Goal: Task Accomplishment & Management: Use online tool/utility

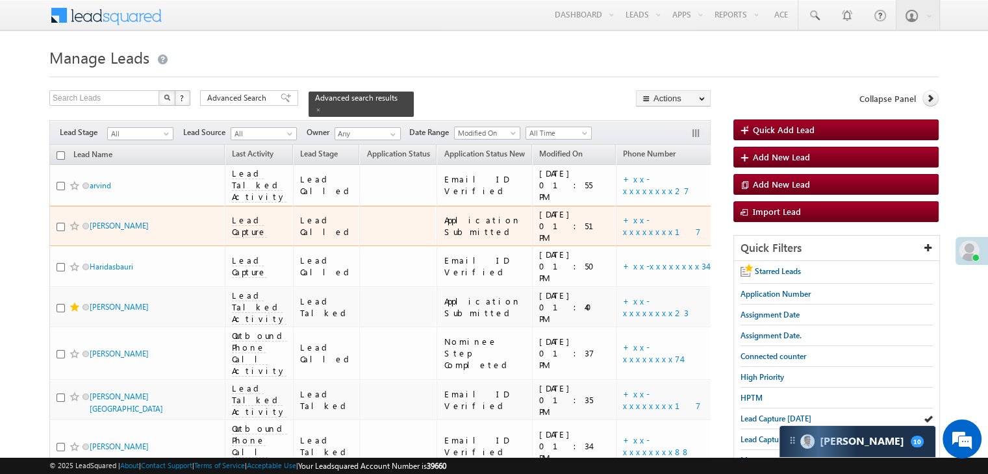
click at [73, 231] on span at bounding box center [75, 226] width 10 height 10
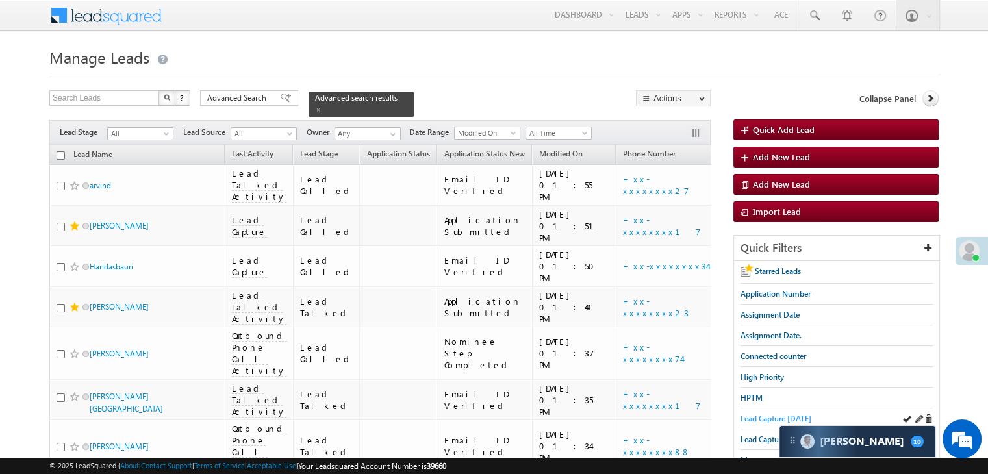
click at [776, 414] on span "Lead Capture today" at bounding box center [776, 419] width 71 height 10
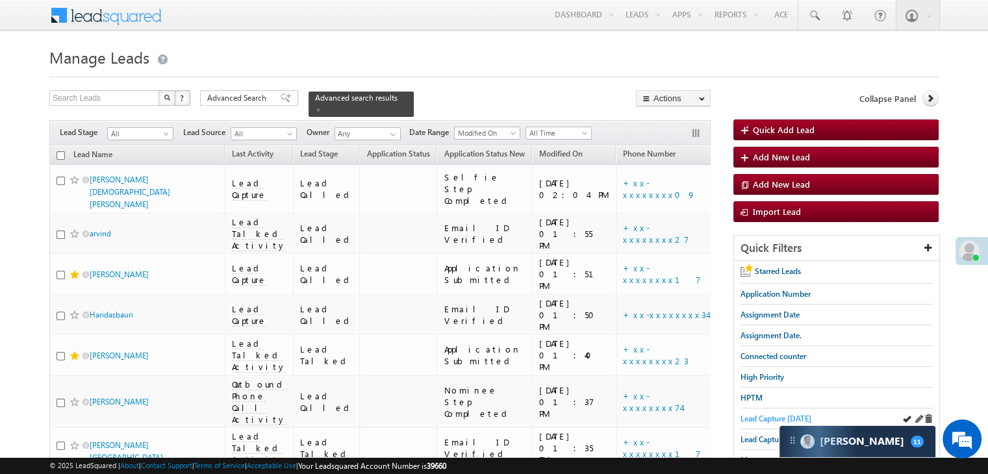
click at [759, 414] on span "Lead Capture [DATE]" at bounding box center [776, 419] width 71 height 10
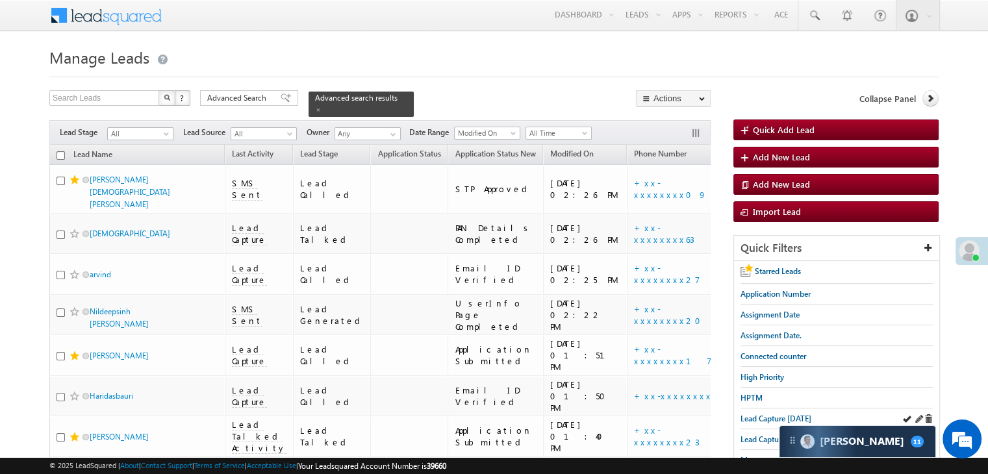
click at [756, 409] on div "Lead Capture [DATE]" at bounding box center [837, 419] width 192 height 21
click at [774, 414] on span "Lead Capture [DATE]" at bounding box center [776, 419] width 71 height 10
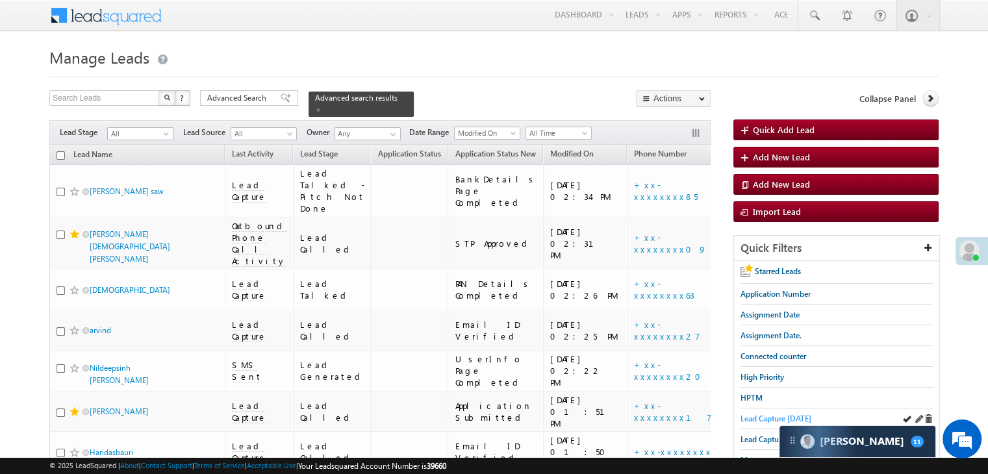
click at [756, 417] on span "Lead Capture [DATE]" at bounding box center [776, 419] width 71 height 10
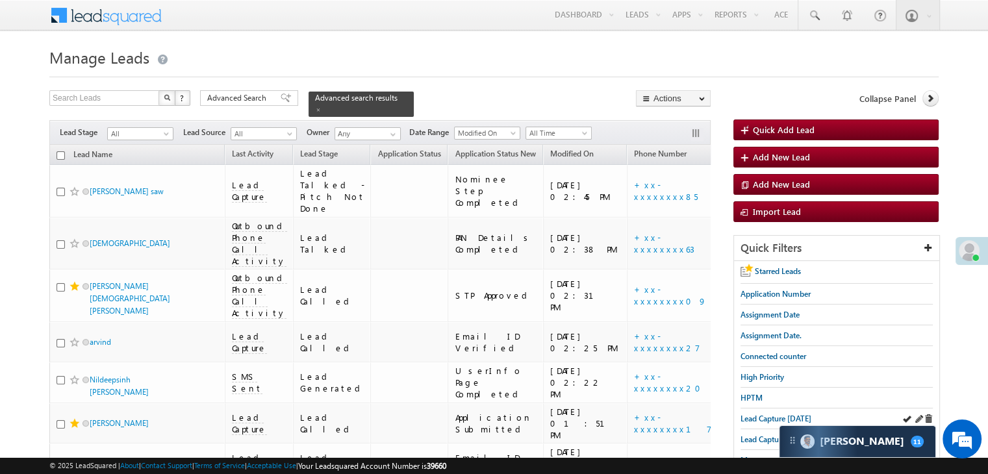
click at [803, 424] on div "Lead Capture [DATE]" at bounding box center [837, 419] width 192 height 21
click at [800, 417] on span "Lead Capture [DATE]" at bounding box center [776, 419] width 71 height 10
click at [775, 416] on span "Lead Capture [DATE]" at bounding box center [776, 419] width 71 height 10
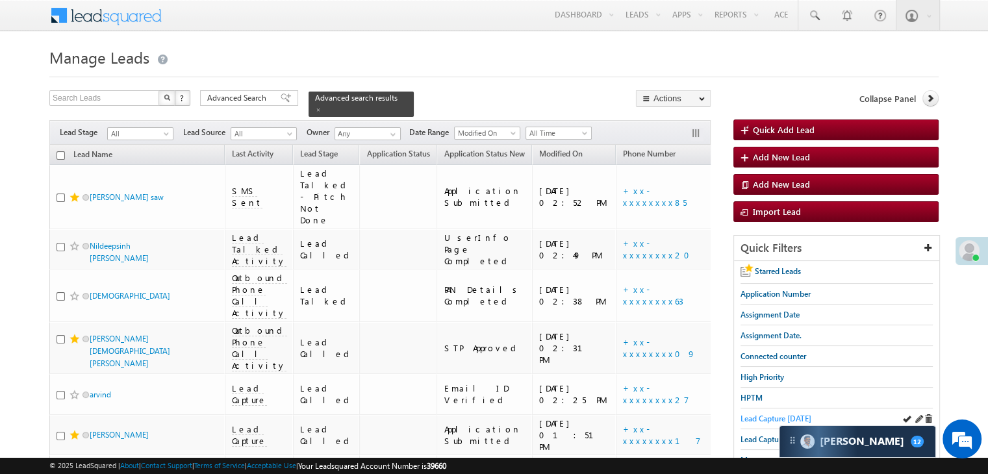
click at [765, 420] on span "Lead Capture [DATE]" at bounding box center [776, 419] width 71 height 10
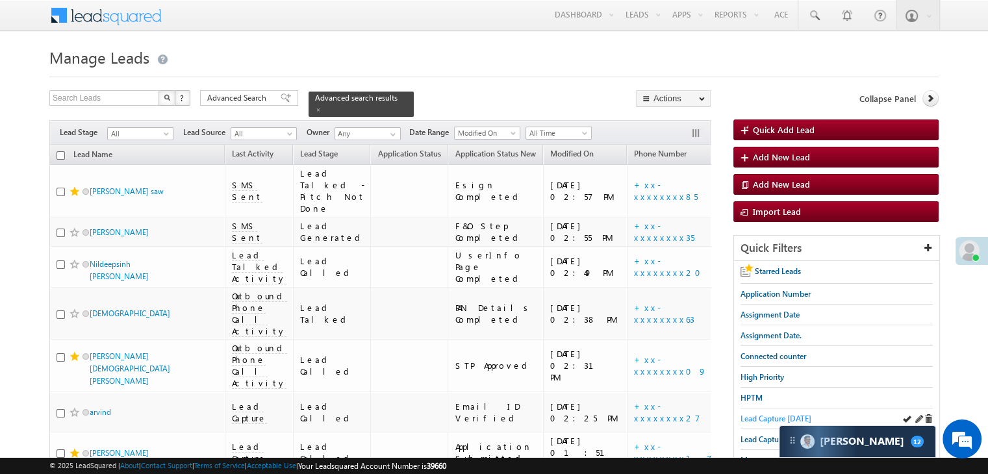
click at [780, 416] on span "Lead Capture [DATE]" at bounding box center [776, 419] width 71 height 10
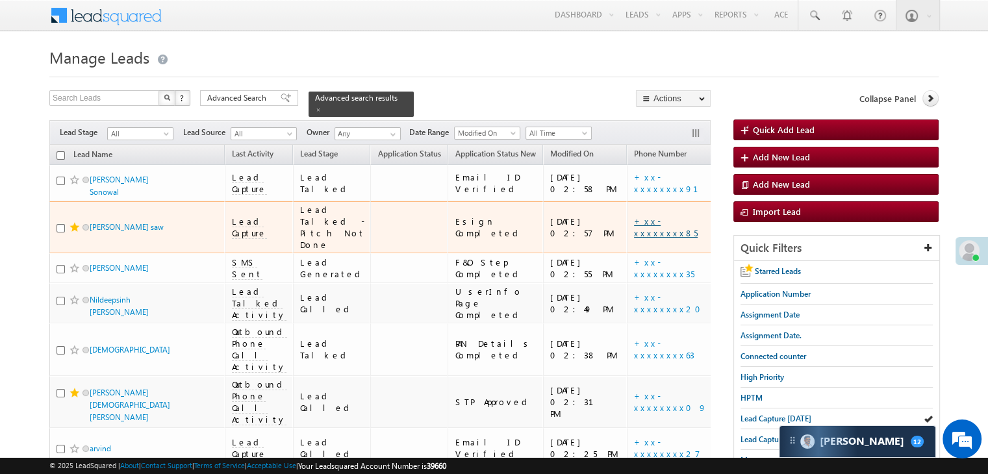
click at [634, 238] on link "+xx-xxxxxxxx85" at bounding box center [666, 227] width 64 height 23
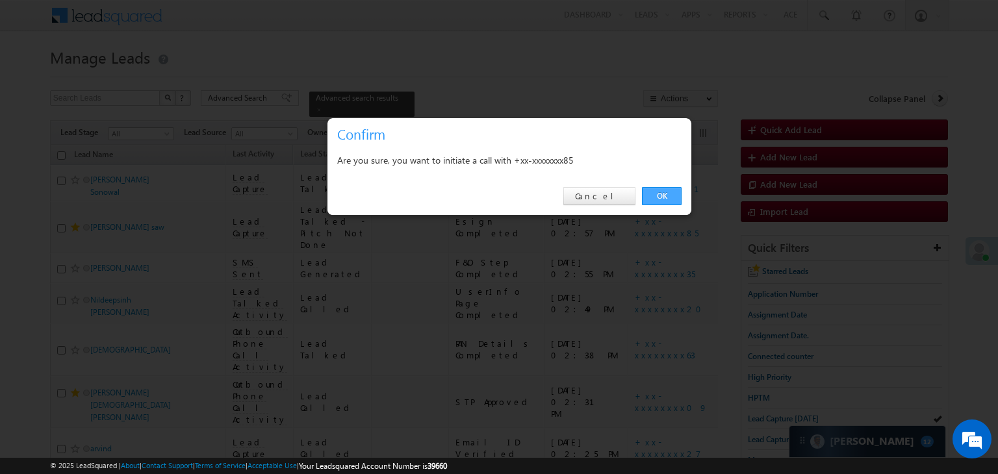
click at [660, 191] on link "OK" at bounding box center [662, 196] width 40 height 18
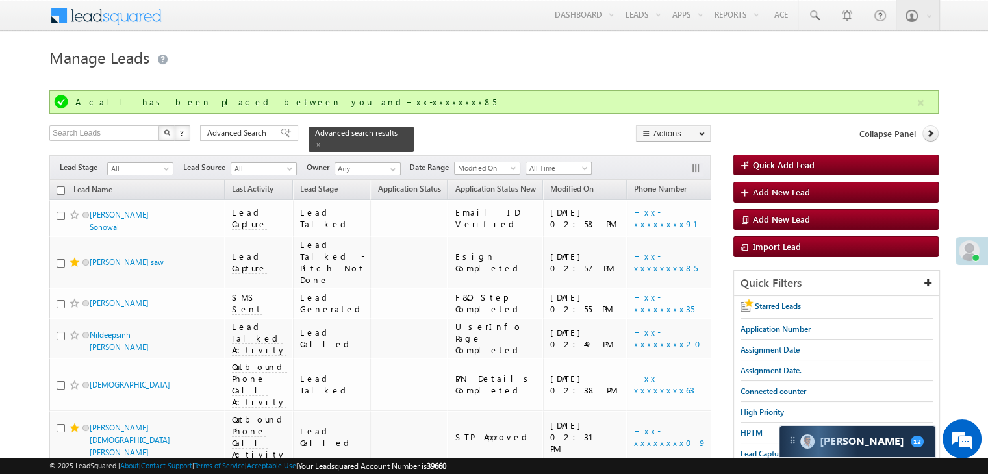
scroll to position [130, 0]
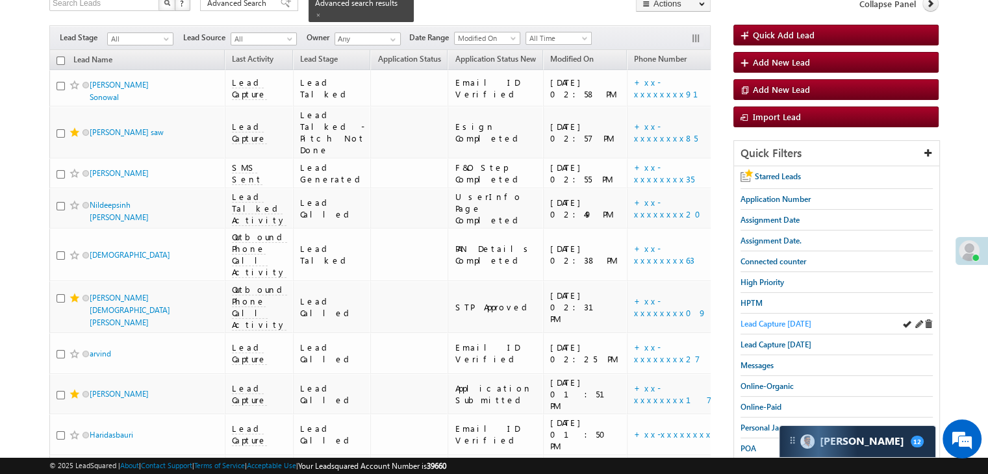
click at [759, 322] on span "Lead Capture [DATE]" at bounding box center [776, 324] width 71 height 10
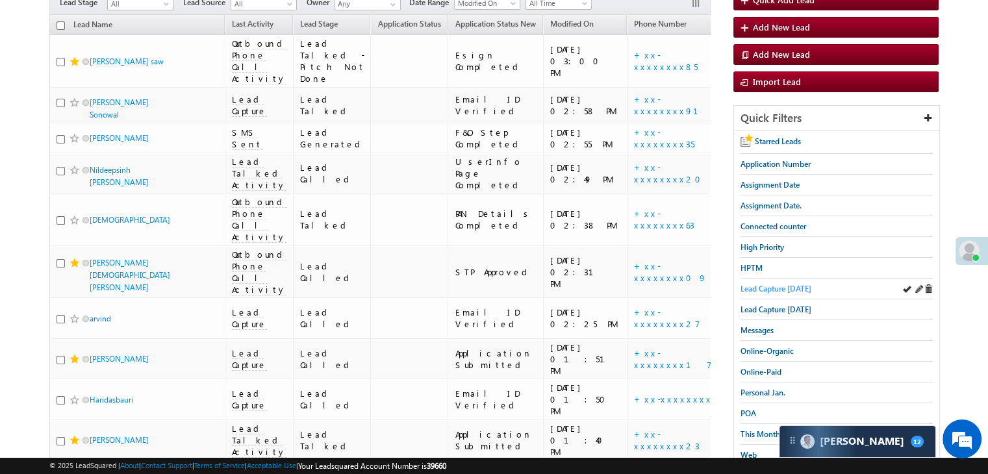
scroll to position [95, 0]
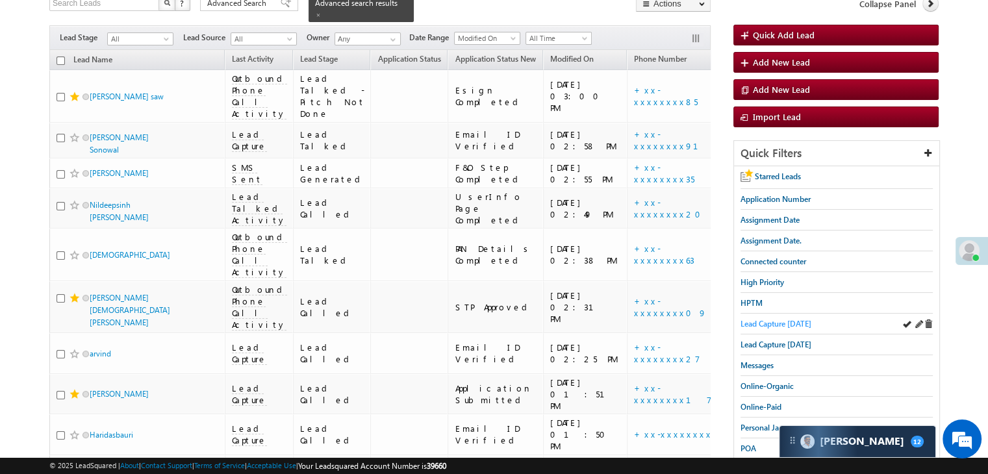
click at [763, 324] on span "Lead Capture [DATE]" at bounding box center [776, 324] width 71 height 10
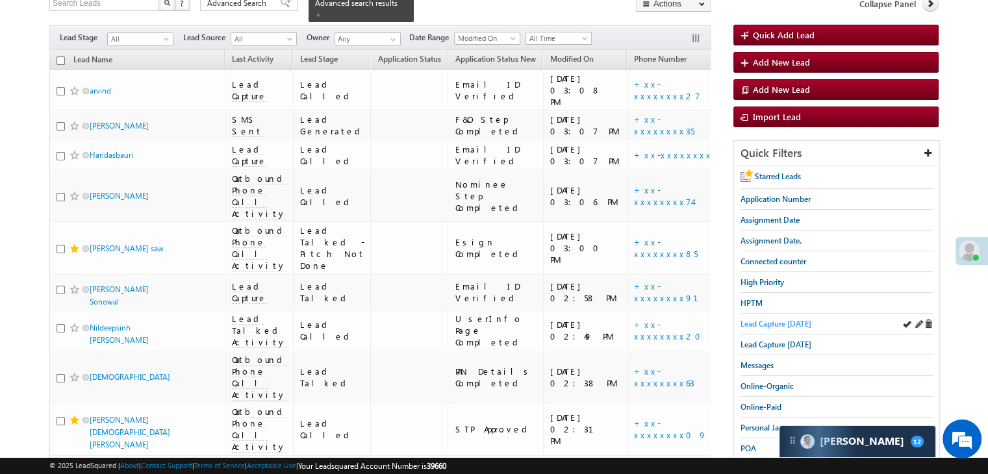
click at [774, 323] on span "Lead Capture [DATE]" at bounding box center [776, 324] width 71 height 10
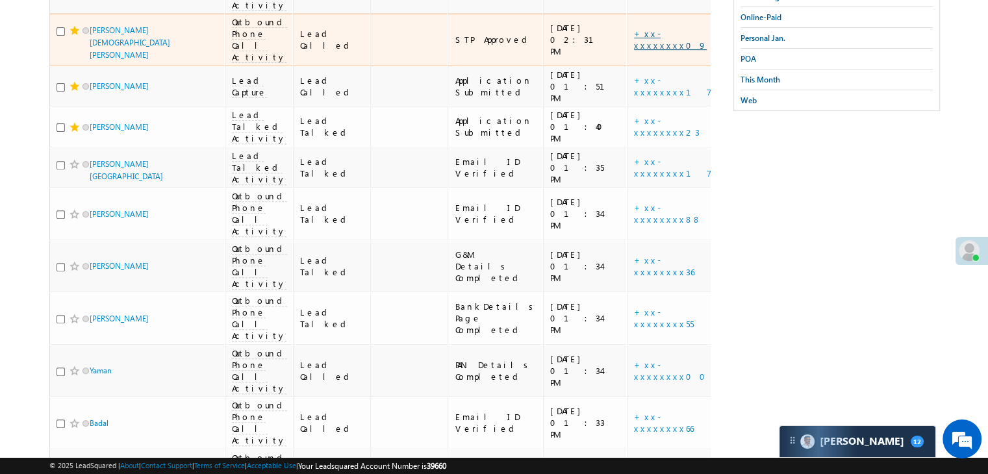
scroll to position [550, 0]
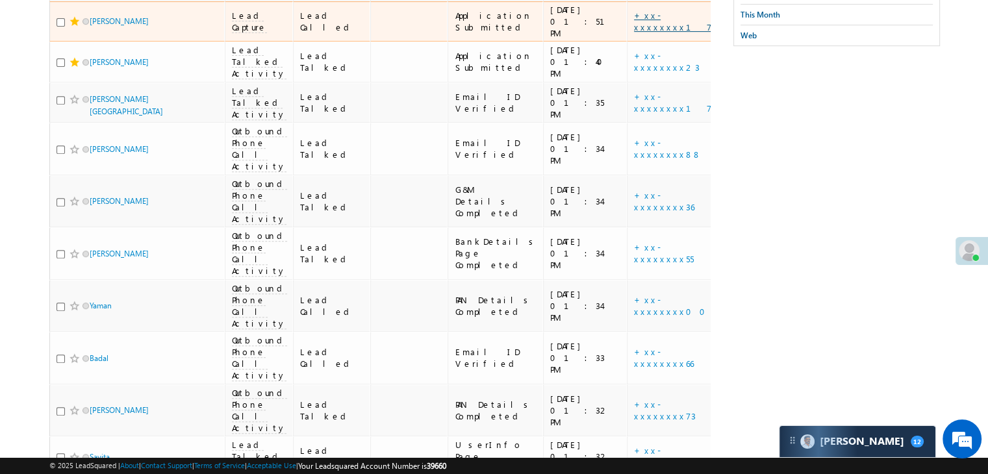
click at [634, 32] on link "+xx-xxxxxxxx17" at bounding box center [673, 21] width 78 height 23
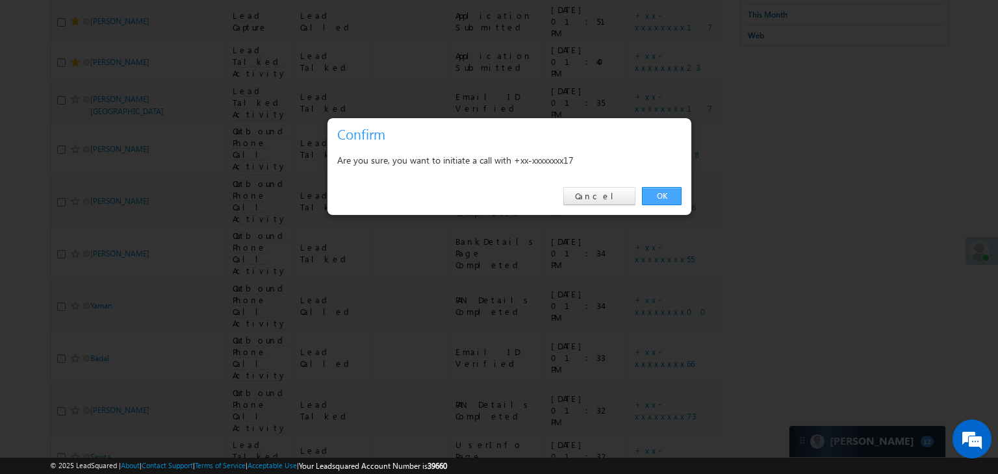
click at [663, 193] on link "OK" at bounding box center [662, 196] width 40 height 18
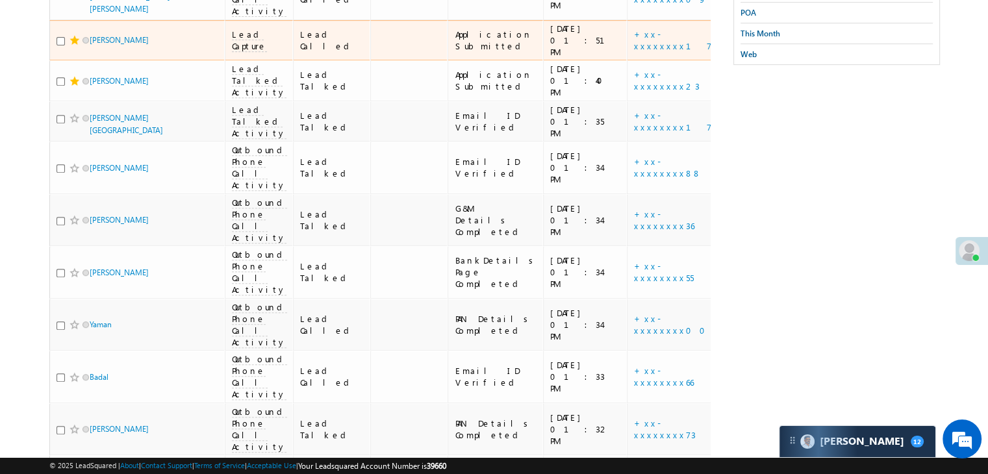
scroll to position [585, 0]
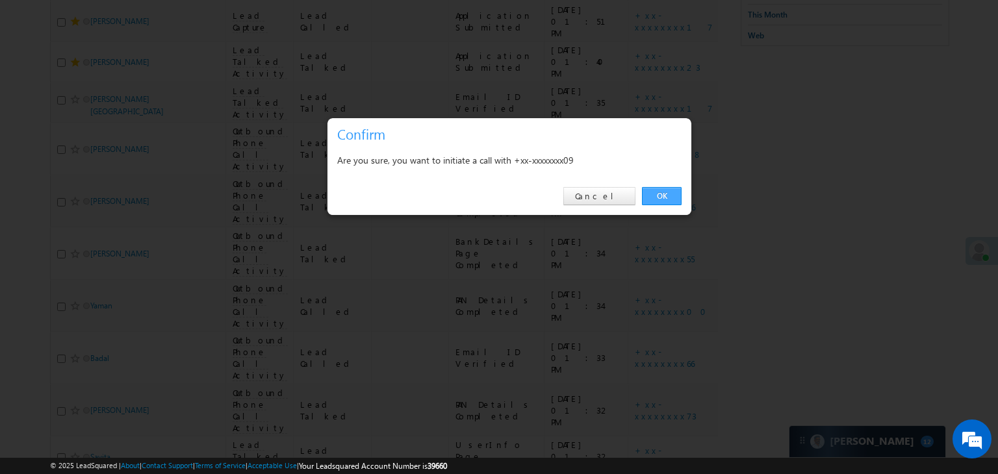
click at [652, 192] on link "OK" at bounding box center [662, 196] width 40 height 18
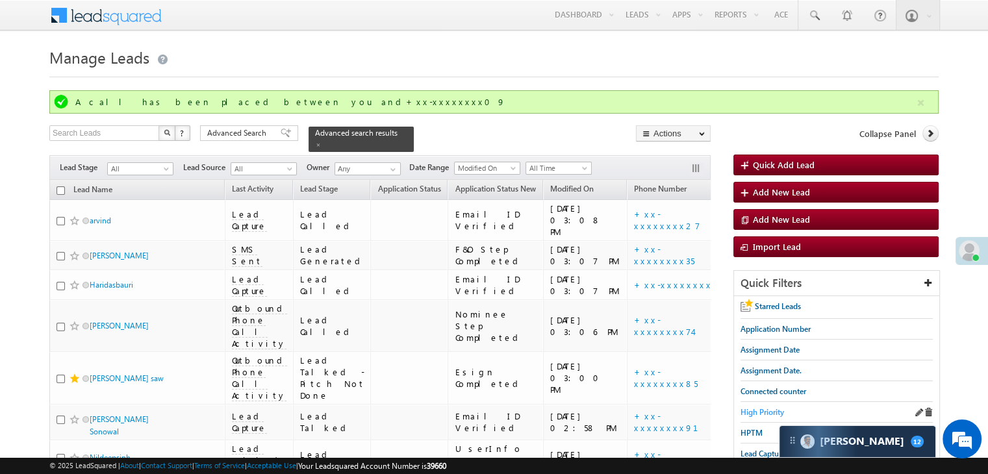
scroll to position [65, 0]
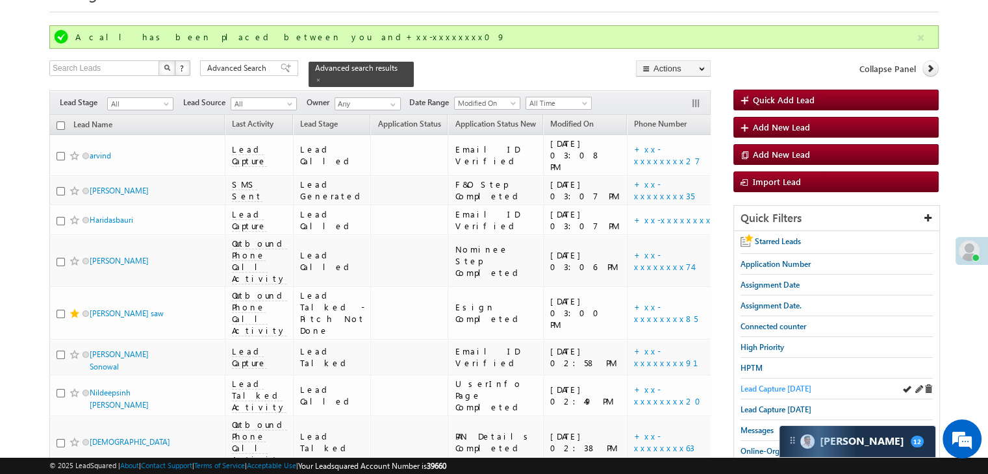
click at [769, 385] on span "Lead Capture [DATE]" at bounding box center [776, 389] width 71 height 10
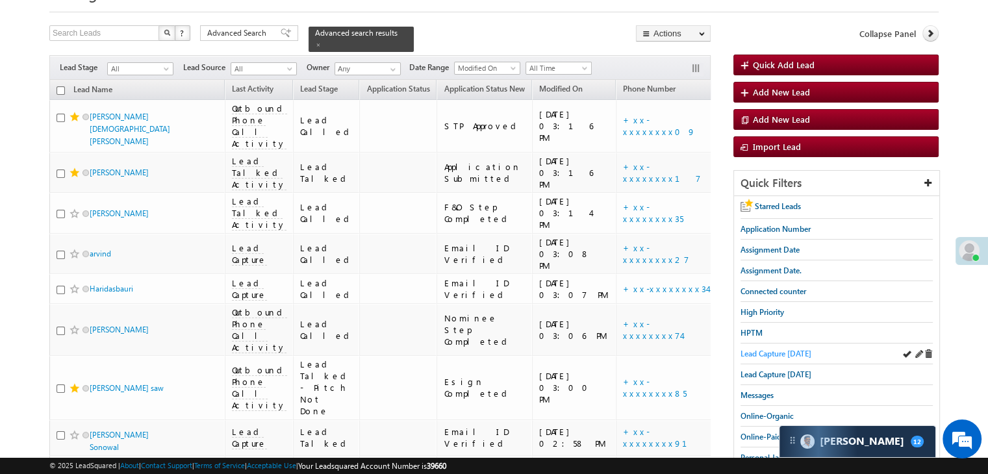
click at [770, 350] on span "Lead Capture [DATE]" at bounding box center [776, 354] width 71 height 10
click at [791, 349] on span "Lead Capture [DATE]" at bounding box center [776, 354] width 71 height 10
click at [750, 393] on span "Messages" at bounding box center [757, 395] width 33 height 10
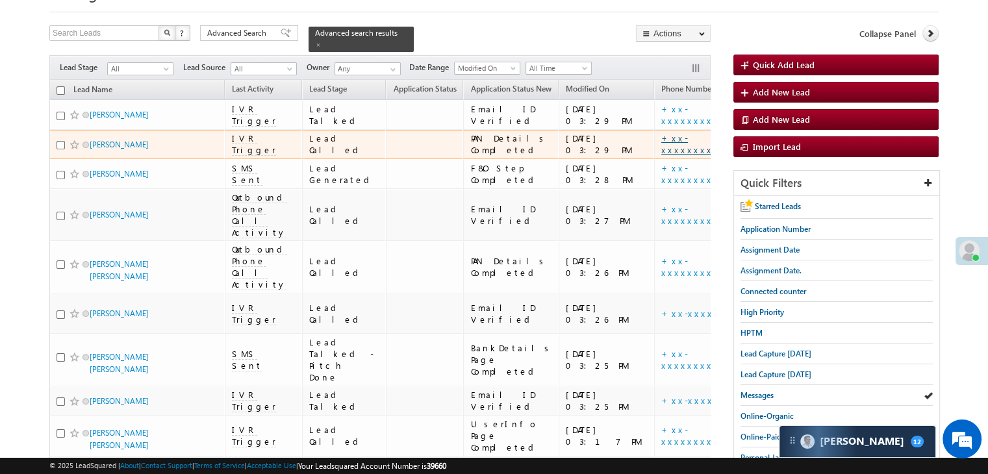
click at [661, 155] on link "+xx-xxxxxxxx29" at bounding box center [695, 144] width 68 height 23
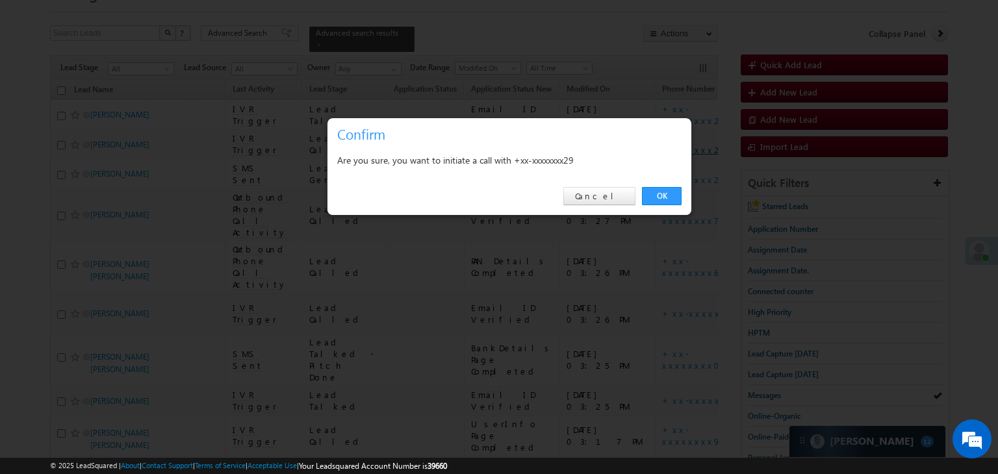
click at [658, 194] on link "OK" at bounding box center [662, 196] width 40 height 18
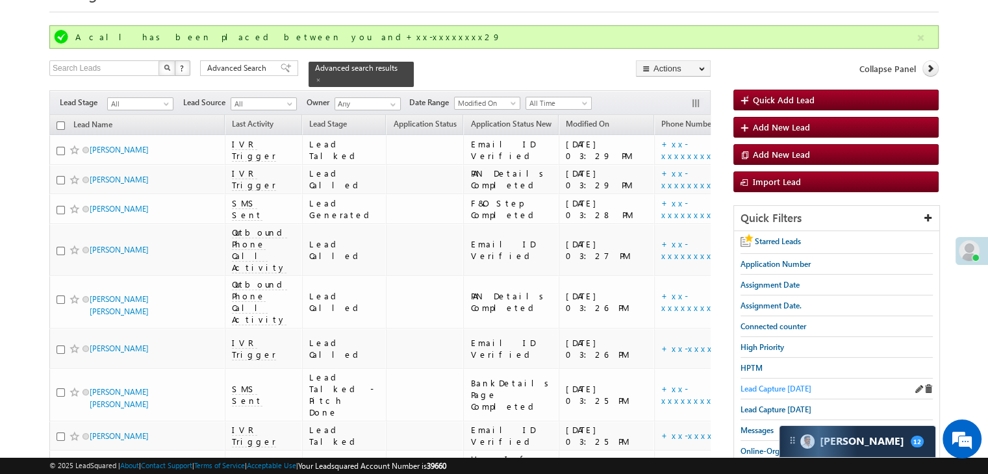
click at [767, 384] on span "Lead Capture [DATE]" at bounding box center [776, 389] width 71 height 10
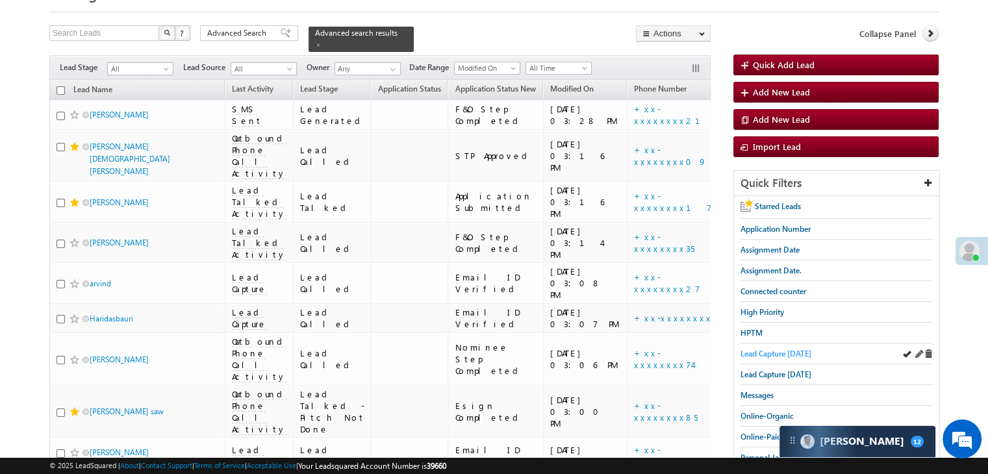
click at [780, 355] on span "Lead Capture [DATE]" at bounding box center [776, 354] width 71 height 10
click at [772, 390] on span "Messages" at bounding box center [757, 395] width 33 height 10
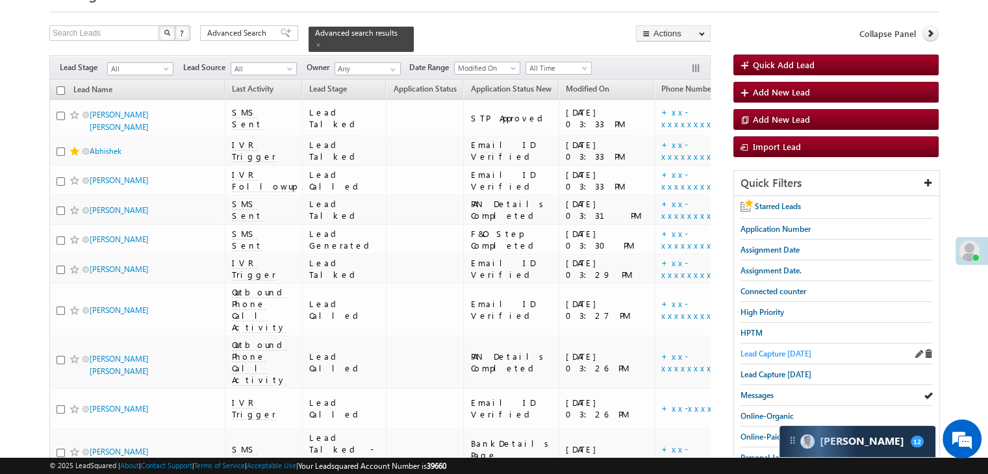
click at [789, 349] on span "Lead Capture [DATE]" at bounding box center [776, 354] width 71 height 10
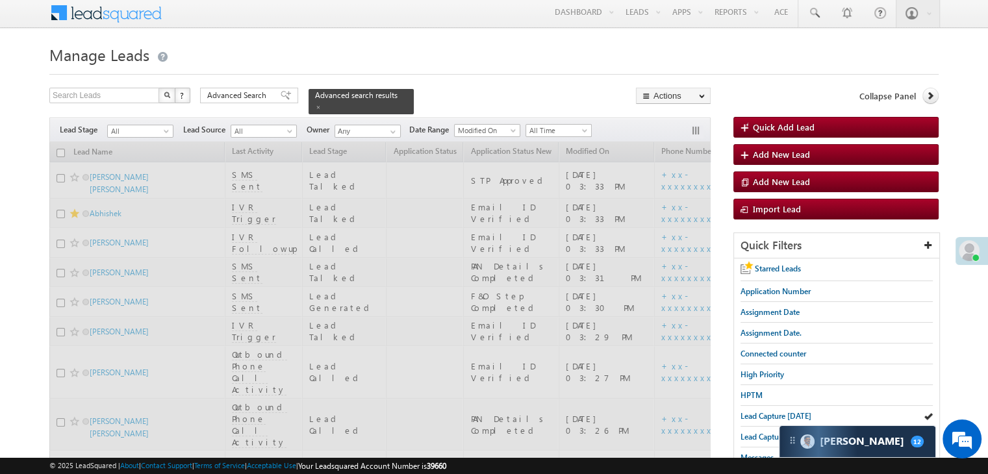
scroll to position [0, 0]
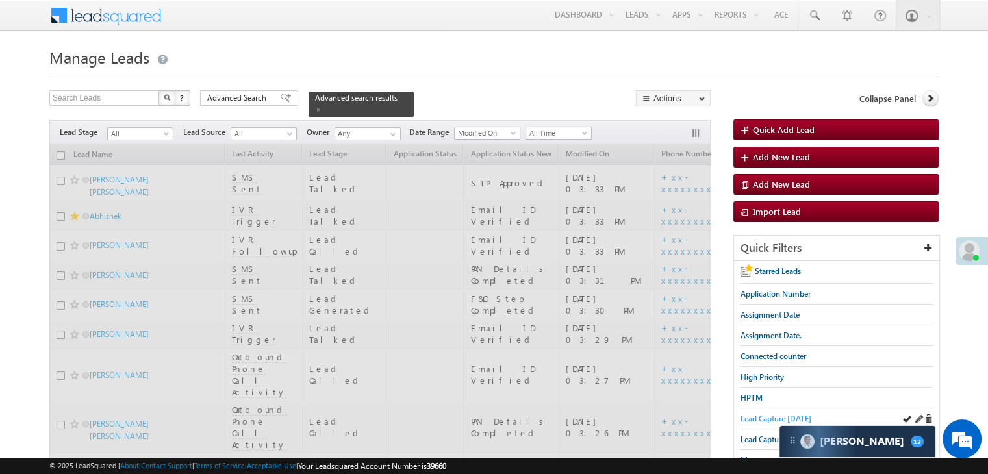
click at [741, 415] on span "Lead Capture [DATE]" at bounding box center [776, 419] width 71 height 10
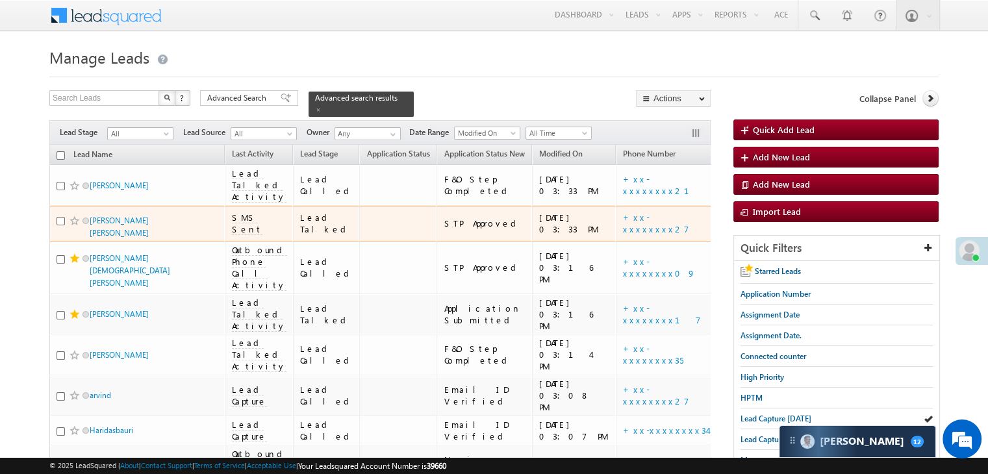
click at [73, 226] on span at bounding box center [75, 221] width 10 height 10
click at [623, 235] on link "+xx-xxxxxxxx27" at bounding box center [656, 223] width 66 height 23
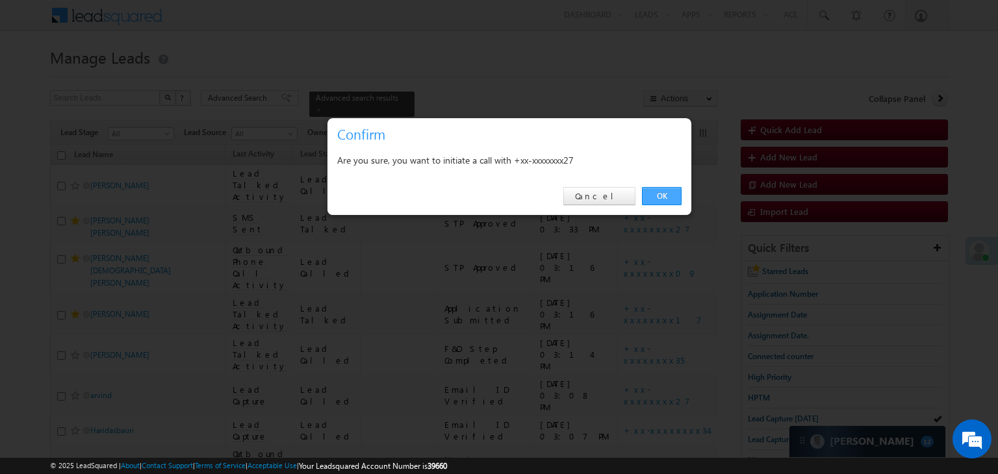
click at [658, 196] on link "OK" at bounding box center [662, 196] width 40 height 18
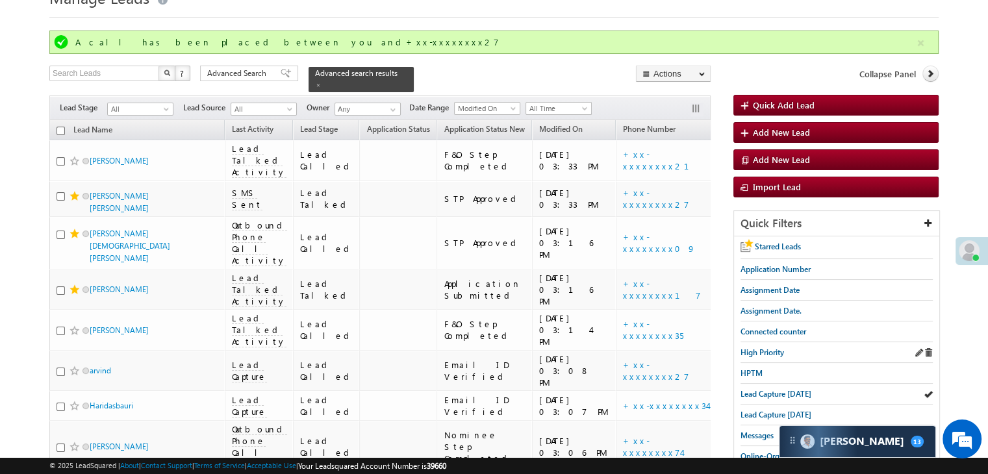
scroll to position [130, 0]
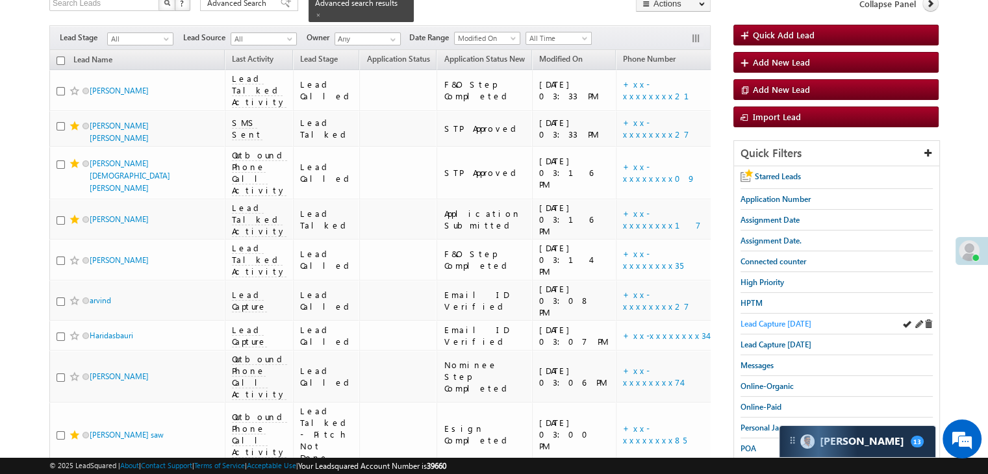
click at [793, 319] on span "Lead Capture [DATE]" at bounding box center [776, 324] width 71 height 10
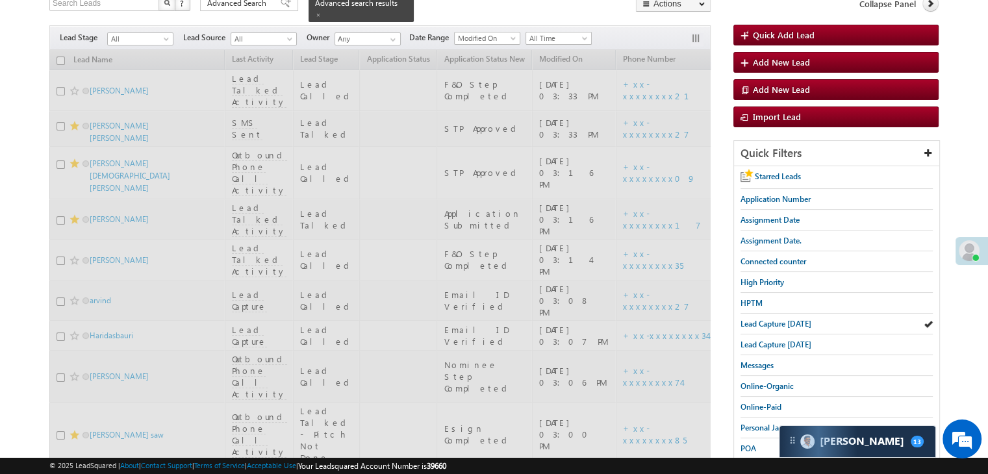
scroll to position [95, 0]
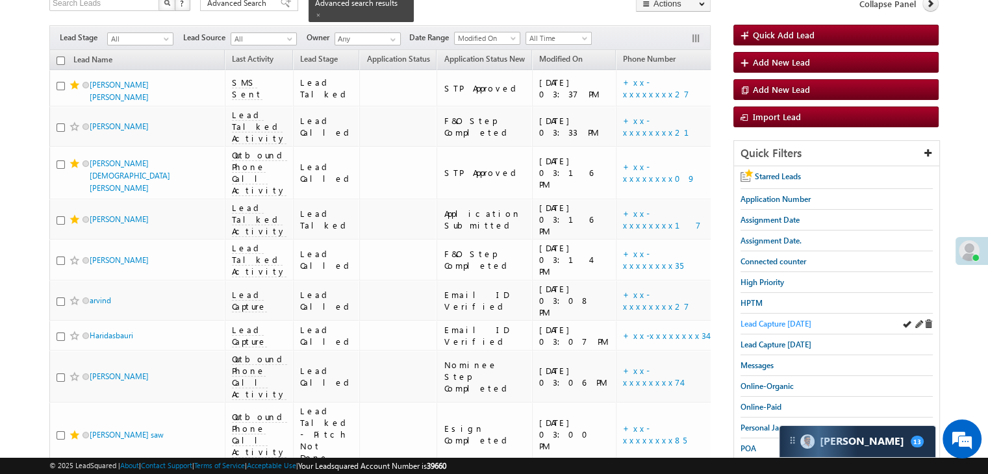
click at [754, 319] on span "Lead Capture [DATE]" at bounding box center [776, 324] width 71 height 10
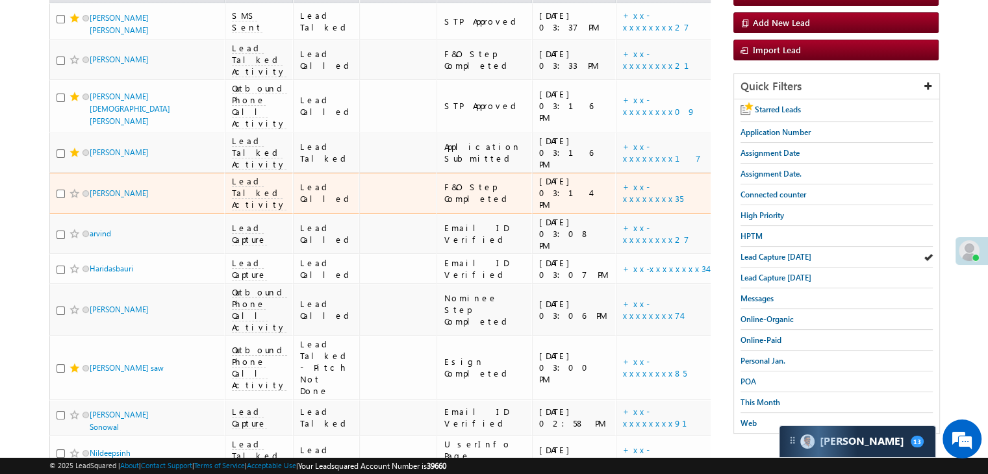
scroll to position [0, 0]
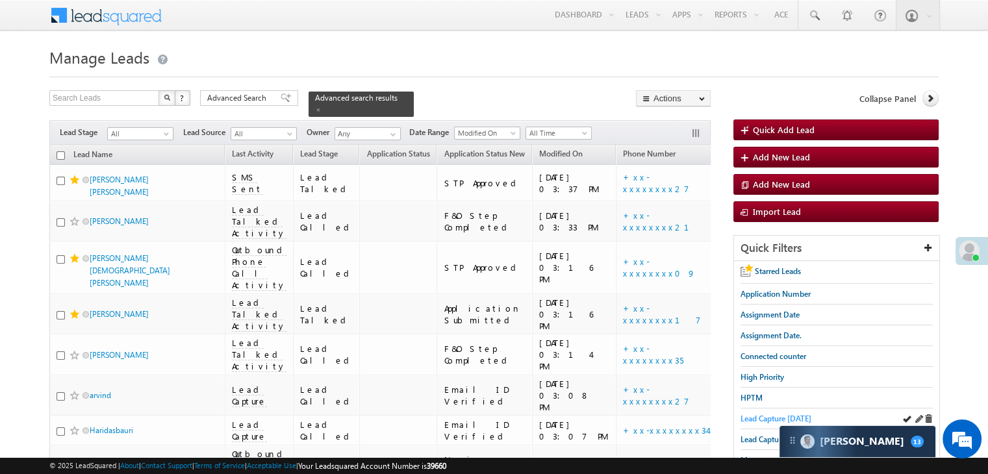
click at [746, 414] on span "Lead Capture [DATE]" at bounding box center [776, 419] width 71 height 10
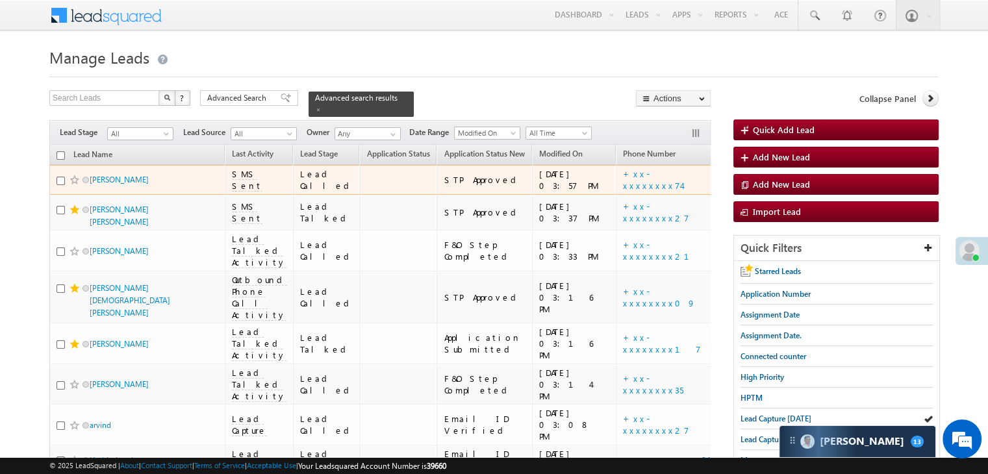
click at [75, 185] on span at bounding box center [75, 180] width 10 height 10
click at [624, 191] on link "+xx-xxxxxxxx74" at bounding box center [652, 179] width 58 height 23
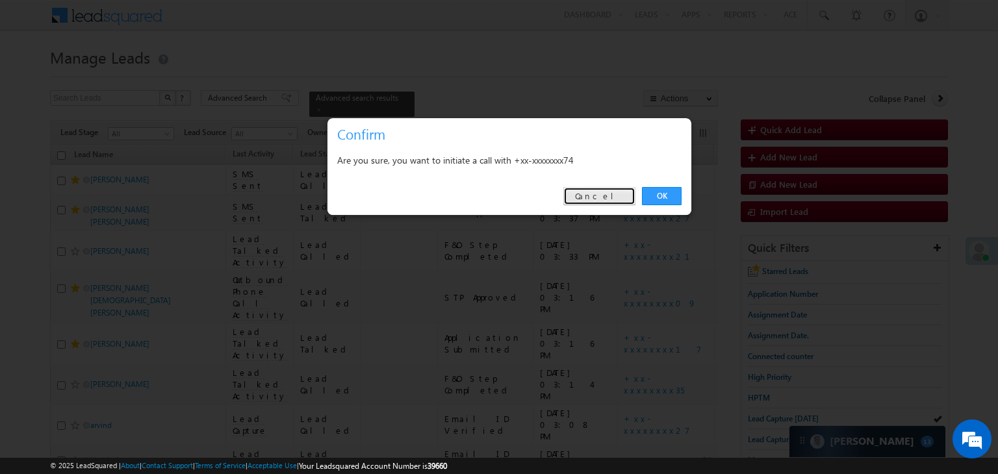
click at [607, 198] on link "Cancel" at bounding box center [599, 196] width 72 height 18
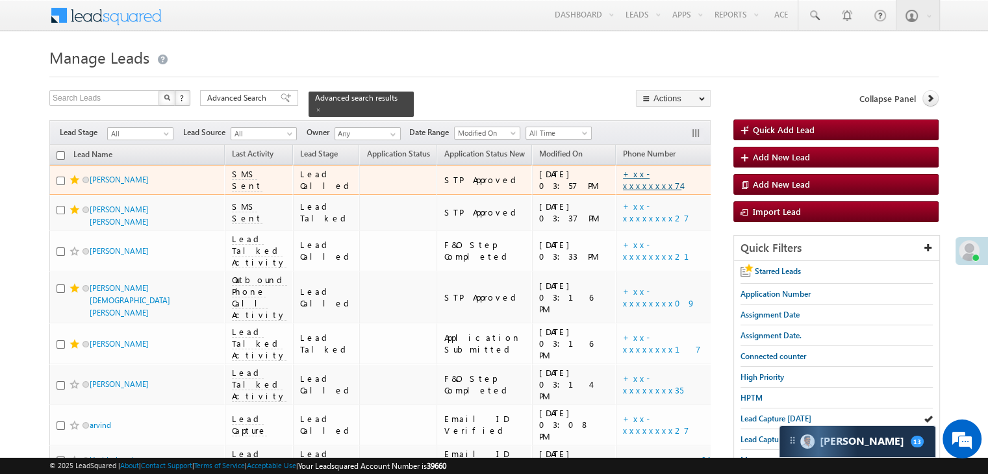
click at [623, 191] on link "+xx-xxxxxxxx74" at bounding box center [652, 179] width 58 height 23
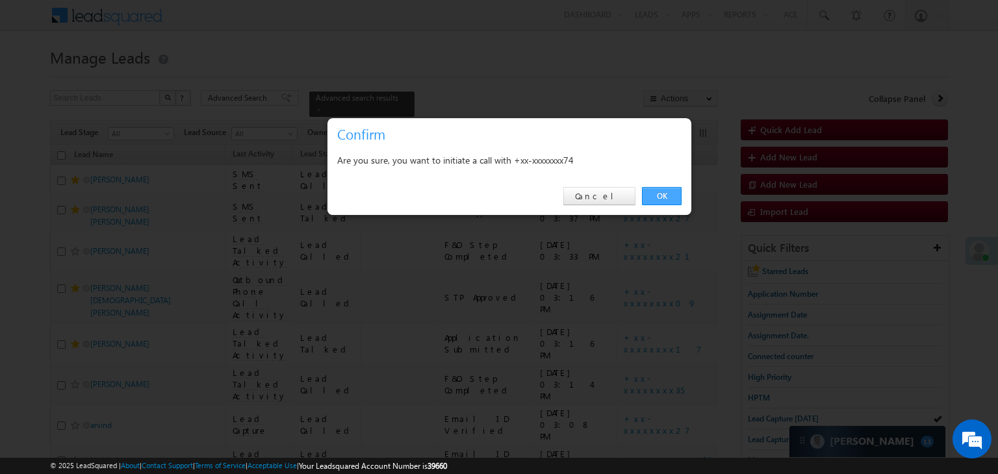
click at [659, 195] on link "OK" at bounding box center [662, 196] width 40 height 18
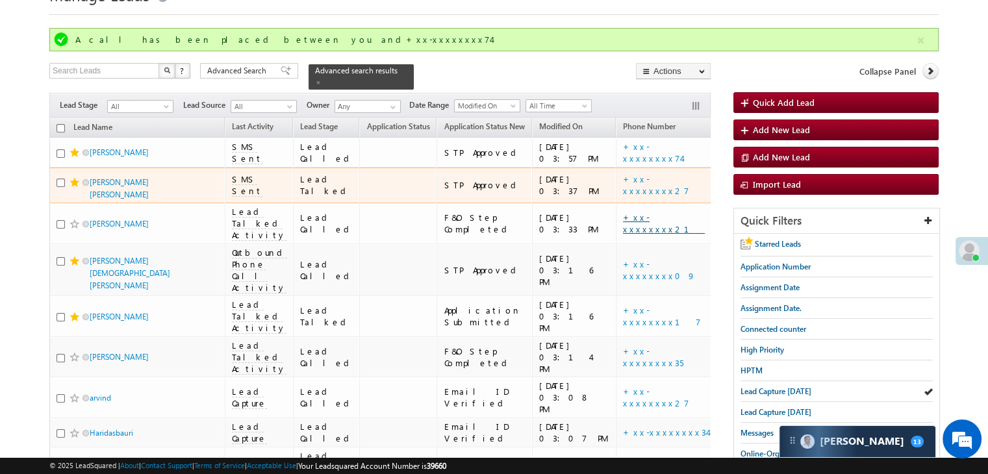
scroll to position [130, 0]
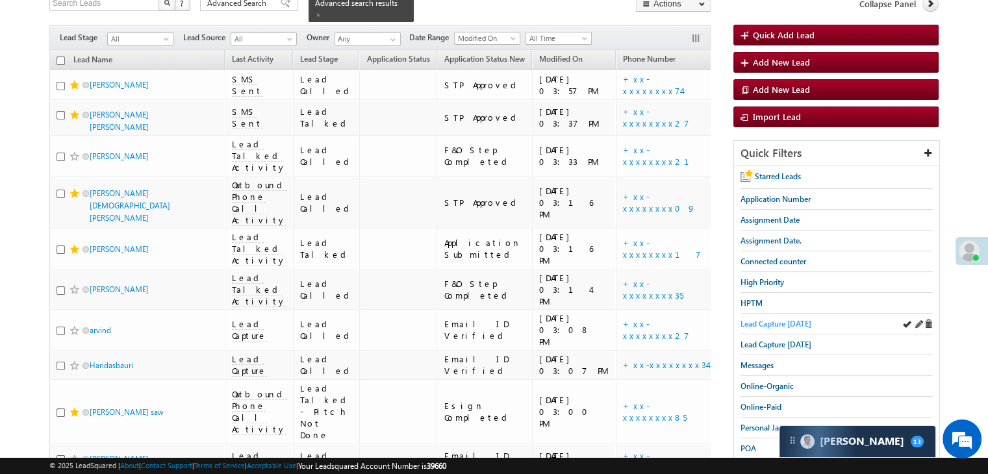
click at [766, 319] on span "Lead Capture [DATE]" at bounding box center [776, 324] width 71 height 10
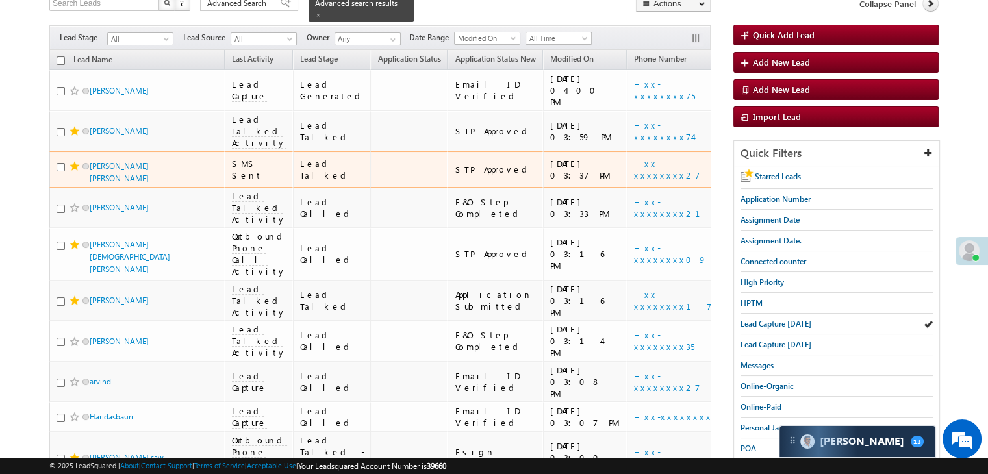
scroll to position [0, 0]
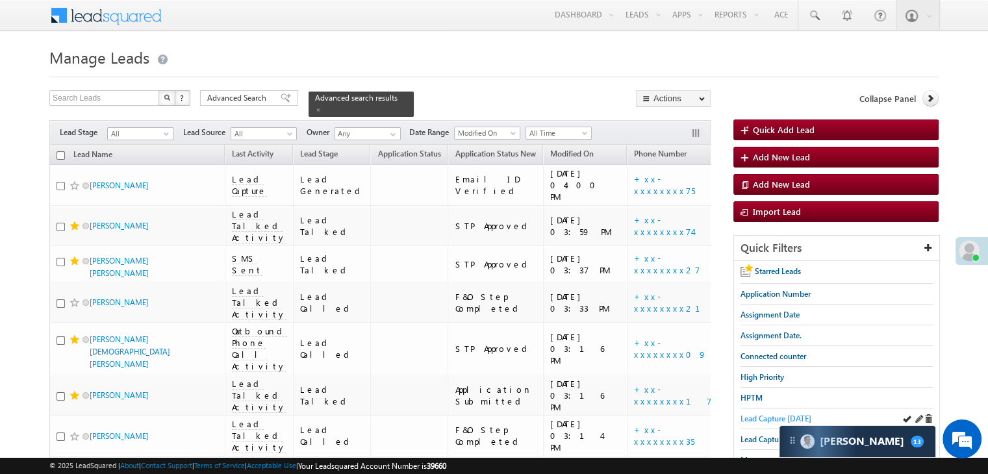
click at [765, 415] on span "Lead Capture [DATE]" at bounding box center [776, 419] width 71 height 10
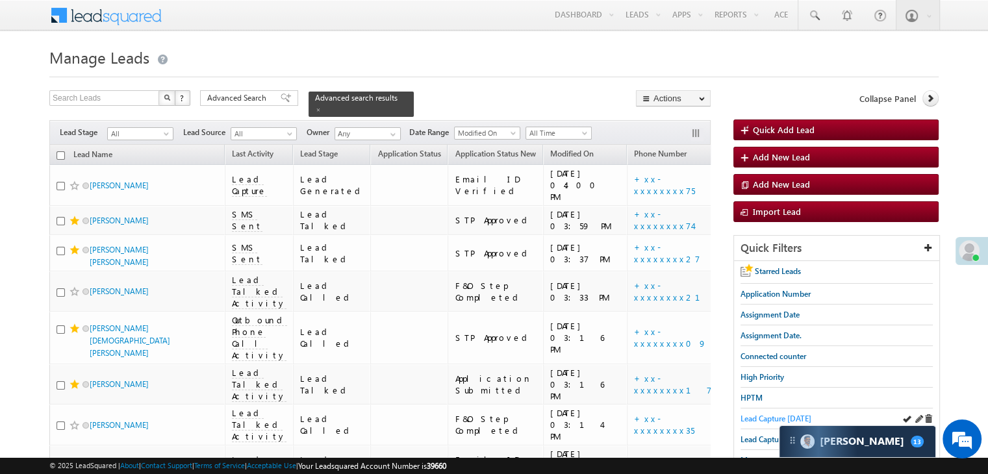
click at [758, 419] on span "Lead Capture [DATE]" at bounding box center [776, 419] width 71 height 10
click at [792, 414] on span "Lead Capture [DATE]" at bounding box center [776, 419] width 71 height 10
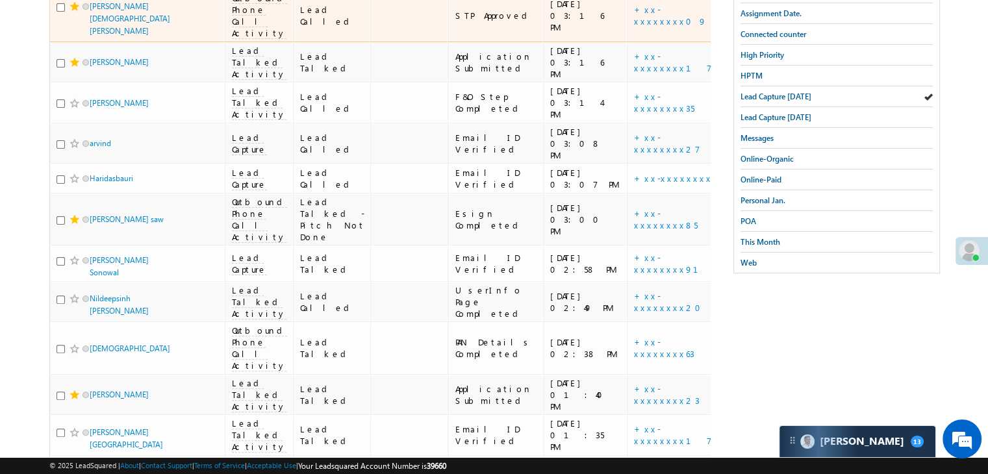
scroll to position [14, 0]
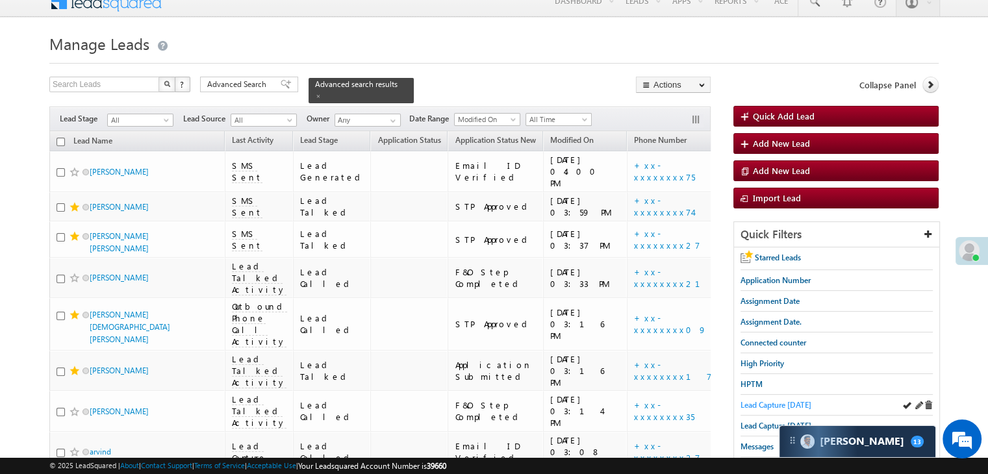
click at [778, 402] on span "Lead Capture [DATE]" at bounding box center [776, 405] width 71 height 10
click at [756, 400] on span "Lead Capture [DATE]" at bounding box center [776, 405] width 71 height 10
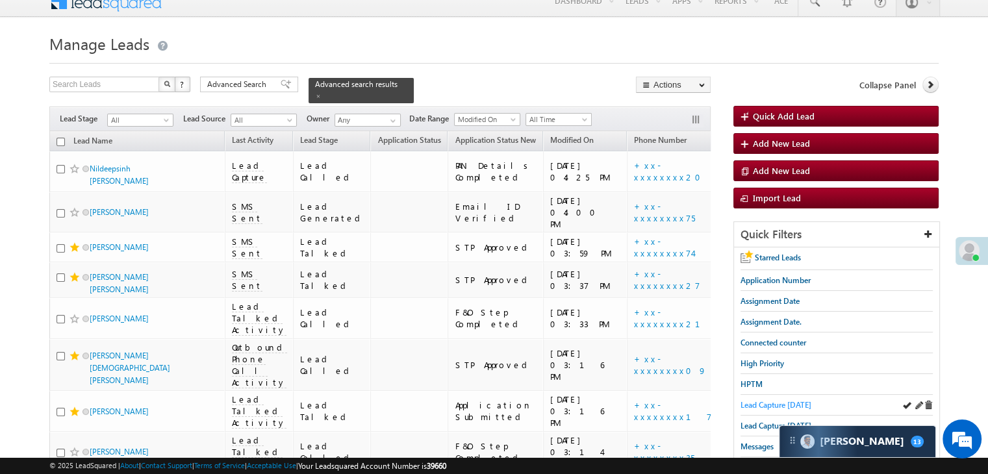
click at [794, 400] on span "Lead Capture [DATE]" at bounding box center [776, 405] width 71 height 10
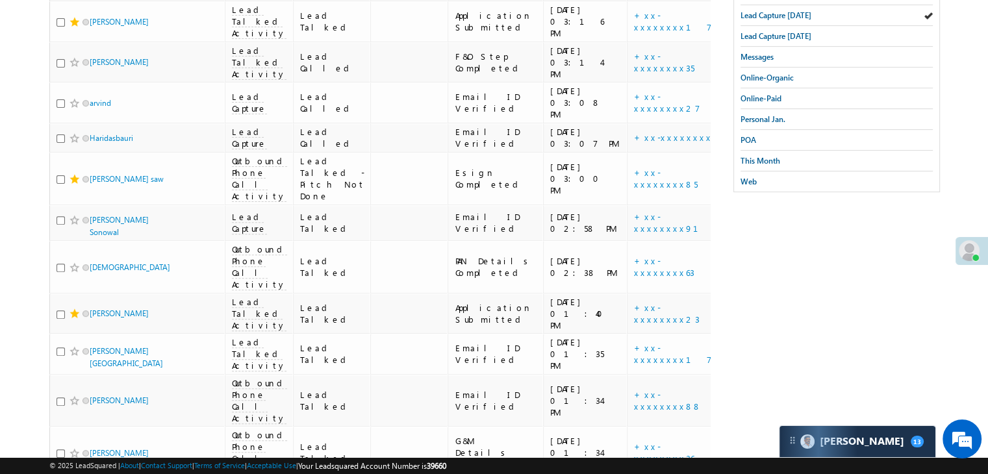
scroll to position [79, 0]
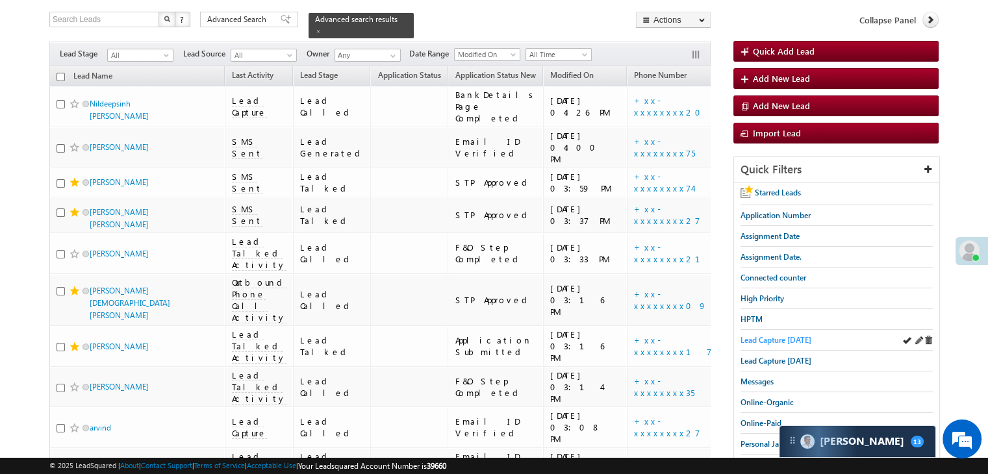
click at [774, 335] on span "Lead Capture [DATE]" at bounding box center [776, 340] width 71 height 10
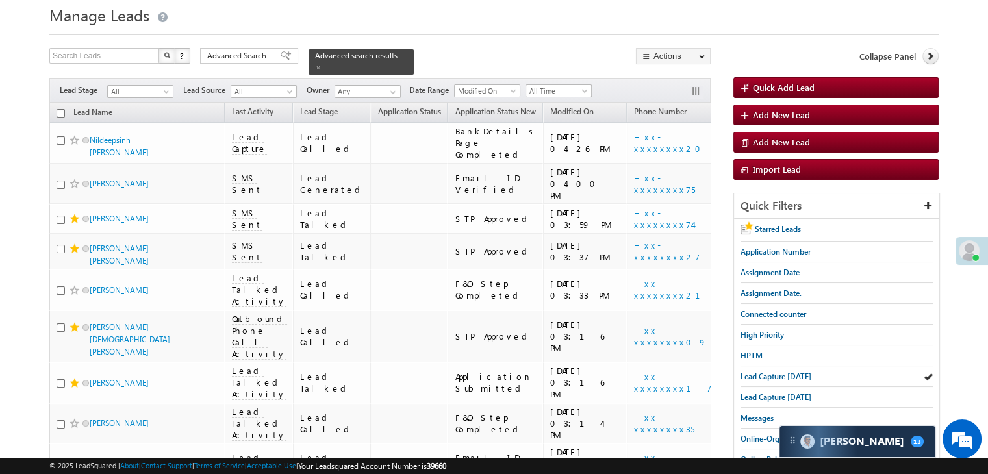
scroll to position [65, 0]
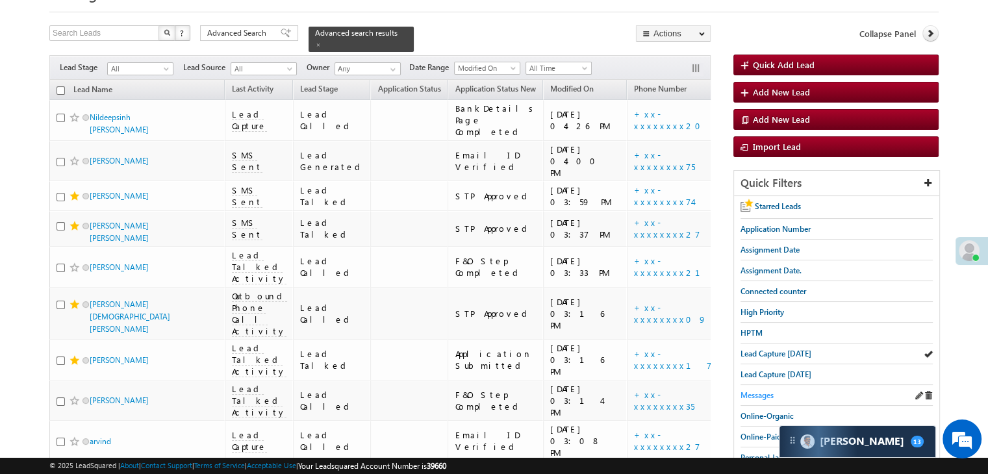
click at [769, 396] on span "Messages" at bounding box center [757, 395] width 33 height 10
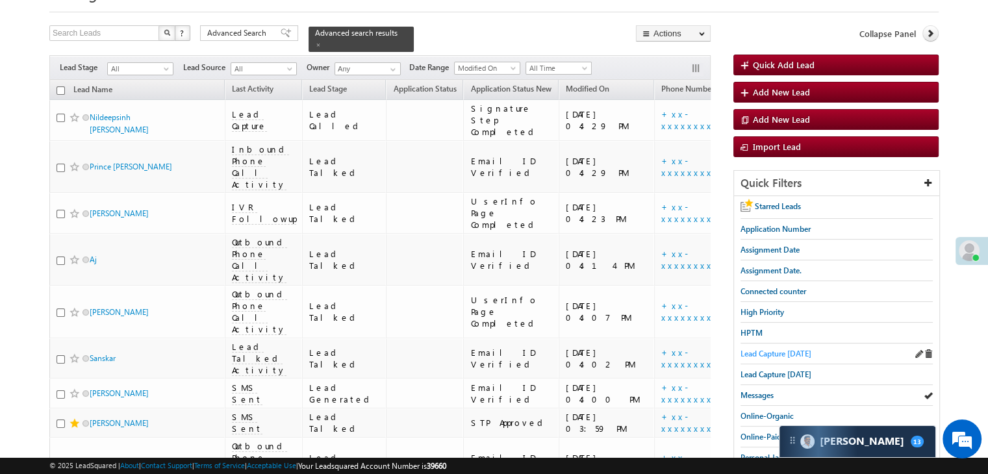
click at [771, 353] on span "Lead Capture [DATE]" at bounding box center [776, 354] width 71 height 10
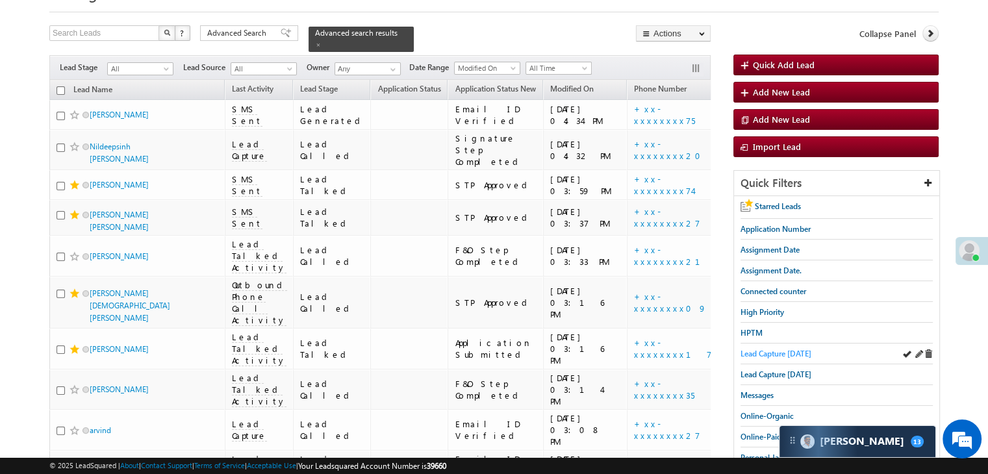
click at [760, 352] on span "Lead Capture [DATE]" at bounding box center [776, 354] width 71 height 10
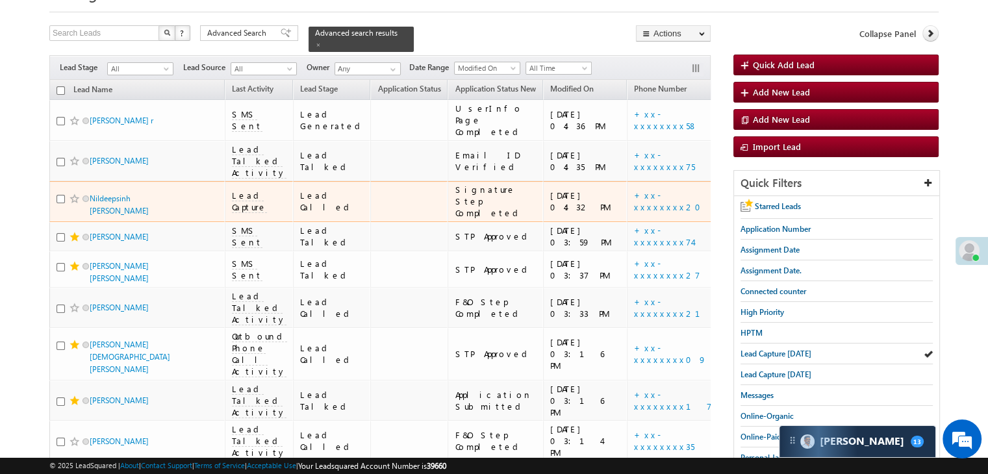
click at [732, 213] on div "[URL][DOMAIN_NAME]" at bounding box center [771, 201] width 79 height 23
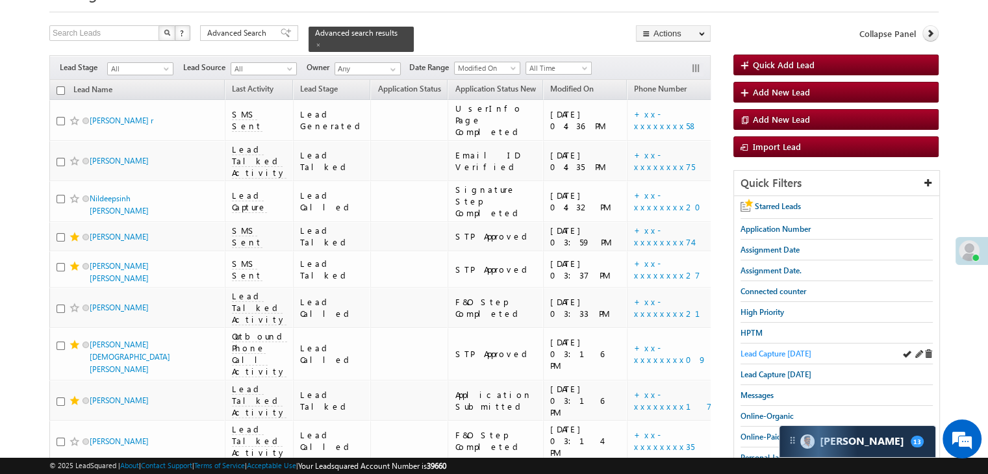
click at [752, 353] on span "Lead Capture [DATE]" at bounding box center [776, 354] width 71 height 10
click at [765, 354] on span "Lead Capture [DATE]" at bounding box center [776, 354] width 71 height 10
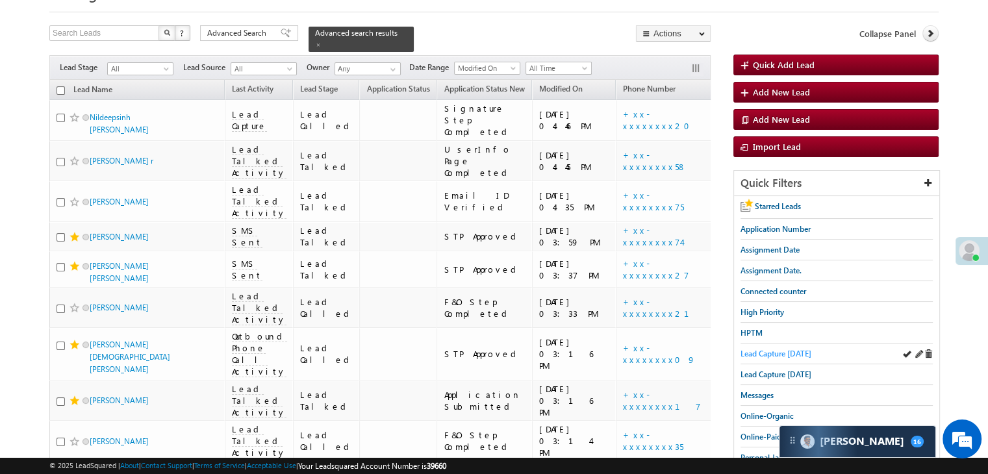
click at [748, 349] on span "Lead Capture [DATE]" at bounding box center [776, 354] width 71 height 10
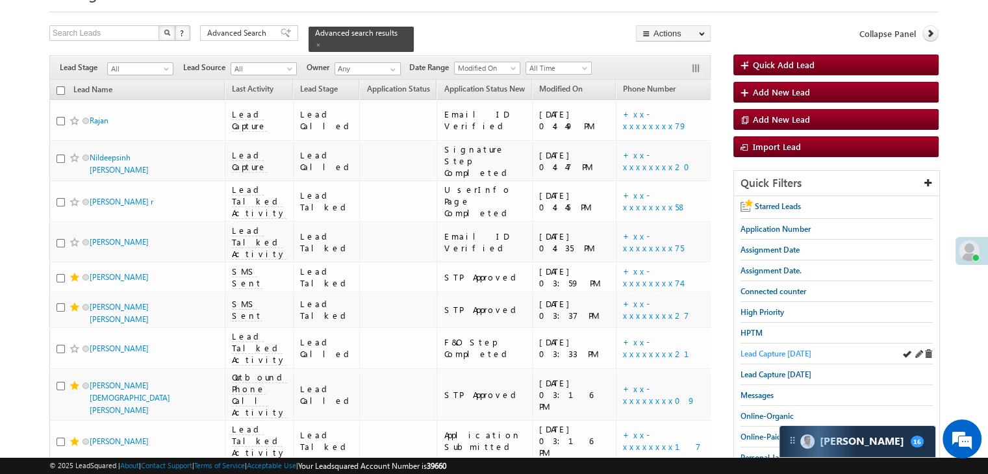
click at [784, 352] on span "Lead Capture [DATE]" at bounding box center [776, 354] width 71 height 10
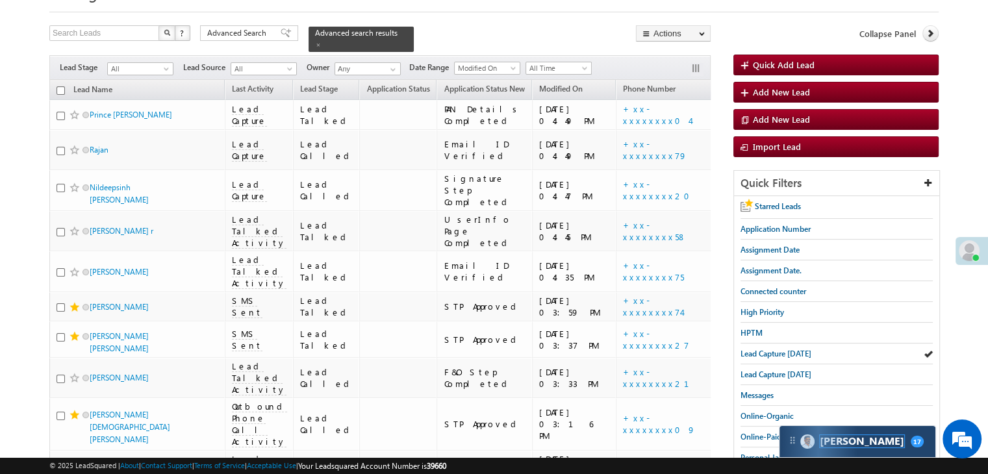
click at [839, 440] on span "[PERSON_NAME]" at bounding box center [862, 441] width 84 height 12
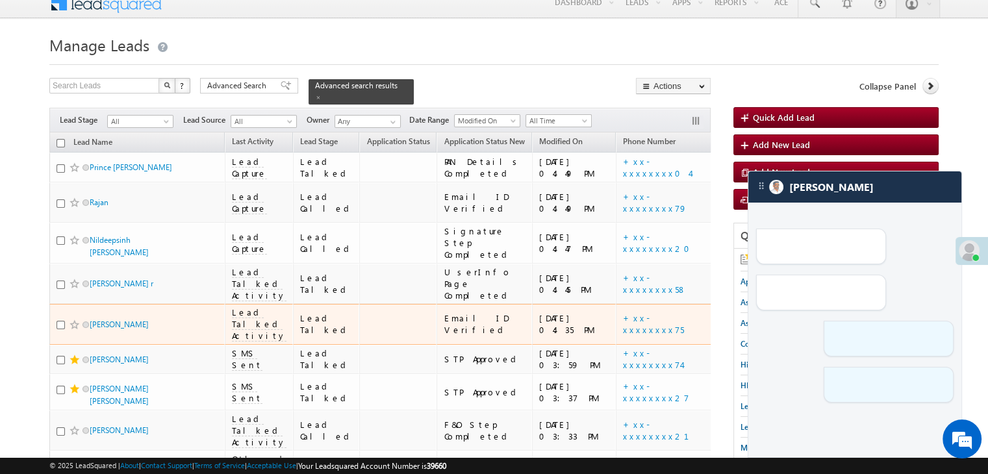
scroll to position [0, 0]
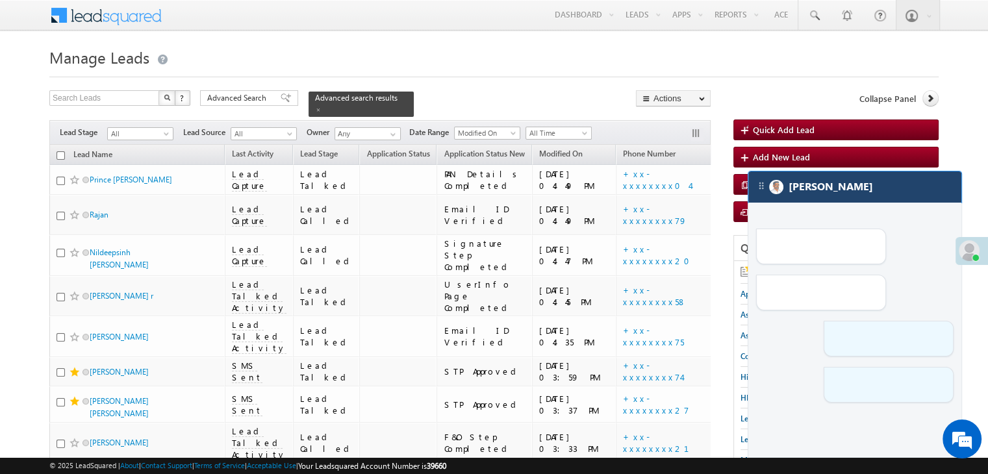
click at [787, 190] on div "[PERSON_NAME]" at bounding box center [854, 187] width 213 height 31
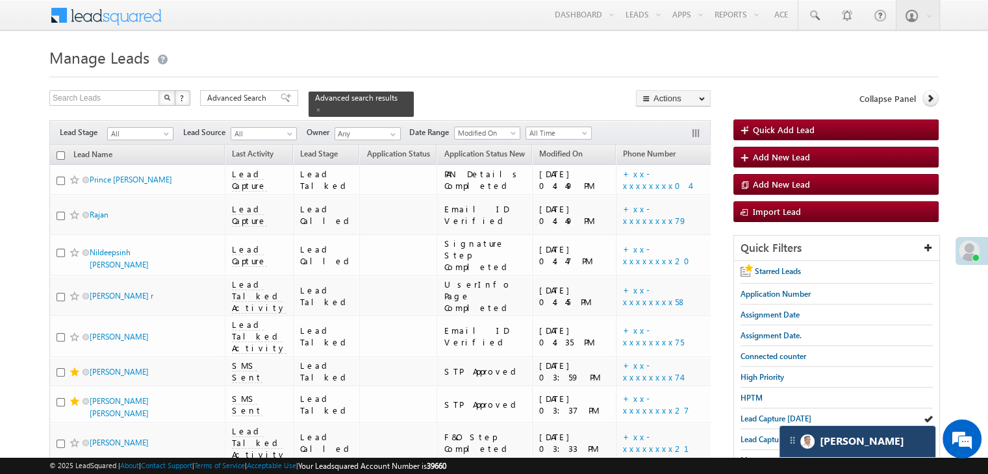
click at [804, 444] on img at bounding box center [807, 442] width 14 height 14
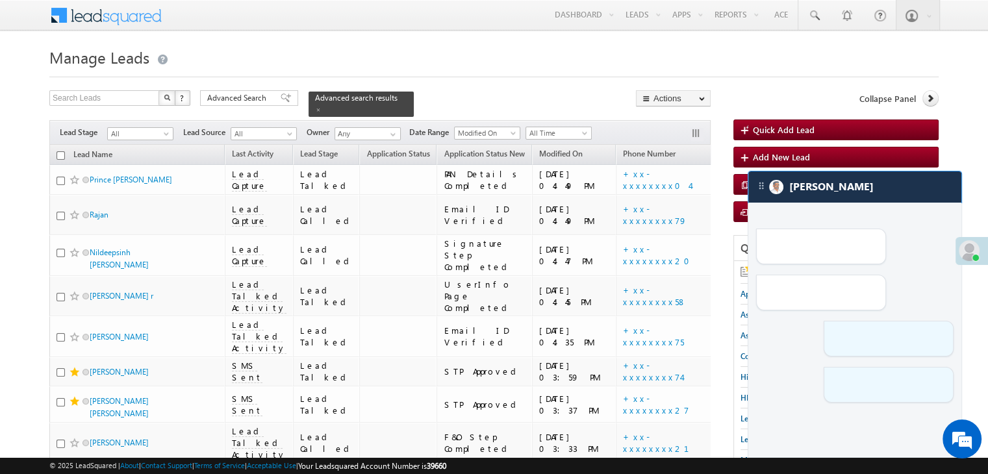
scroll to position [130, 0]
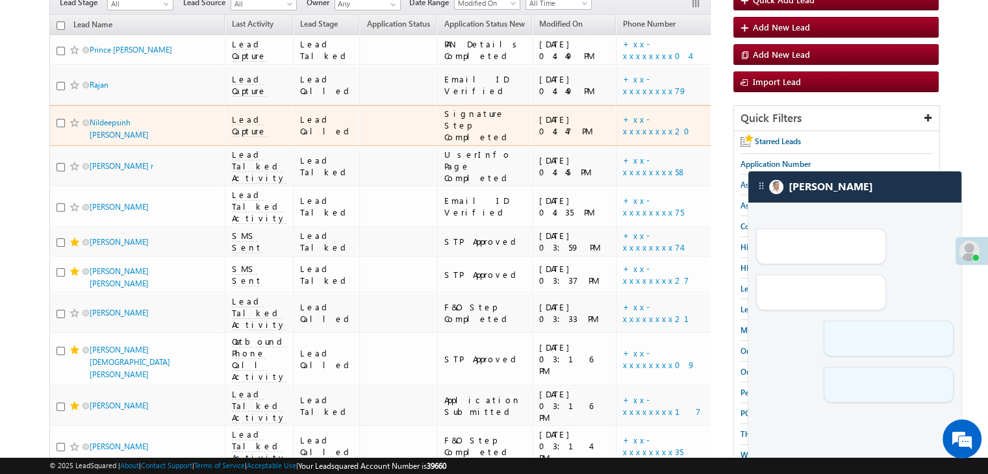
click at [74, 128] on span at bounding box center [75, 123] width 10 height 10
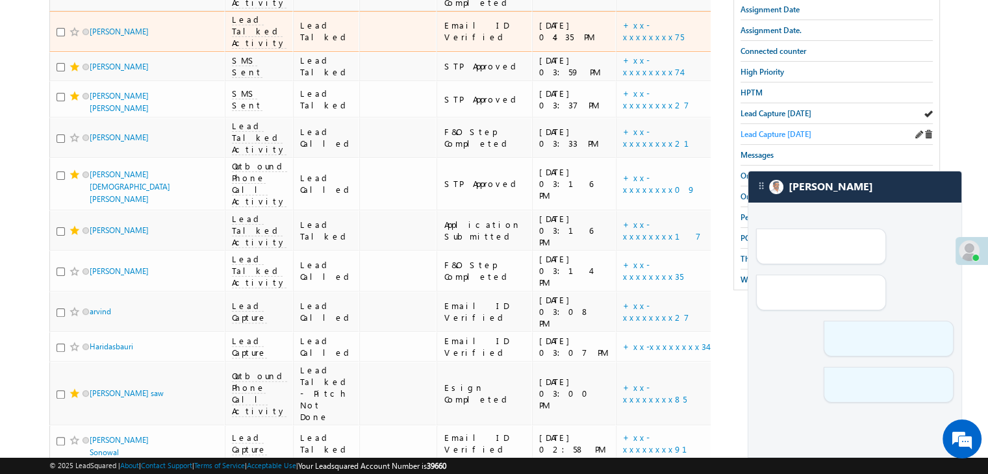
scroll to position [325, 0]
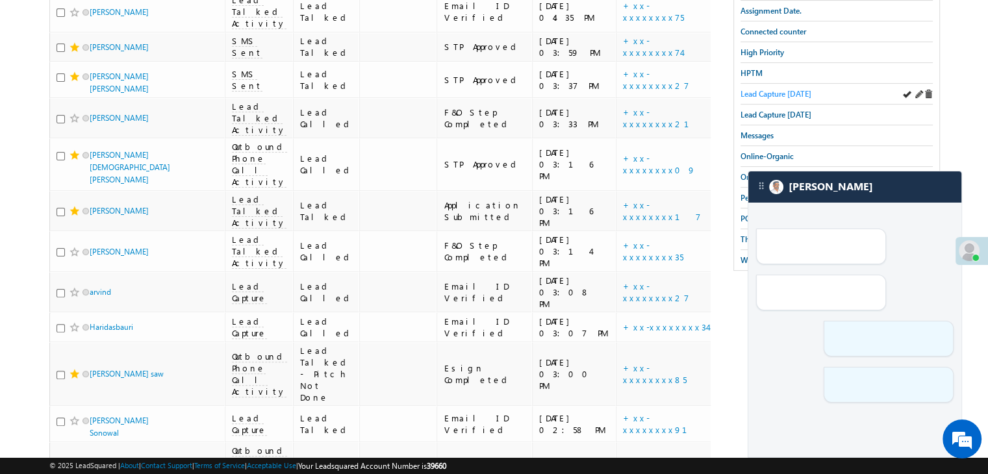
click at [790, 94] on span "Lead Capture [DATE]" at bounding box center [776, 94] width 71 height 10
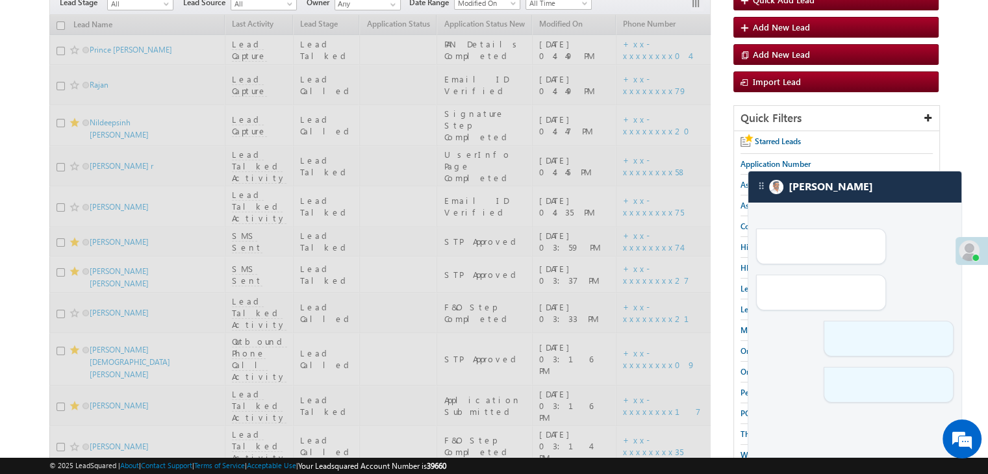
scroll to position [0, 0]
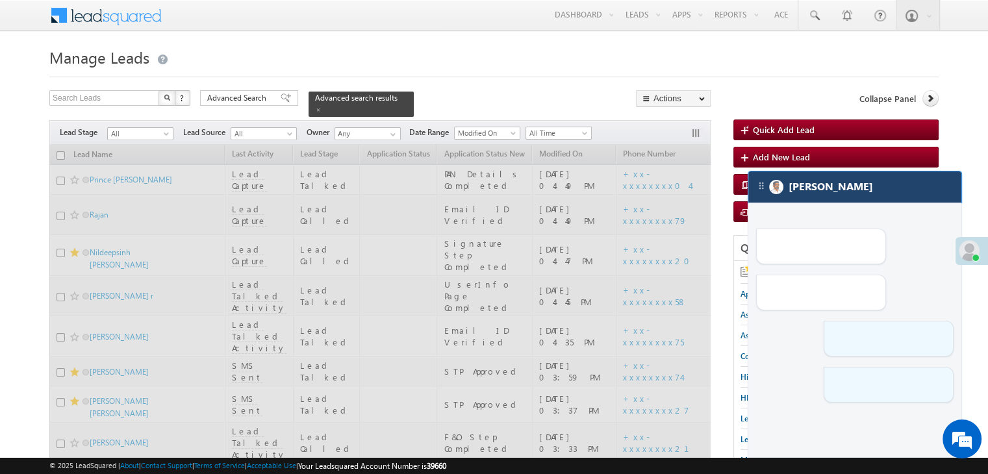
click at [766, 194] on div "[PERSON_NAME]" at bounding box center [854, 187] width 213 height 31
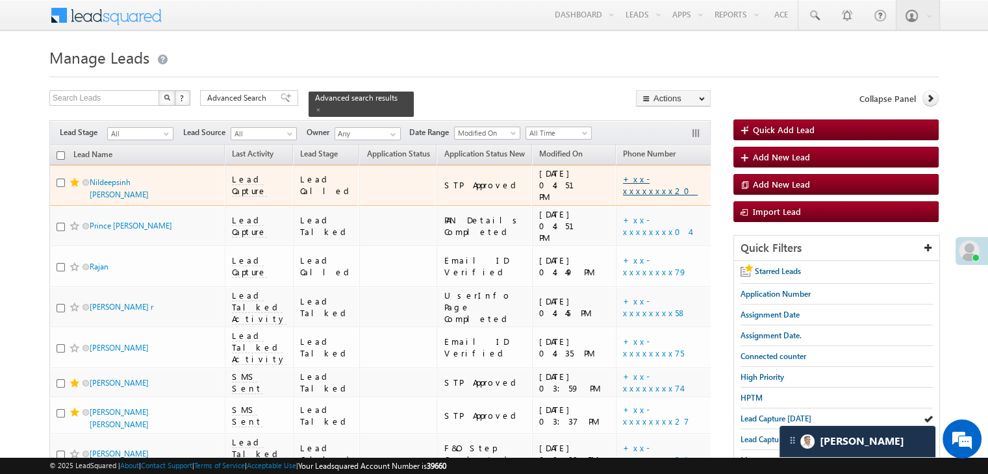
click at [623, 189] on link "+xx-xxxxxxxx20" at bounding box center [660, 184] width 75 height 23
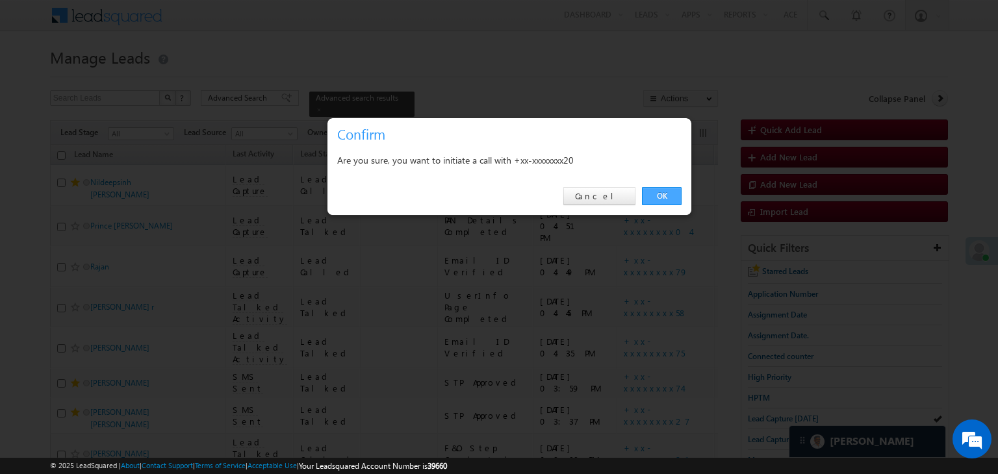
click at [656, 201] on link "OK" at bounding box center [662, 196] width 40 height 18
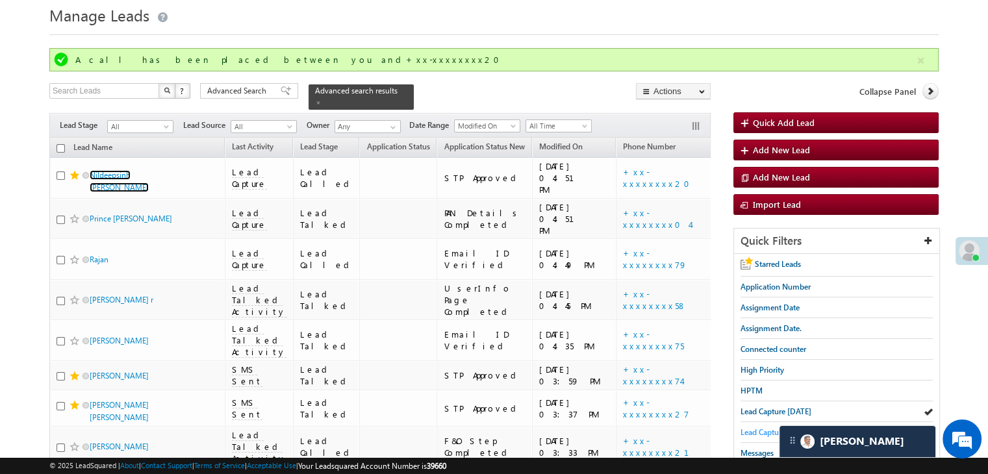
scroll to position [65, 0]
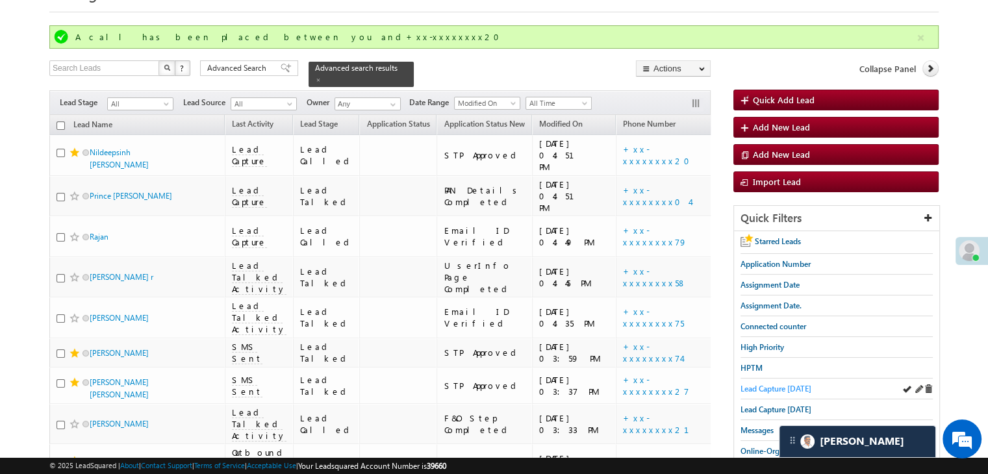
click at [767, 386] on span "Lead Capture [DATE]" at bounding box center [776, 389] width 71 height 10
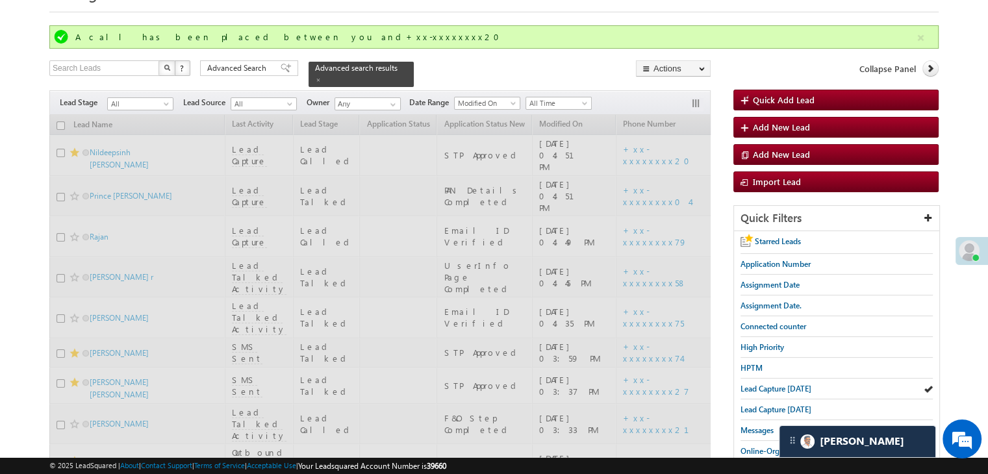
scroll to position [0, 0]
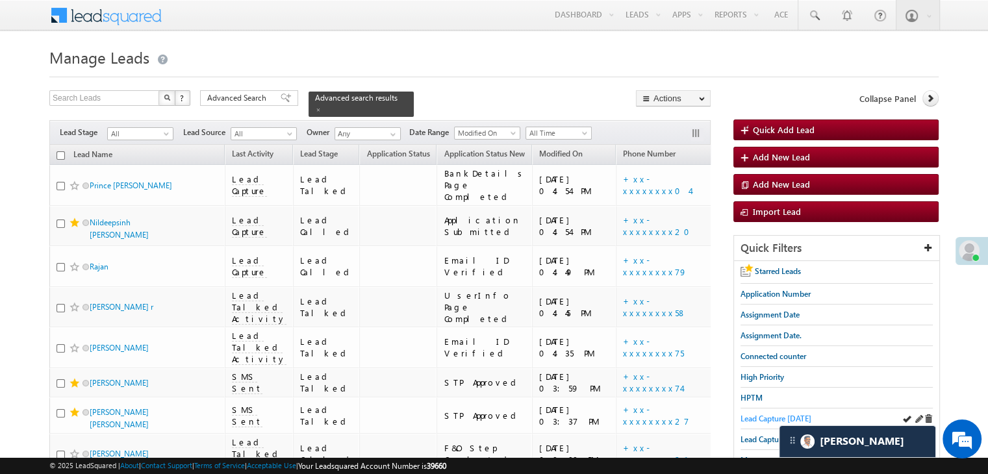
click at [746, 415] on span "Lead Capture [DATE]" at bounding box center [776, 419] width 71 height 10
click at [934, 94] on icon at bounding box center [930, 98] width 9 height 9
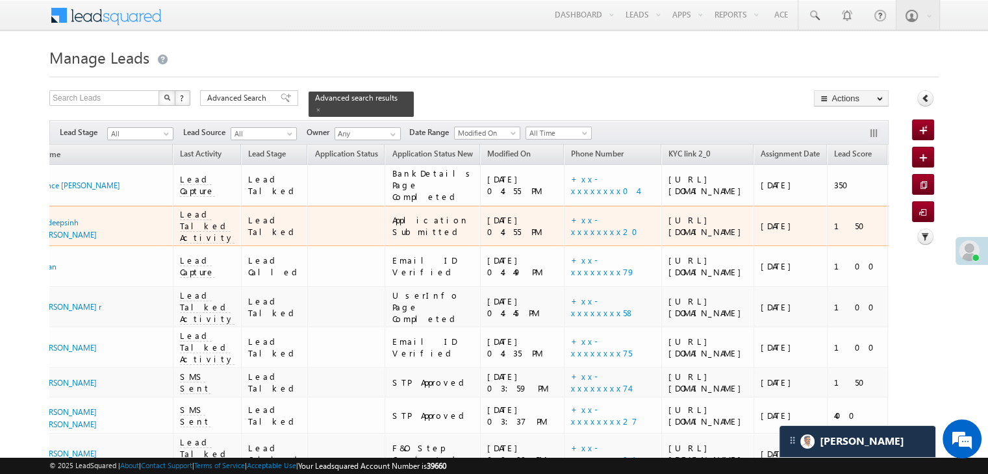
scroll to position [0, 51]
click at [896, 232] on div "EQ26888251" at bounding box center [956, 226] width 120 height 12
copy div "EQ26888251"
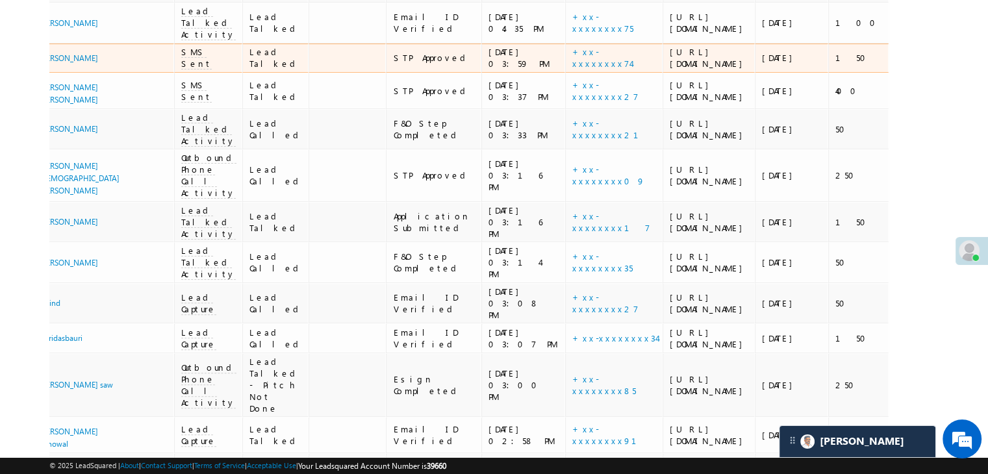
scroll to position [390, 0]
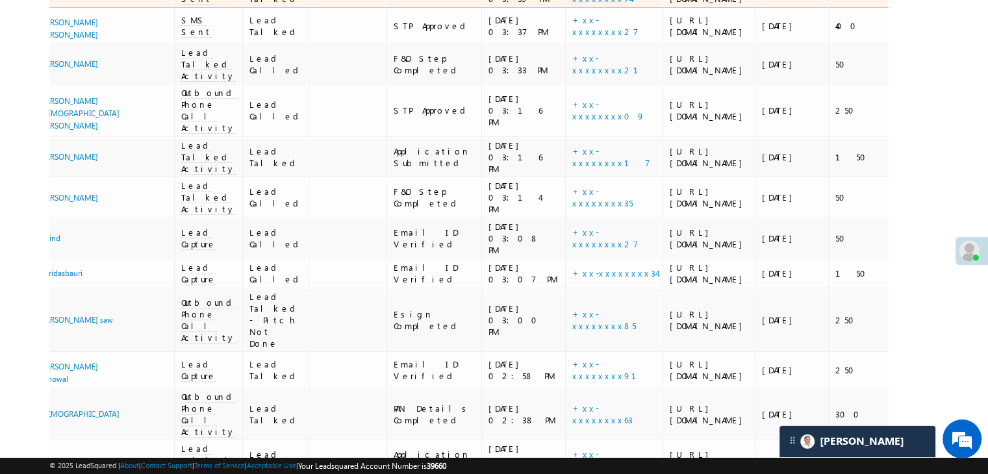
copy div "EQ27179820"
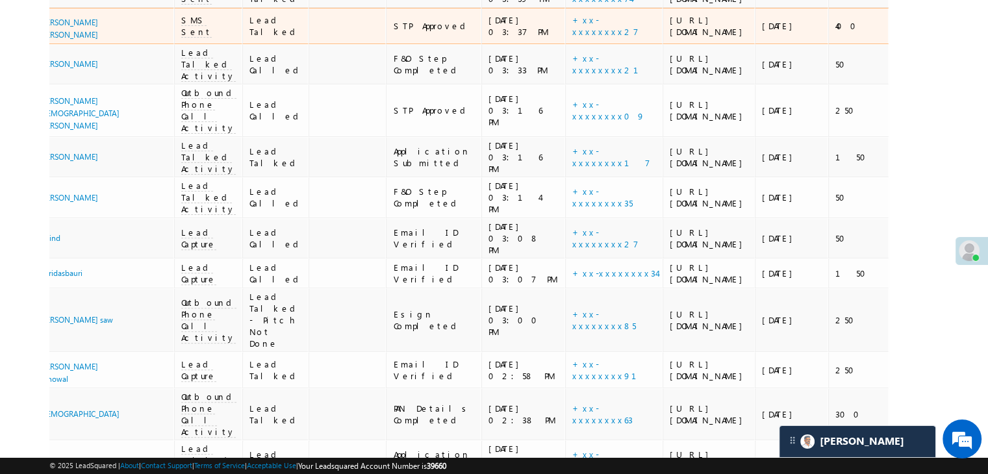
click at [896, 32] on div "EQ26664275" at bounding box center [956, 26] width 120 height 12
copy div "EQ26664275"
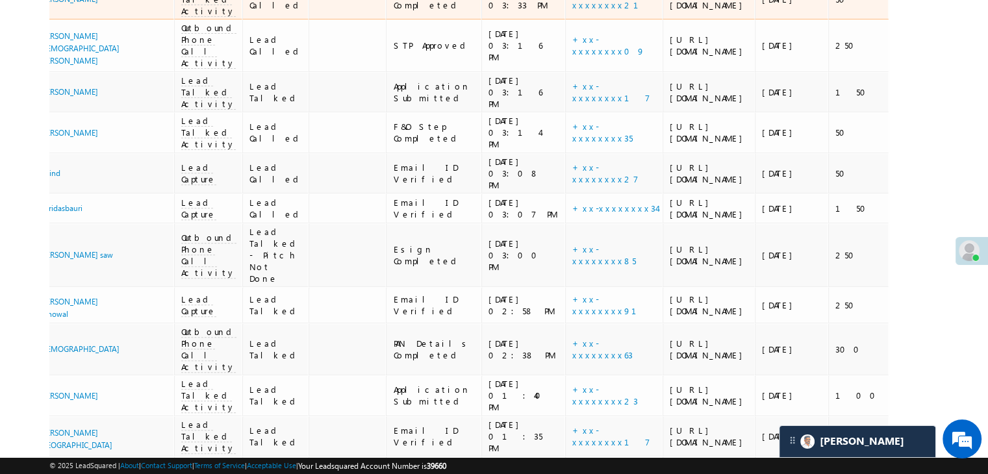
scroll to position [520, 0]
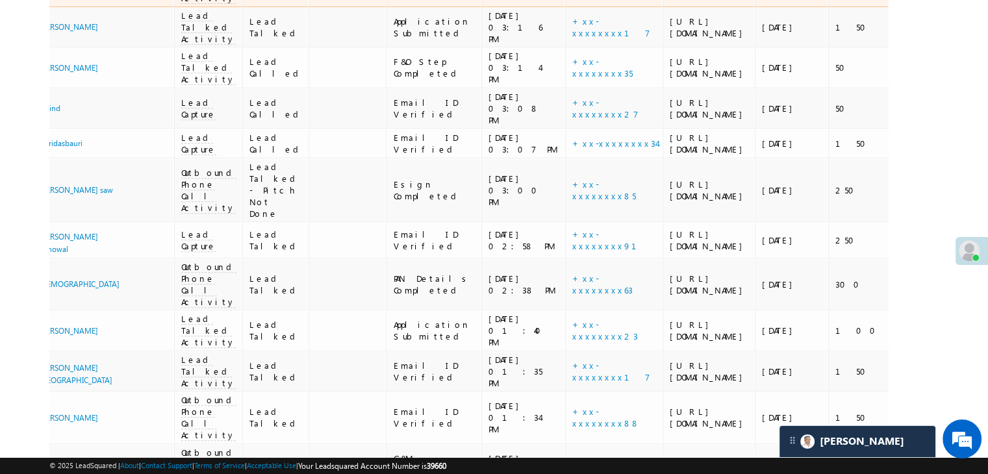
copy div "EQ27048642"
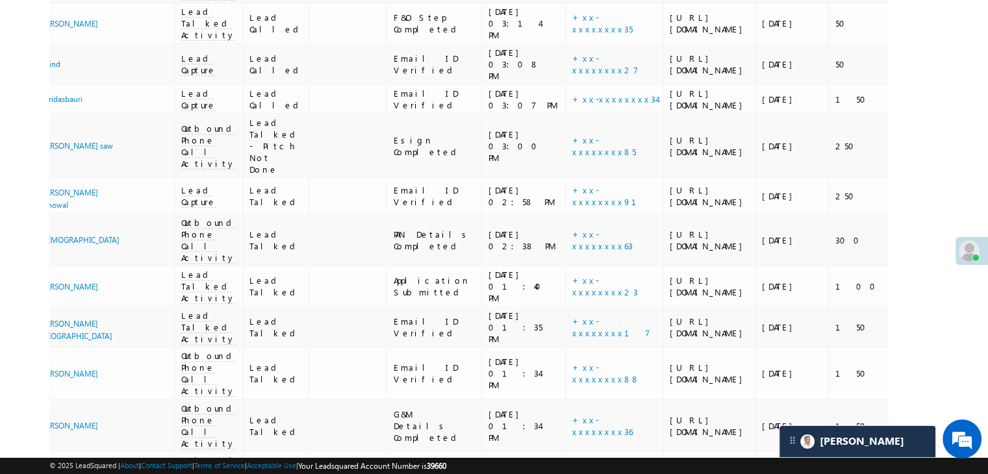
scroll to position [585, 0]
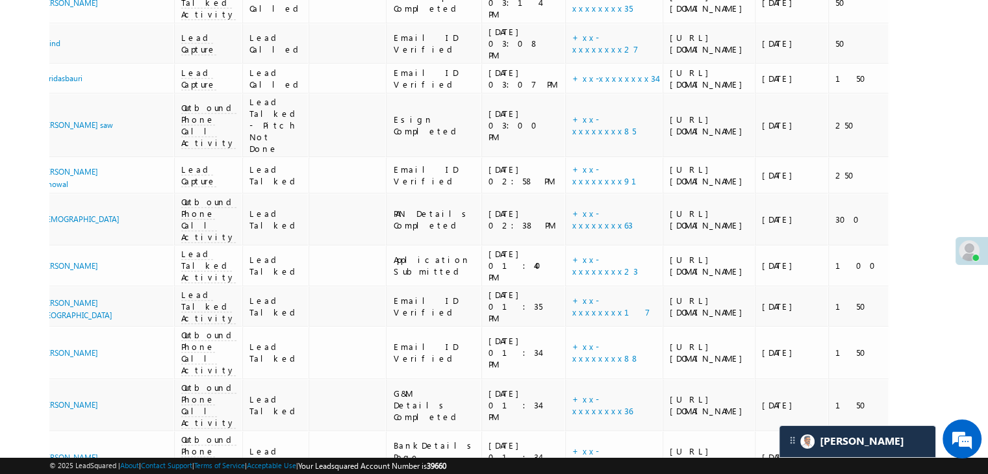
copy div "EQ27177384"
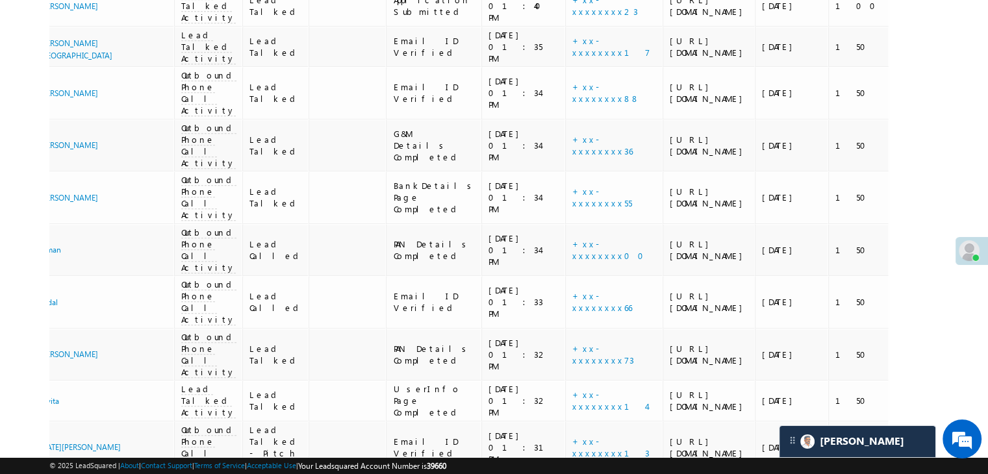
scroll to position [975, 0]
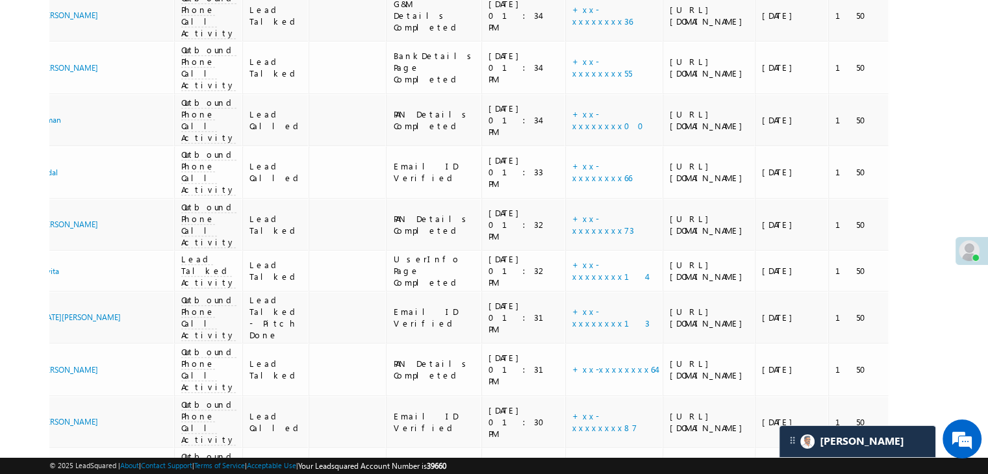
copy div "EQ26391720"
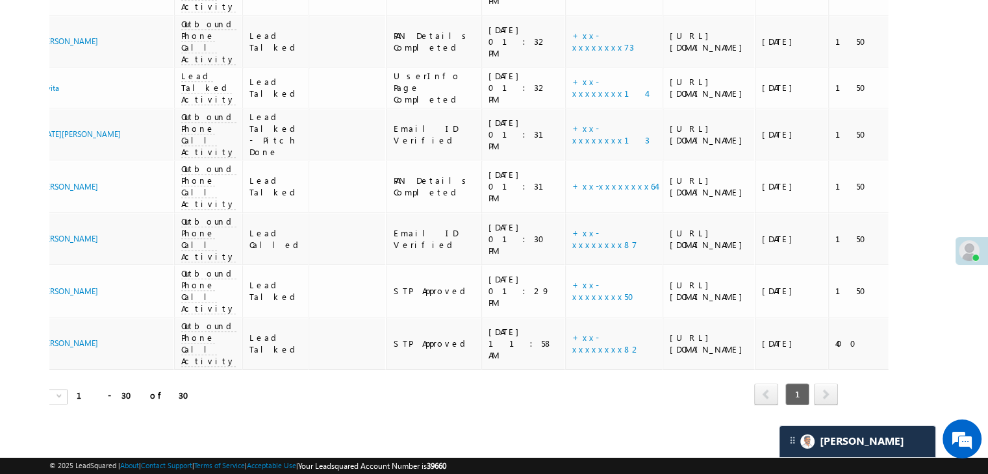
scroll to position [1170, 0]
copy div "EQ27141535"
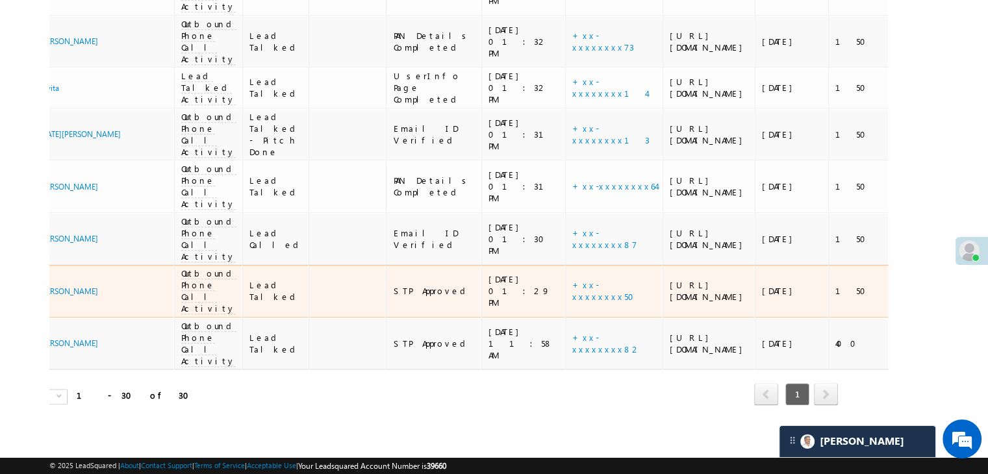
click at [896, 297] on div "EQ27166681" at bounding box center [956, 291] width 120 height 12
copy div "EQ27166681"
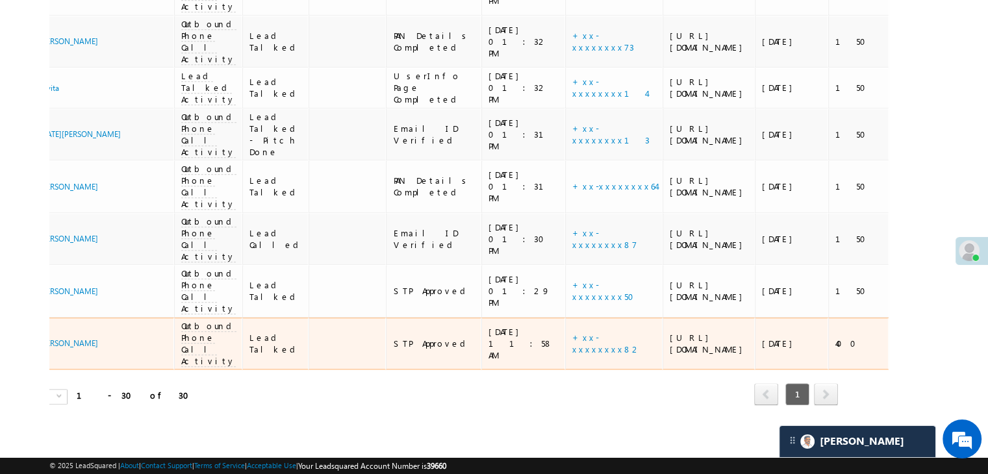
click at [896, 350] on div "EQ24550597" at bounding box center [956, 344] width 120 height 12
copy div "EQ24550597"
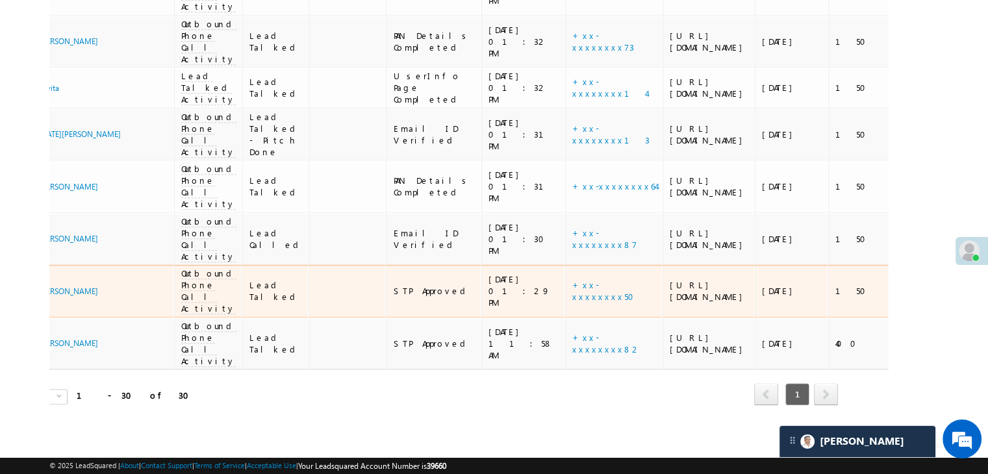
click at [896, 295] on div "EQ27166681" at bounding box center [956, 291] width 120 height 12
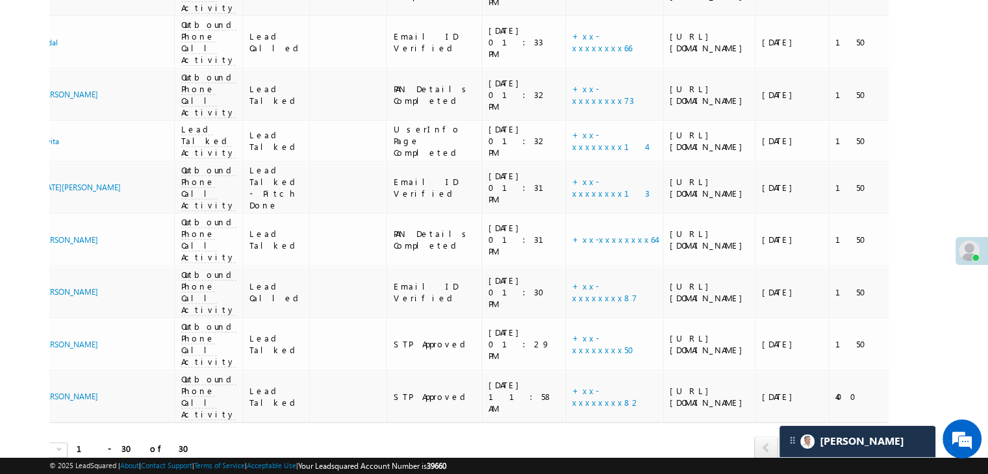
scroll to position [1040, 0]
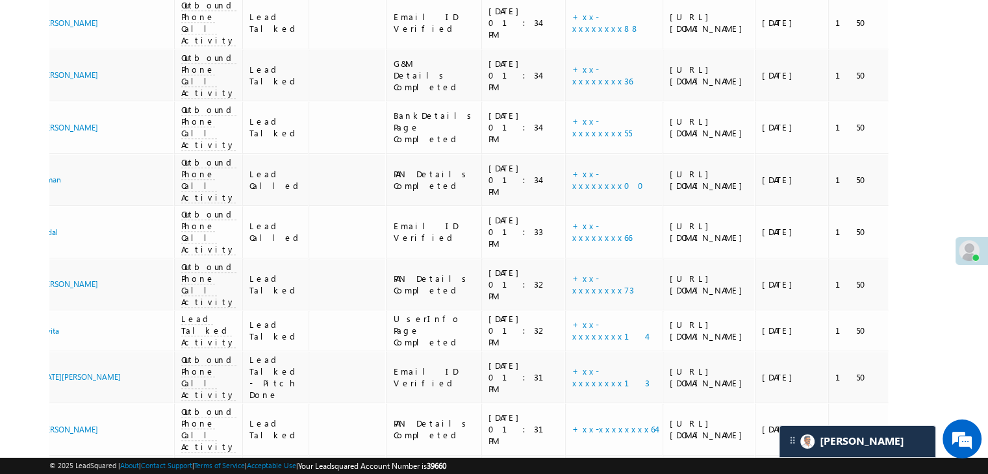
scroll to position [910, 0]
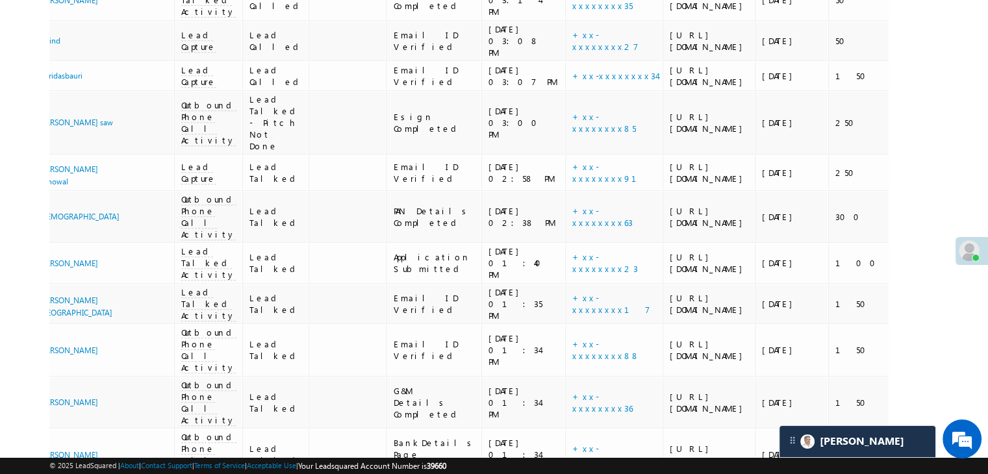
scroll to position [585, 0]
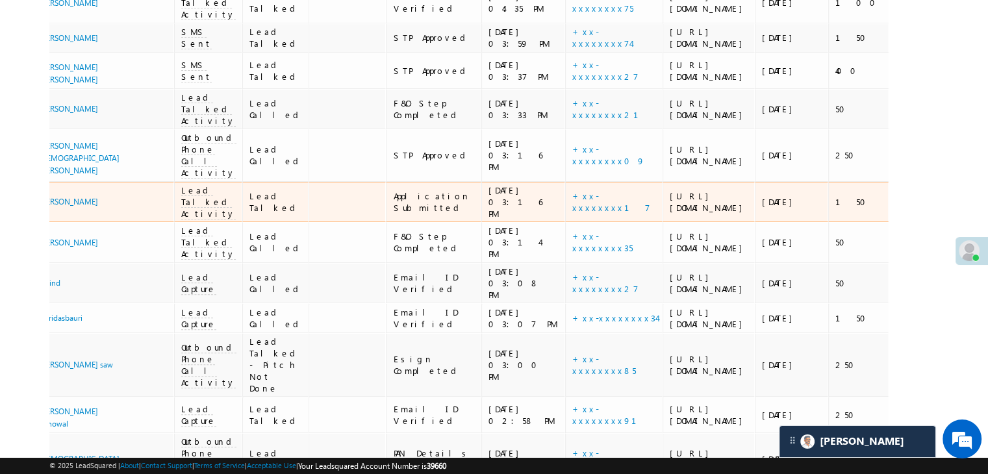
scroll to position [325, 0]
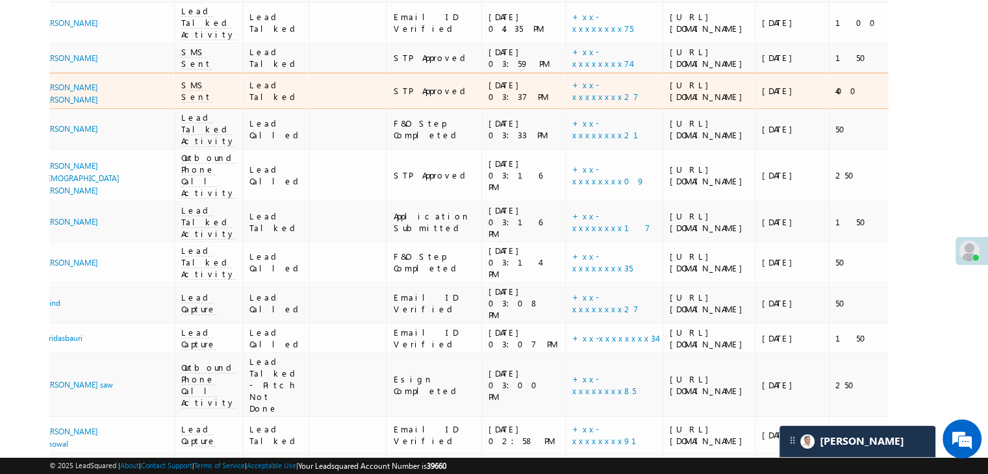
click at [896, 97] on div "EQ26664275" at bounding box center [956, 91] width 120 height 12
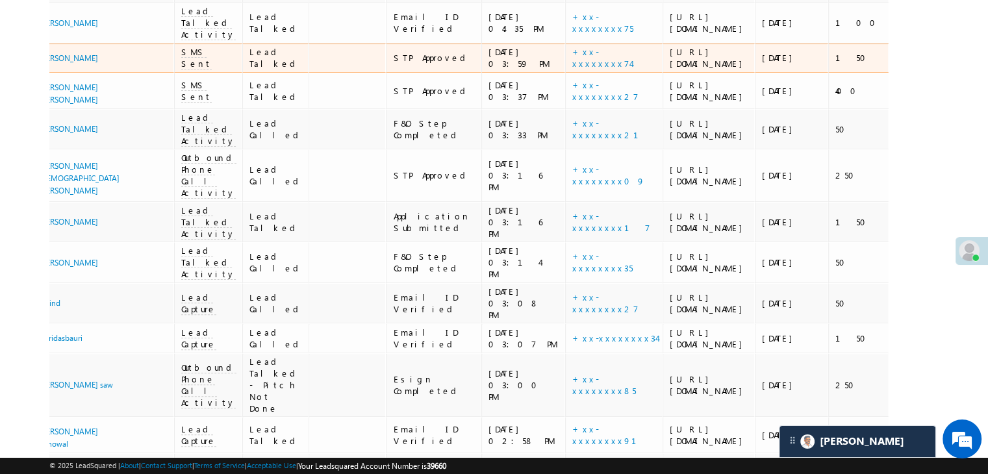
click at [896, 64] on div "EQ27179820" at bounding box center [956, 58] width 120 height 12
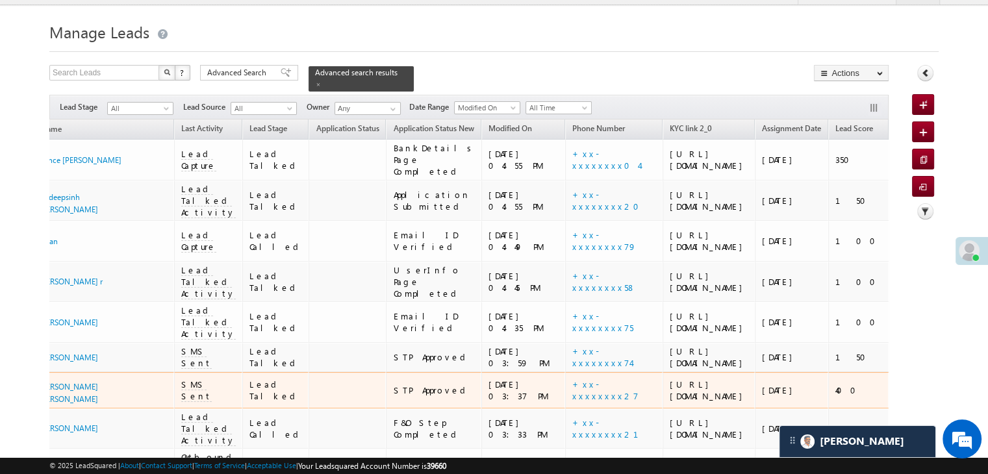
scroll to position [0, 0]
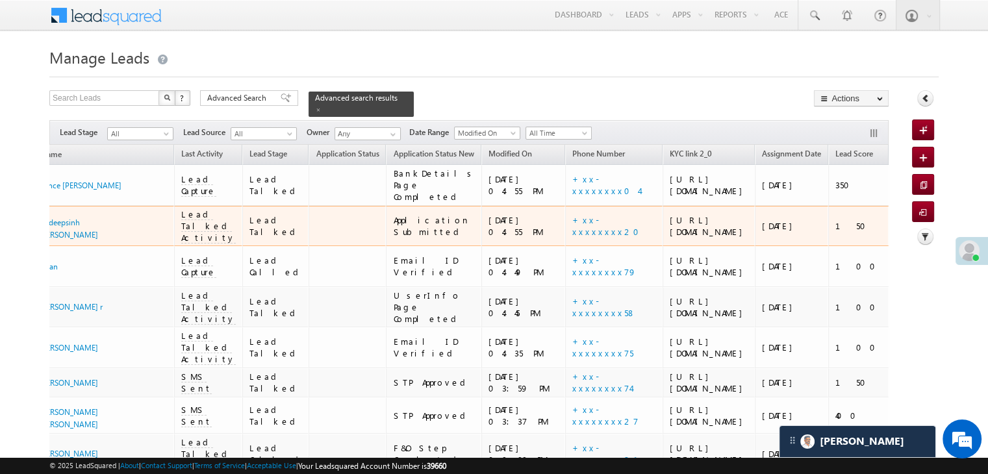
click at [889, 247] on td "EQ26888251" at bounding box center [955, 226] width 133 height 41
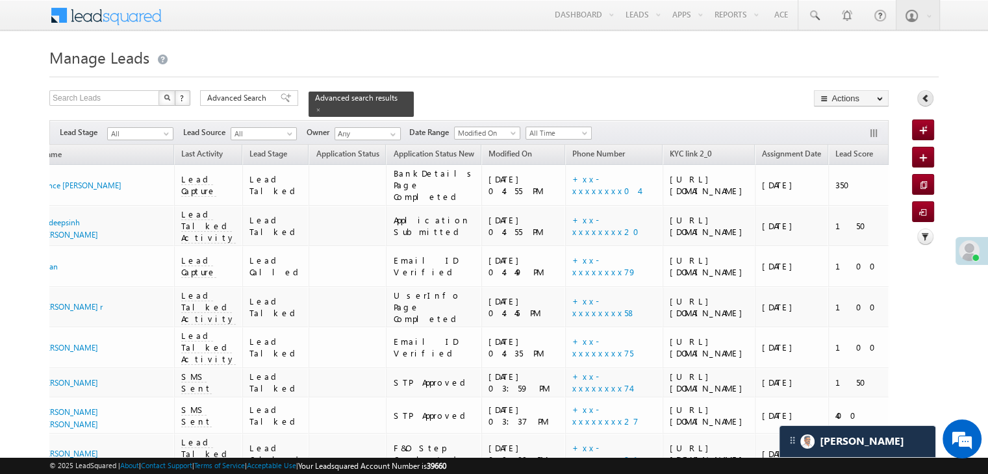
click at [928, 96] on icon at bounding box center [925, 98] width 9 height 9
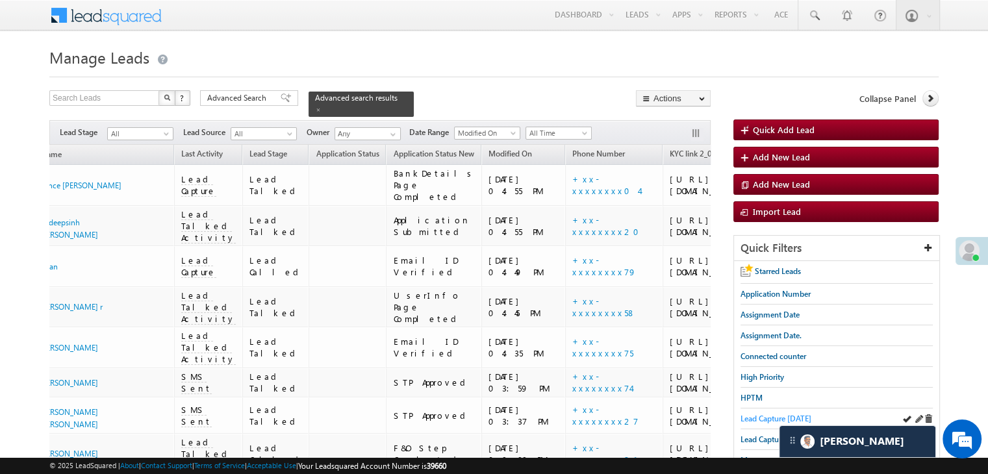
click at [767, 419] on span "Lead Capture [DATE]" at bounding box center [776, 419] width 71 height 10
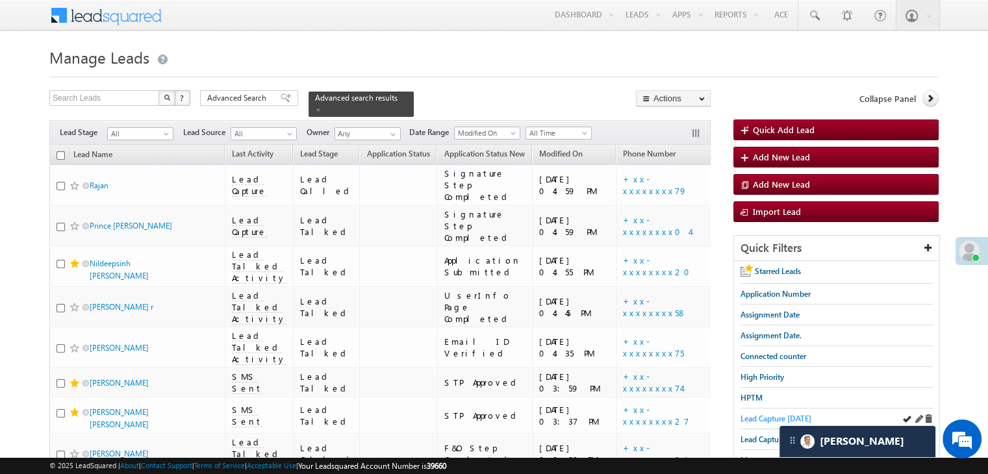
click at [780, 417] on span "Lead Capture [DATE]" at bounding box center [776, 419] width 71 height 10
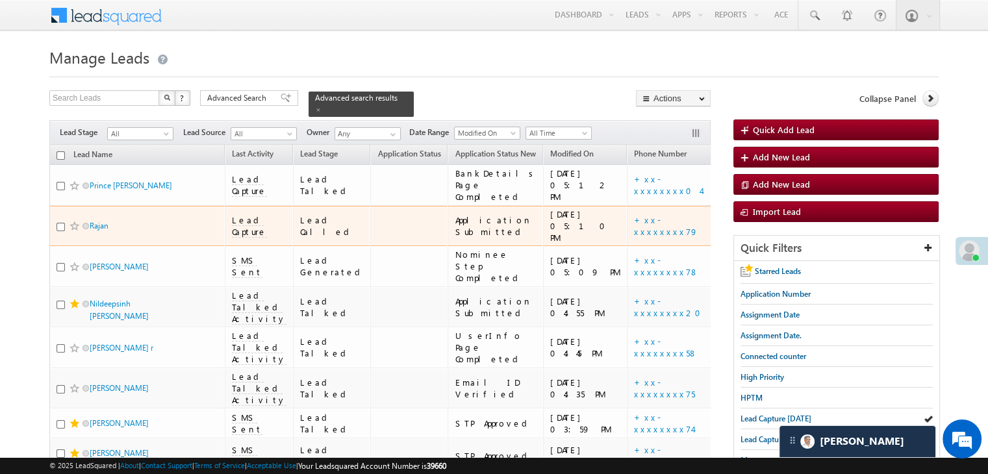
click at [75, 231] on span at bounding box center [75, 226] width 10 height 10
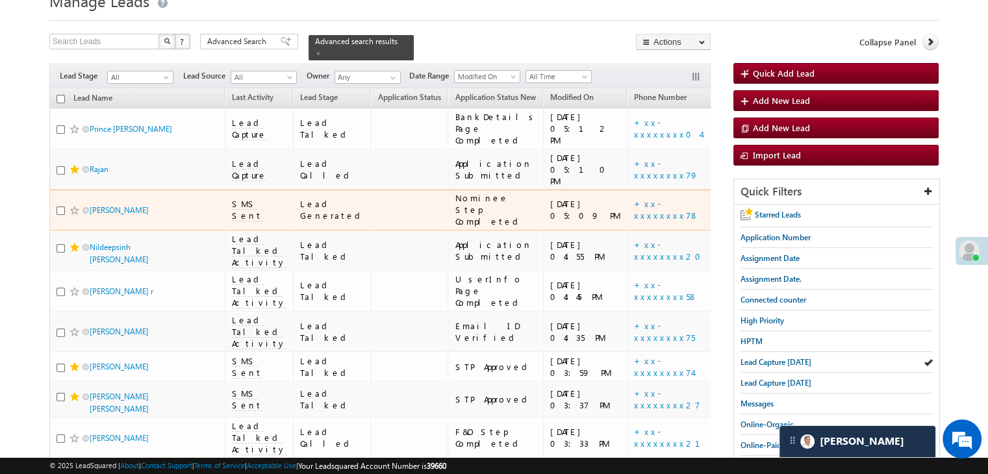
scroll to position [130, 0]
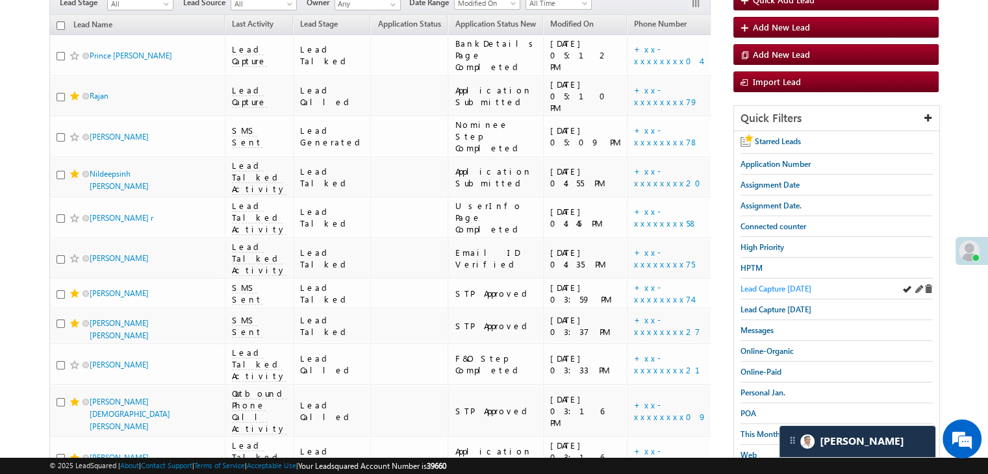
click at [761, 289] on span "Lead Capture [DATE]" at bounding box center [776, 289] width 71 height 10
click at [763, 287] on span "Lead Capture [DATE]" at bounding box center [776, 289] width 71 height 10
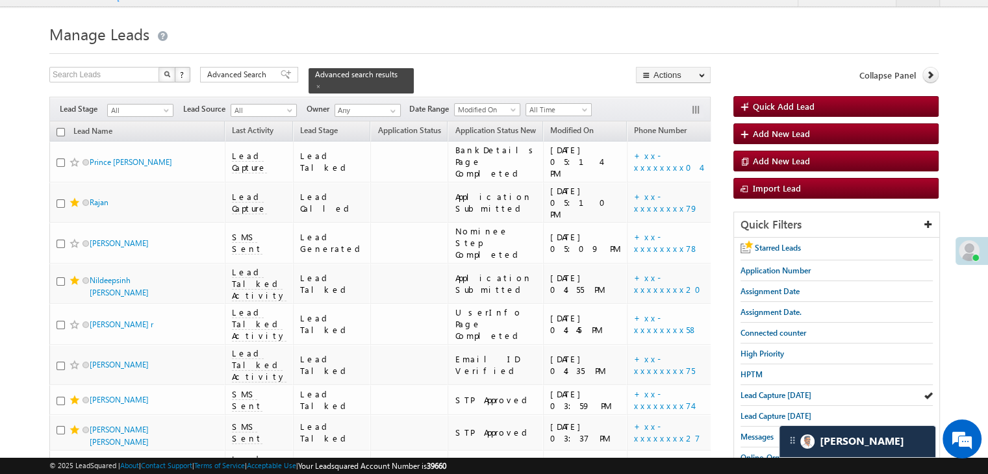
scroll to position [0, 0]
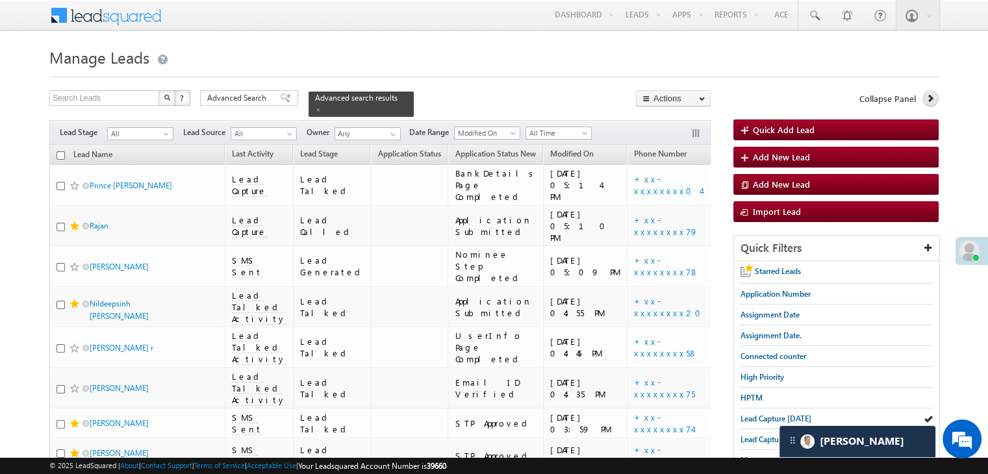
click at [932, 102] on icon at bounding box center [930, 98] width 9 height 9
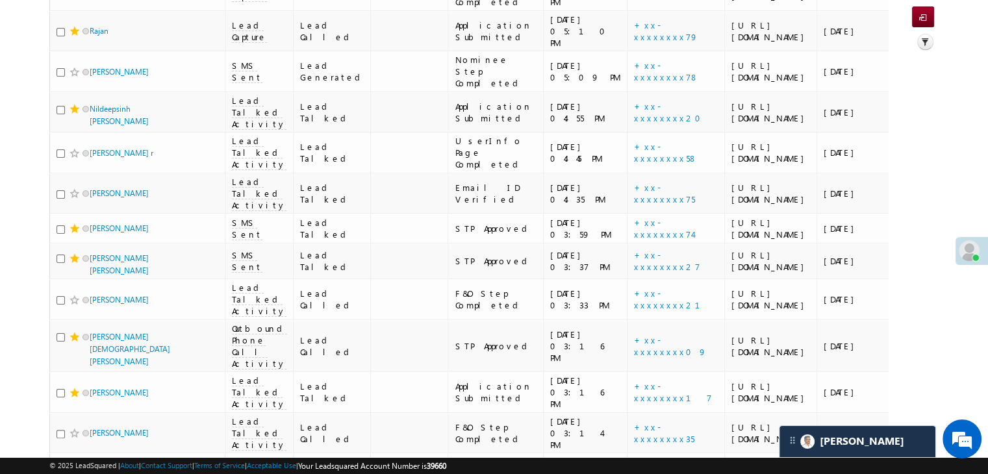
drag, startPoint x: 683, startPoint y: 229, endPoint x: 0, endPoint y: 245, distance: 683.0
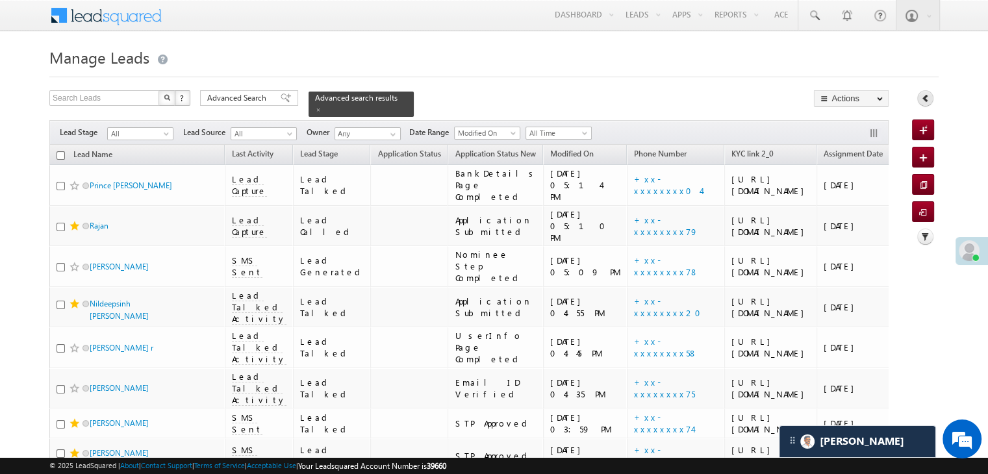
click at [921, 101] on icon at bounding box center [925, 98] width 9 height 9
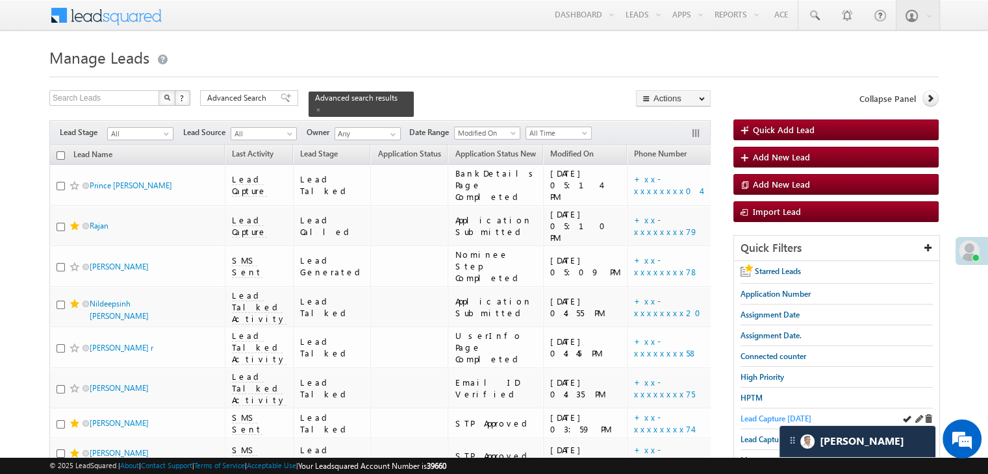
click at [748, 416] on span "Lead Capture [DATE]" at bounding box center [776, 419] width 71 height 10
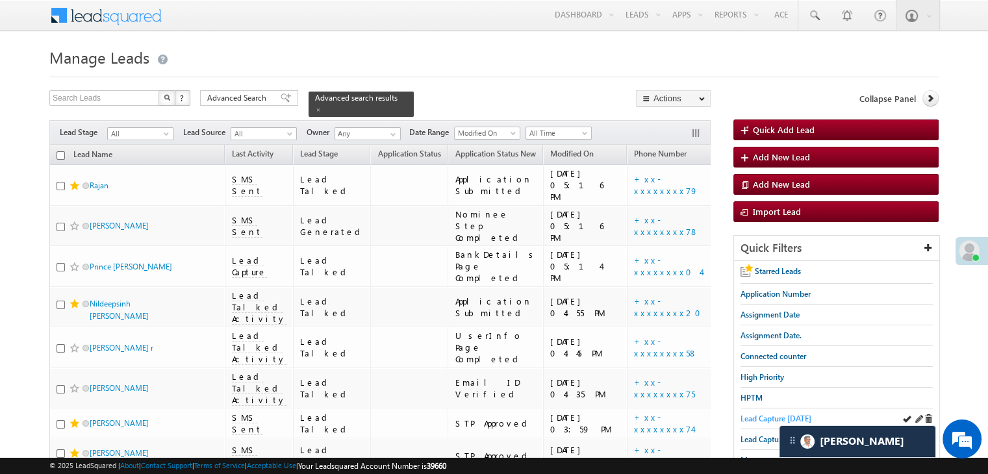
click at [749, 418] on span "Lead Capture [DATE]" at bounding box center [776, 419] width 71 height 10
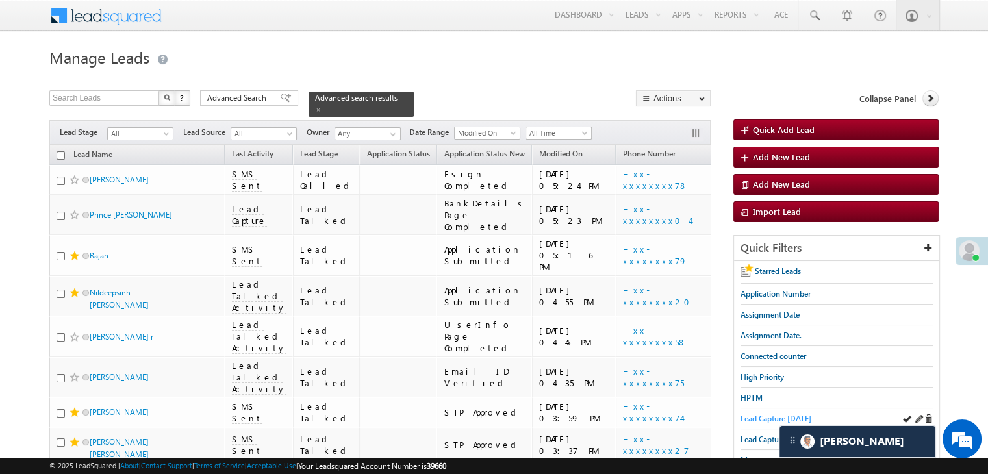
click at [752, 421] on span "Lead Capture [DATE]" at bounding box center [776, 419] width 71 height 10
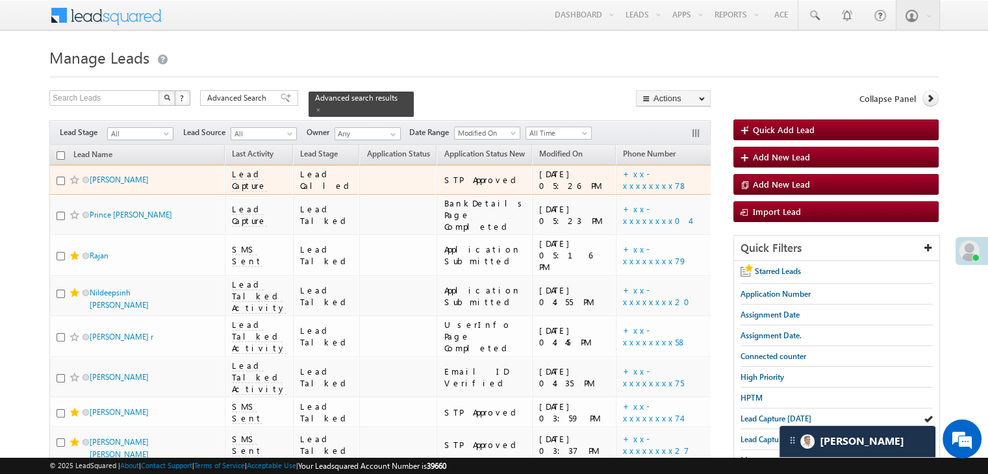
click at [72, 185] on span at bounding box center [75, 180] width 10 height 10
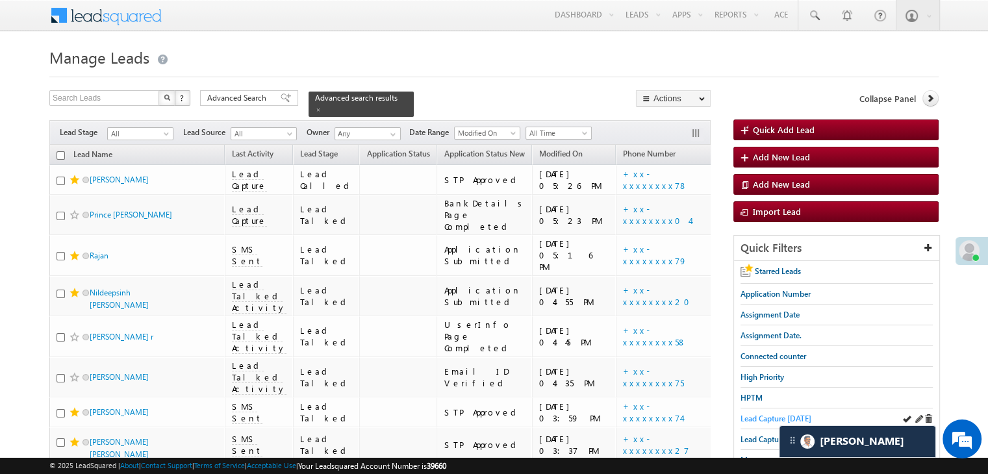
click at [764, 414] on span "Lead Capture [DATE]" at bounding box center [776, 419] width 71 height 10
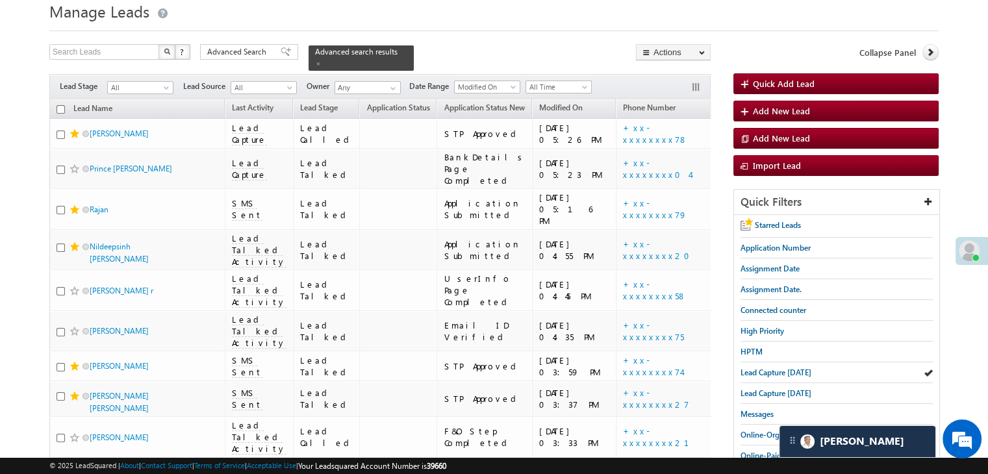
scroll to position [65, 0]
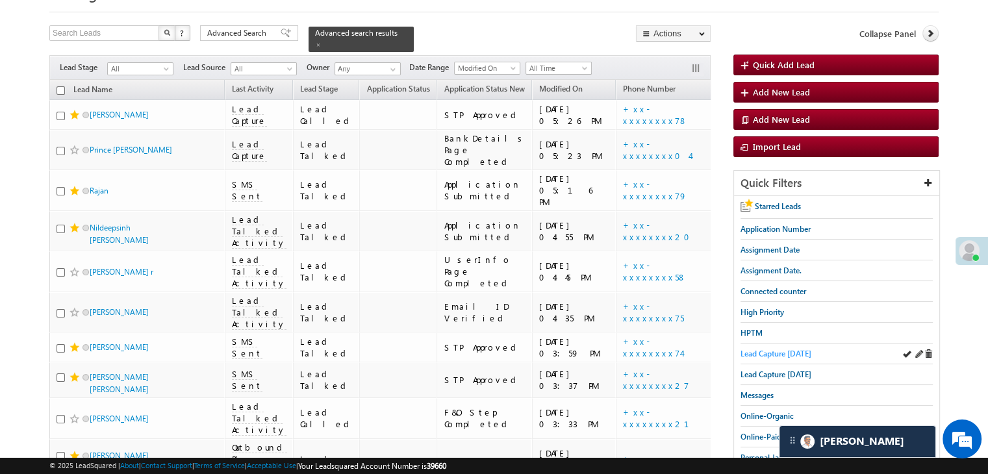
click at [754, 352] on span "Lead Capture [DATE]" at bounding box center [776, 354] width 71 height 10
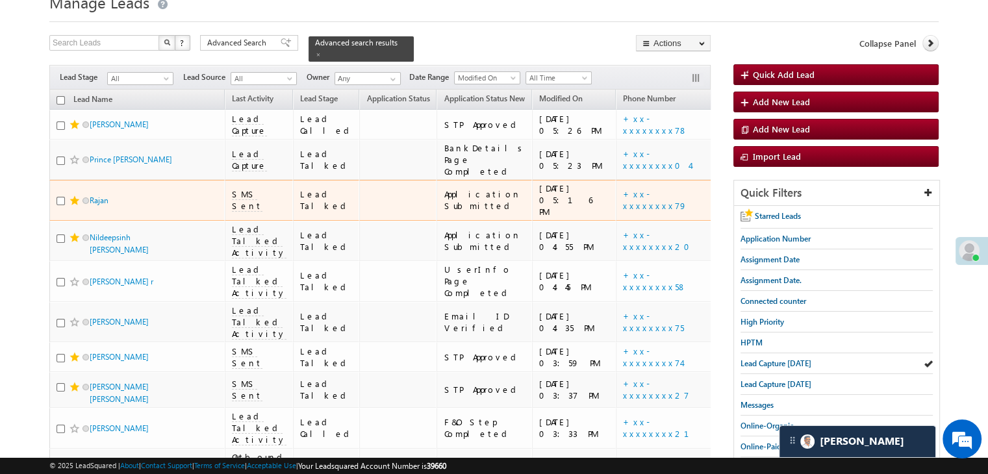
scroll to position [0, 0]
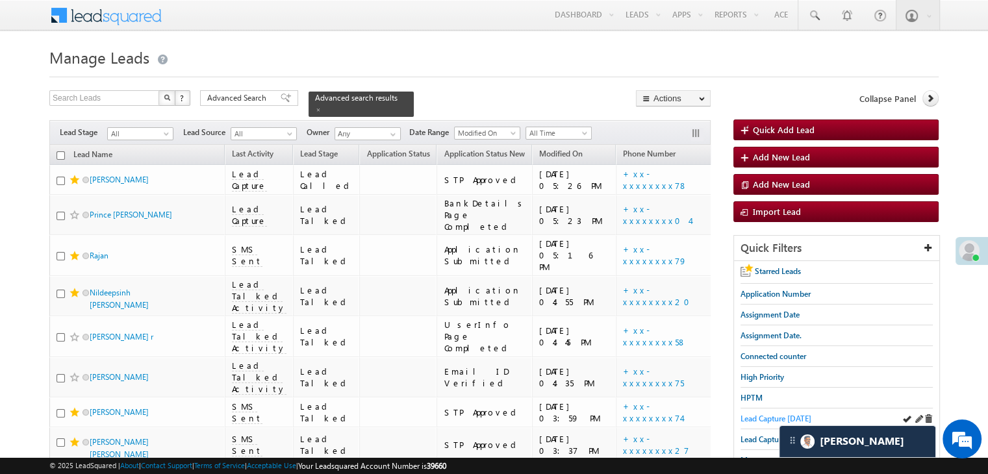
click at [780, 419] on span "Lead Capture [DATE]" at bounding box center [776, 419] width 71 height 10
click at [775, 415] on span "Lead Capture [DATE]" at bounding box center [776, 419] width 71 height 10
click at [774, 416] on span "Lead Capture [DATE]" at bounding box center [776, 419] width 71 height 10
click at [760, 418] on span "Lead Capture [DATE]" at bounding box center [776, 419] width 71 height 10
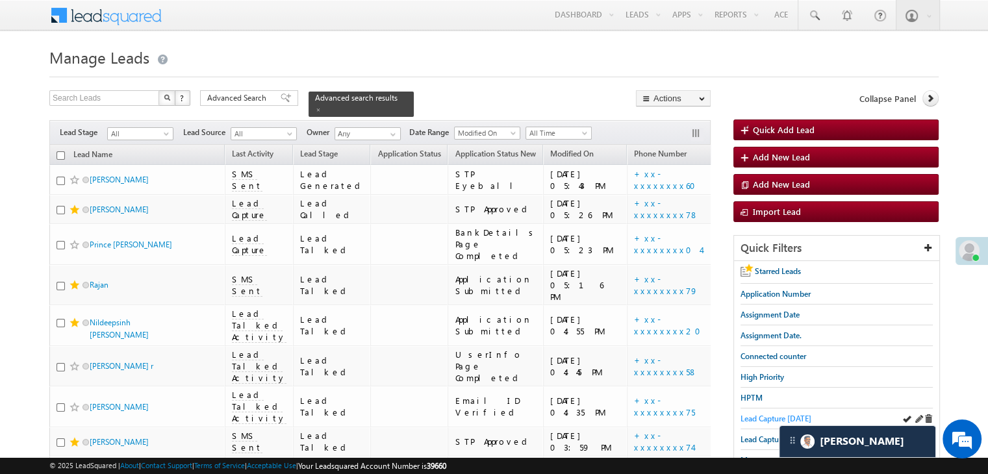
click at [787, 414] on span "Lead Capture [DATE]" at bounding box center [776, 419] width 71 height 10
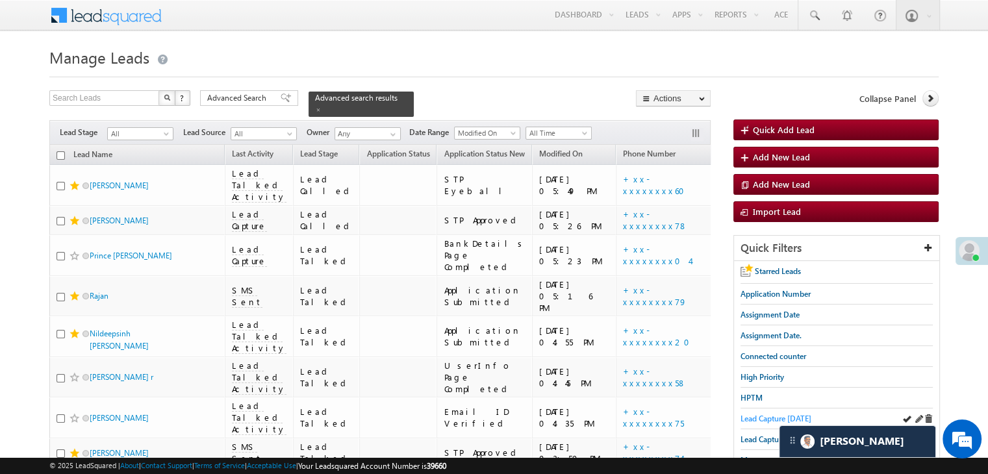
click at [772, 414] on span "Lead Capture [DATE]" at bounding box center [776, 419] width 71 height 10
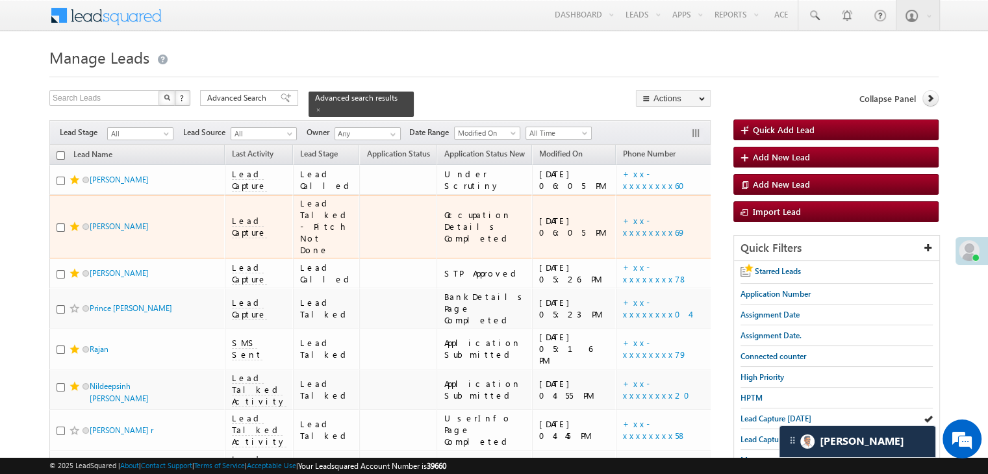
drag, startPoint x: 90, startPoint y: 271, endPoint x: 240, endPoint y: 71, distance: 250.1
click at [240, 71] on div at bounding box center [493, 73] width 889 height 8
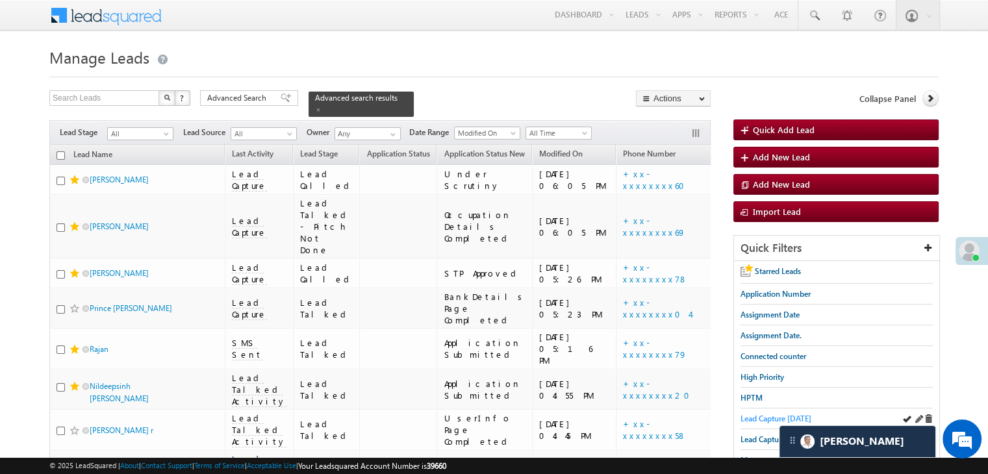
click at [758, 414] on span "Lead Capture [DATE]" at bounding box center [776, 419] width 71 height 10
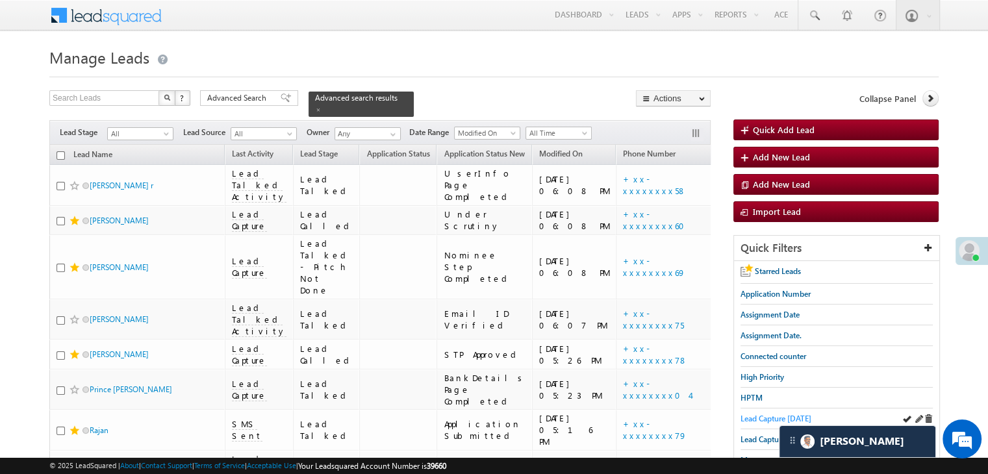
click at [759, 416] on span "Lead Capture [DATE]" at bounding box center [776, 419] width 71 height 10
click at [782, 414] on span "Lead Capture [DATE]" at bounding box center [776, 419] width 71 height 10
click at [754, 417] on span "Lead Capture [DATE]" at bounding box center [776, 419] width 71 height 10
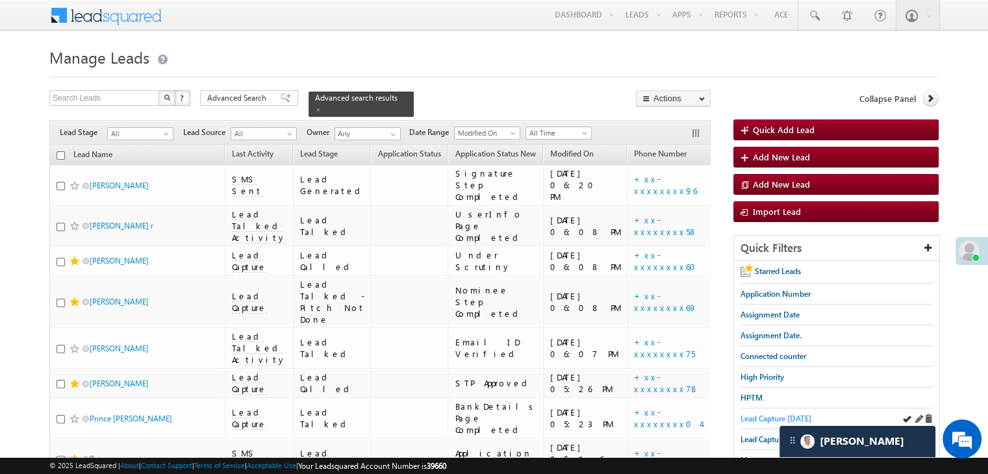
click at [778, 419] on span "Lead Capture [DATE]" at bounding box center [776, 419] width 71 height 10
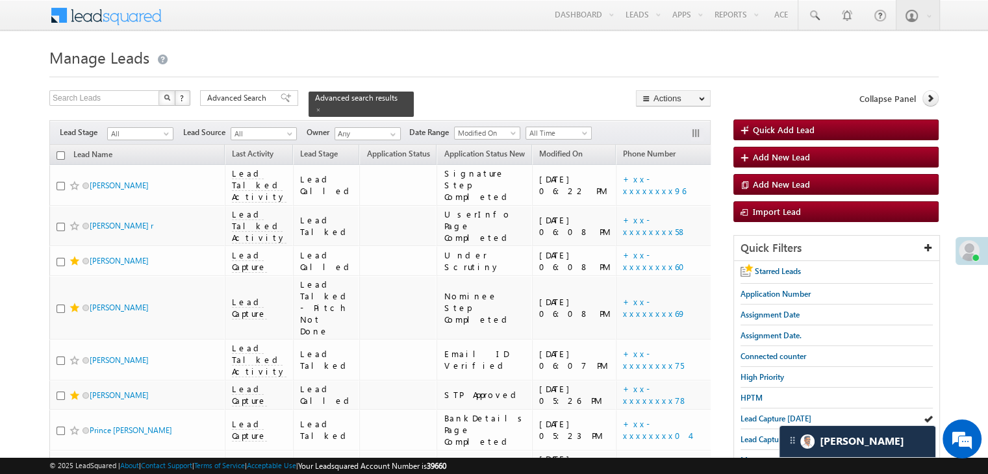
click at [588, 99] on div "Search Leads X ? 34 results found Advanced Search Advanced Search Advanced sear…" at bounding box center [379, 103] width 661 height 27
click at [802, 417] on span "Lead Capture [DATE]" at bounding box center [776, 419] width 71 height 10
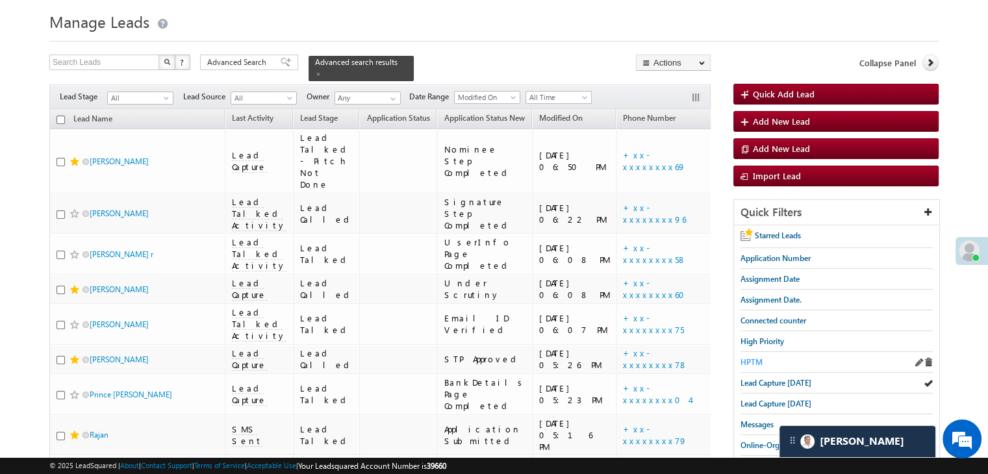
scroll to position [65, 0]
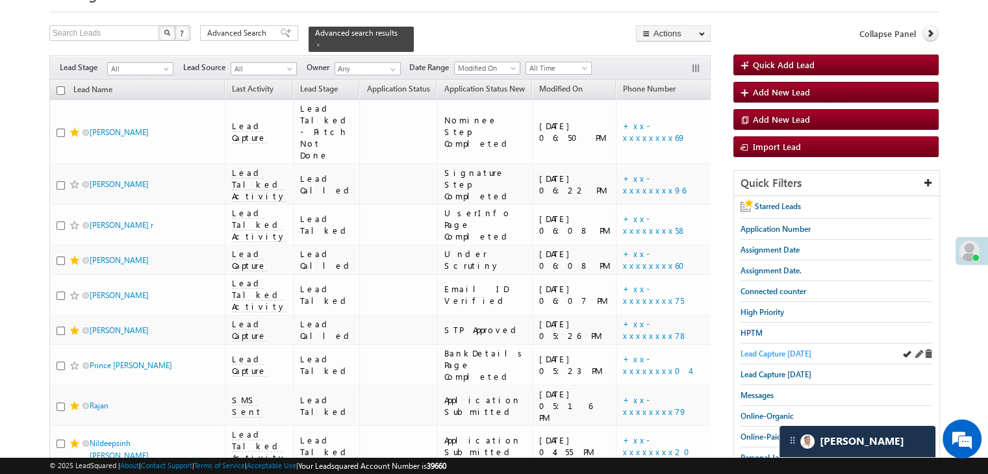
click at [761, 351] on span "Lead Capture [DATE]" at bounding box center [776, 354] width 71 height 10
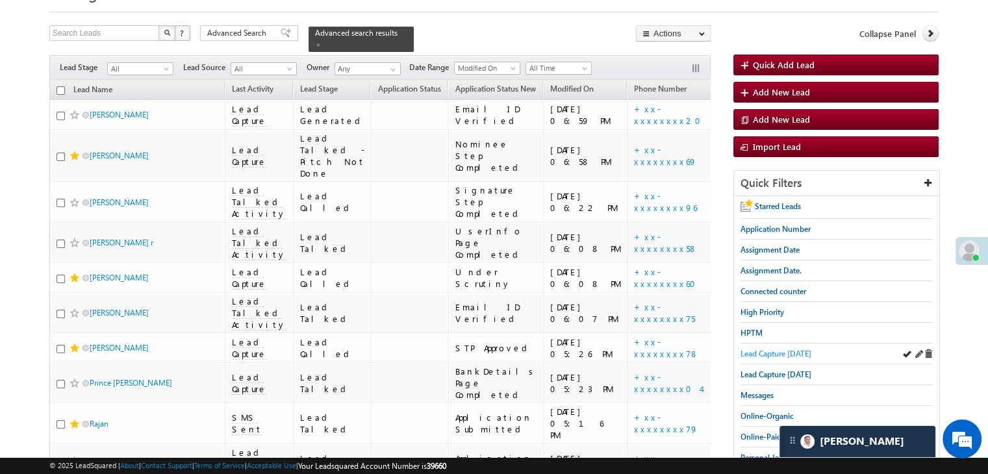
click at [753, 350] on span "Lead Capture [DATE]" at bounding box center [776, 354] width 71 height 10
click at [767, 354] on span "Lead Capture [DATE]" at bounding box center [776, 354] width 71 height 10
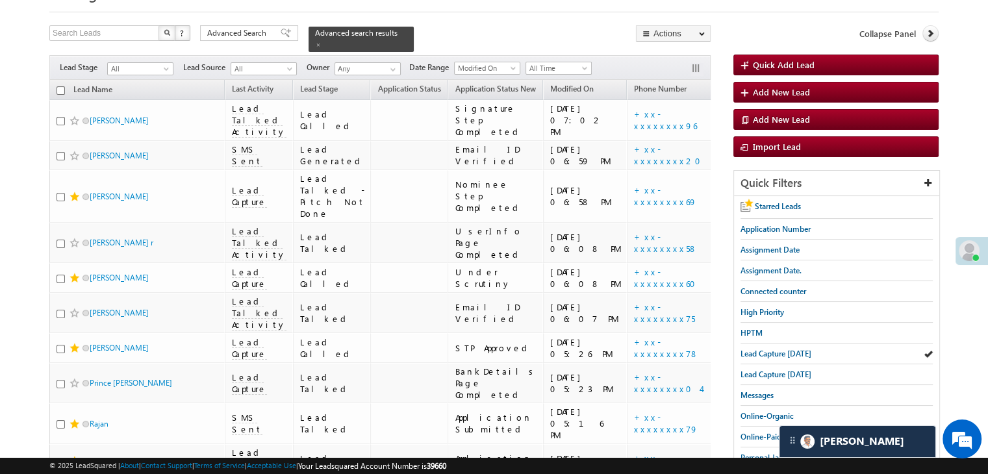
click at [767, 354] on span "Lead Capture [DATE]" at bounding box center [776, 354] width 71 height 10
click at [776, 309] on span "High Priority" at bounding box center [763, 312] width 44 height 10
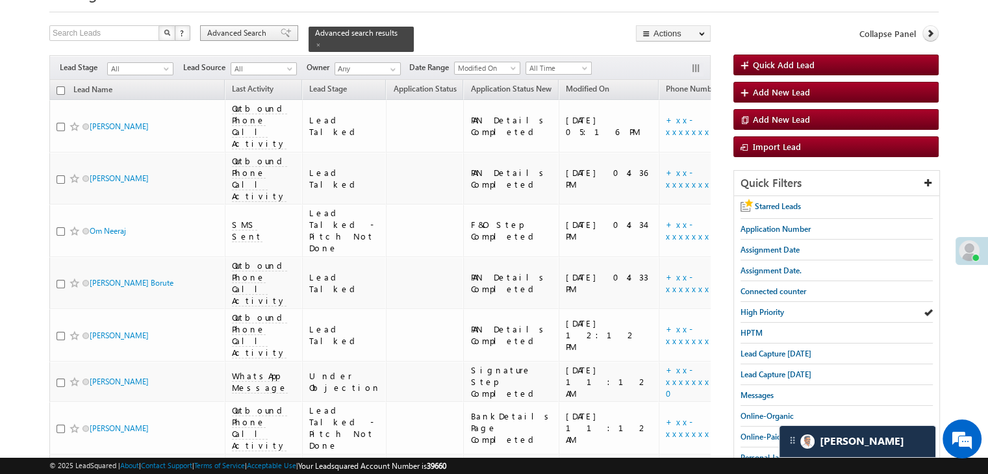
click at [265, 29] on span "Advanced Search" at bounding box center [238, 33] width 63 height 12
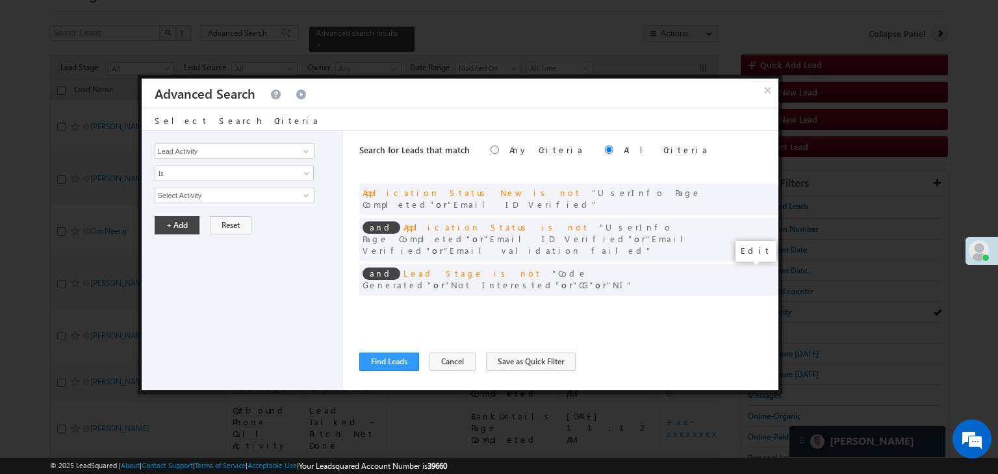
click at [745, 302] on span at bounding box center [748, 306] width 9 height 9
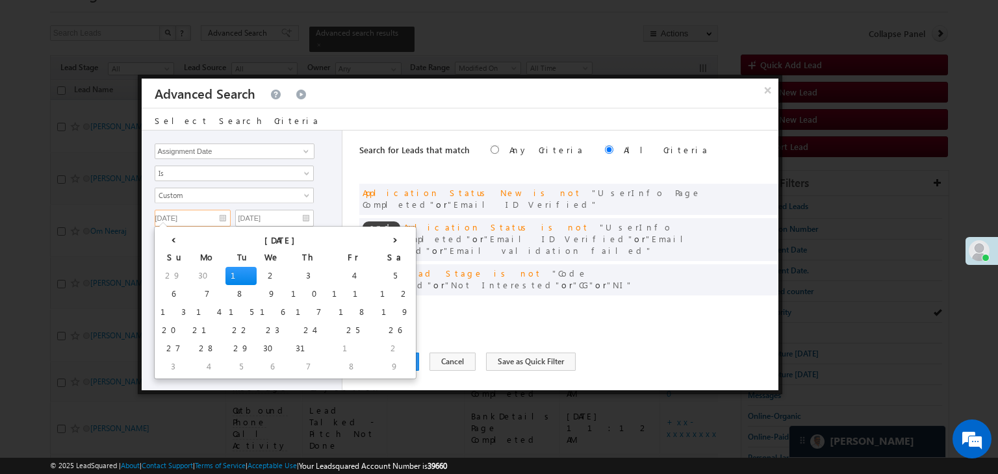
click at [211, 219] on input "07/01/25" at bounding box center [193, 218] width 76 height 17
click at [377, 367] on td "9" at bounding box center [395, 367] width 36 height 18
type input "08/09/25"
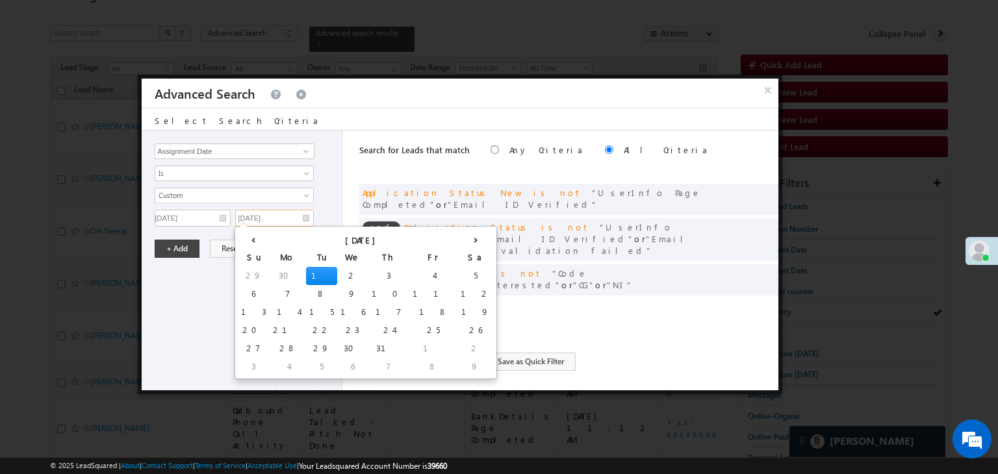
click at [283, 211] on input "07/01/25" at bounding box center [274, 218] width 79 height 17
click at [457, 240] on th "›" at bounding box center [475, 238] width 36 height 19
click at [253, 311] on td "10" at bounding box center [258, 312] width 41 height 18
type input "08/10/25"
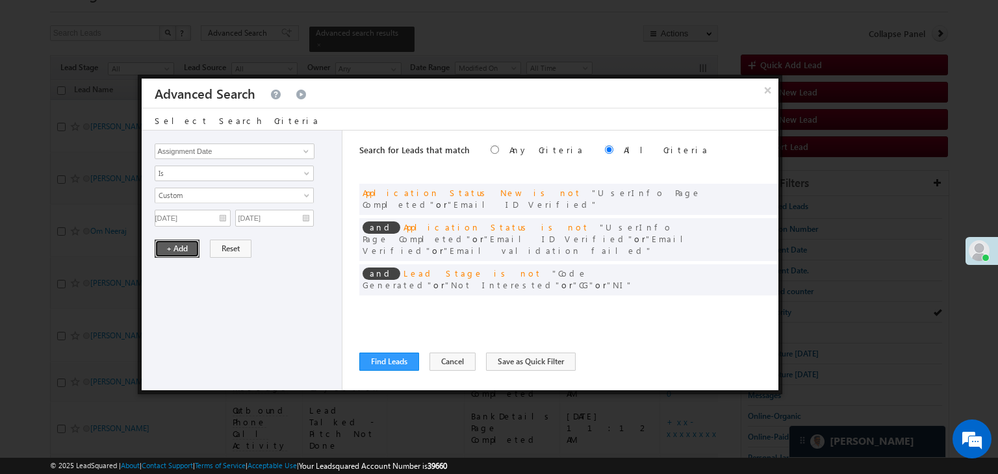
click at [187, 245] on button "+ Add" at bounding box center [177, 249] width 45 height 18
click at [411, 364] on button "Find Leads" at bounding box center [389, 362] width 60 height 18
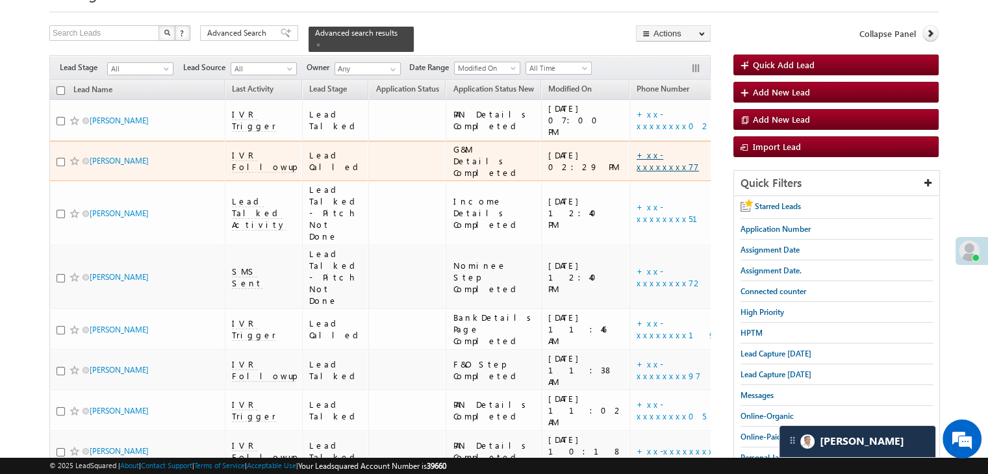
click at [637, 172] on link "+xx-xxxxxxxx77" at bounding box center [668, 160] width 62 height 23
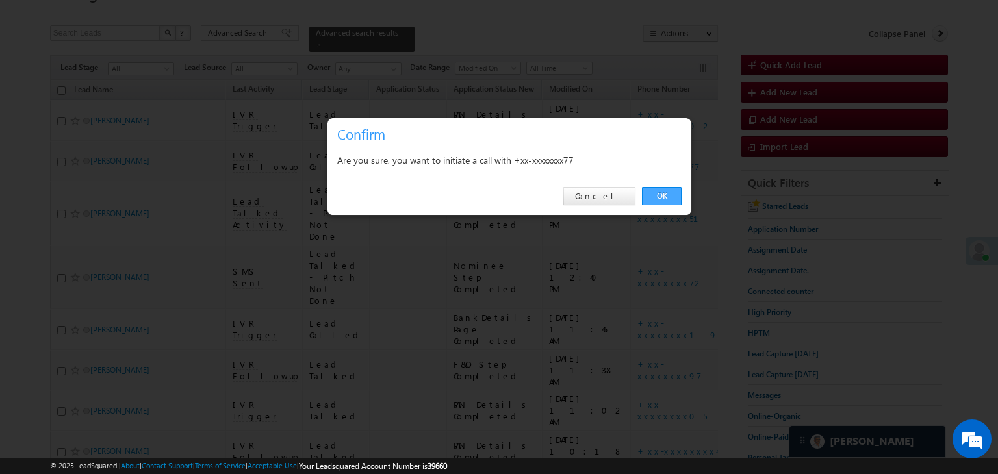
click at [669, 198] on link "OK" at bounding box center [662, 196] width 40 height 18
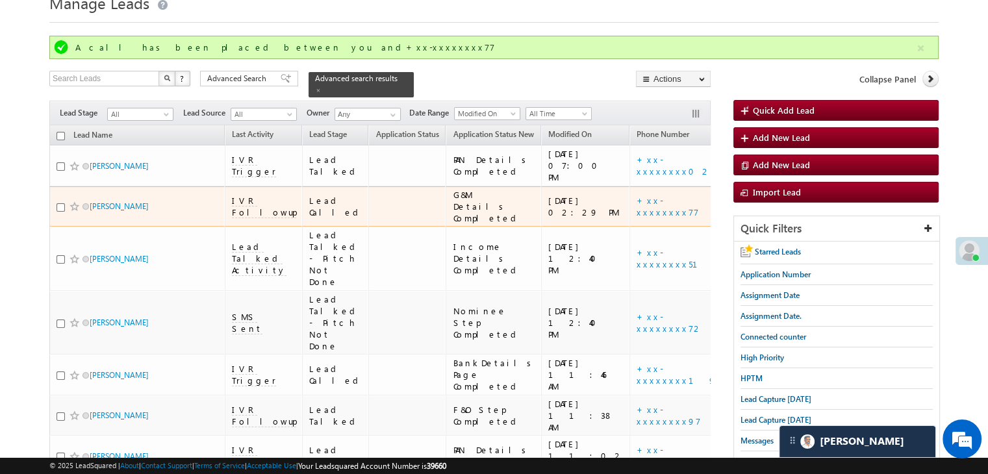
scroll to position [130, 0]
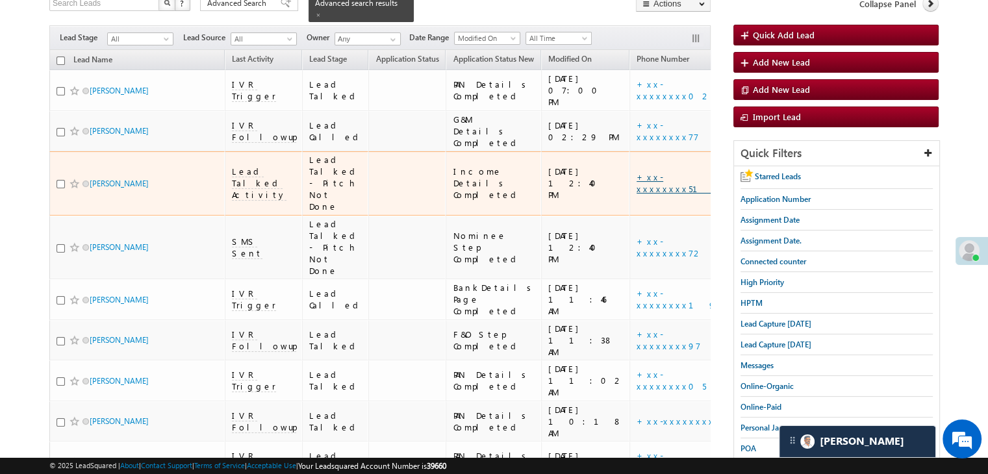
click at [637, 194] on link "+xx-xxxxxxxx51" at bounding box center [675, 183] width 77 height 23
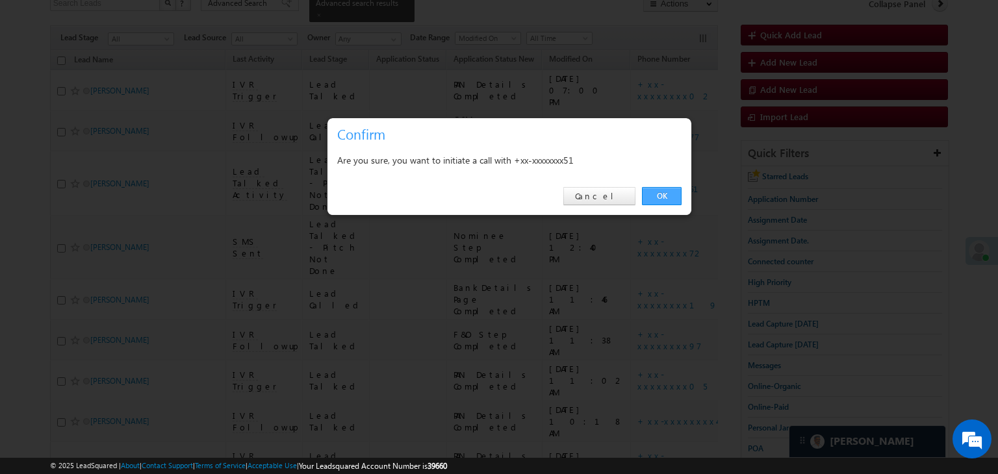
click at [663, 196] on link "OK" at bounding box center [662, 196] width 40 height 18
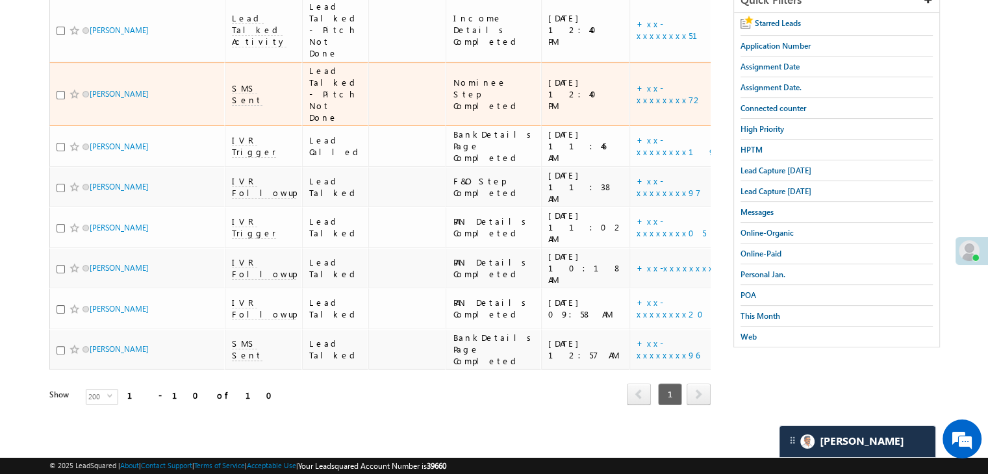
scroll to position [455, 0]
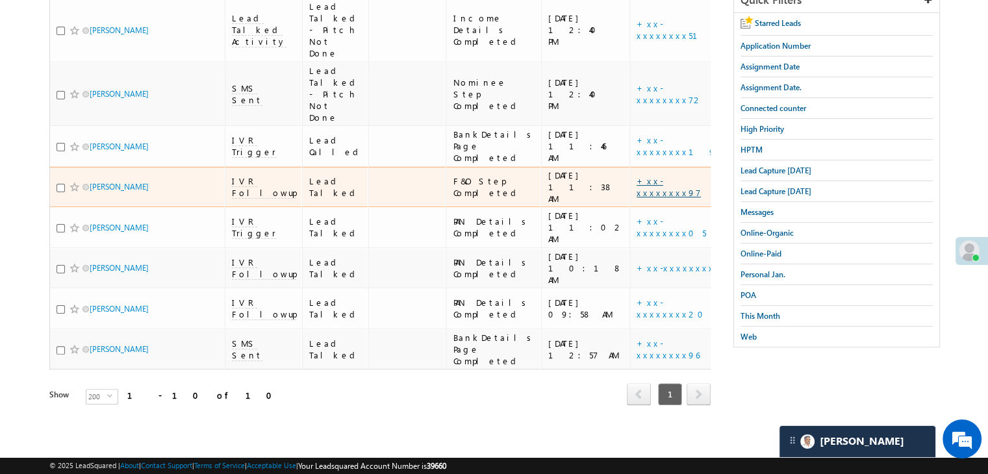
click at [637, 175] on link "+xx-xxxxxxxx97" at bounding box center [669, 186] width 64 height 23
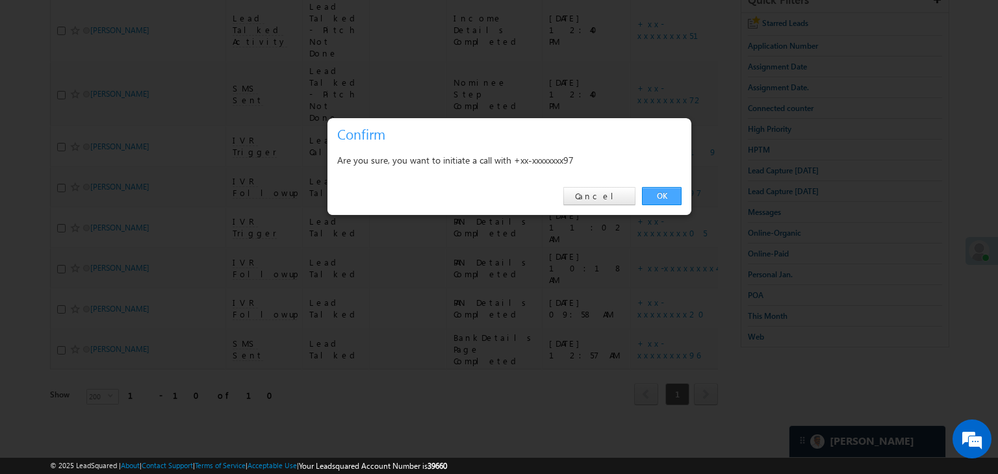
click at [658, 193] on link "OK" at bounding box center [662, 196] width 40 height 18
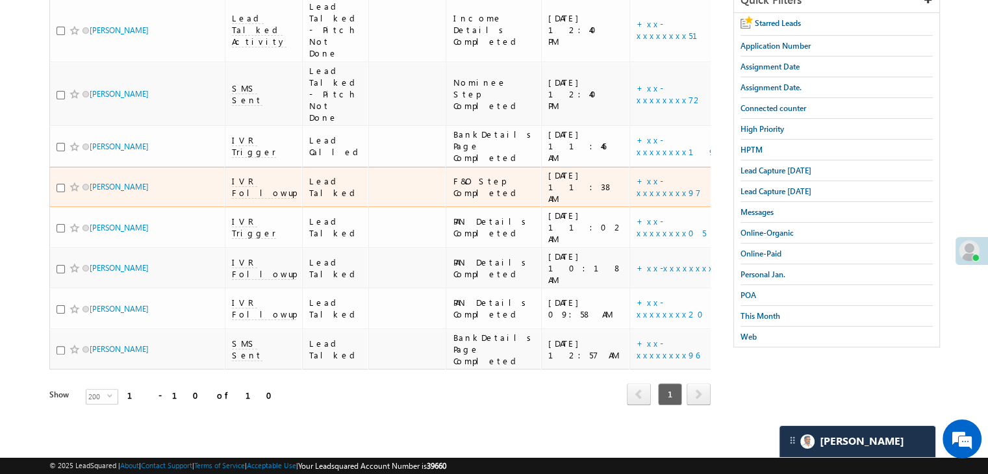
scroll to position [585, 0]
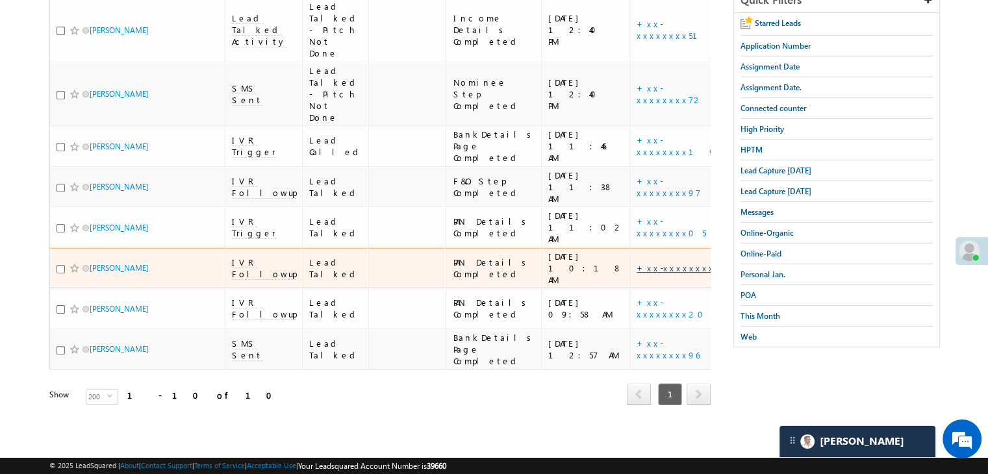
click at [637, 262] on link "+xx-xxxxxxxx44" at bounding box center [677, 267] width 81 height 11
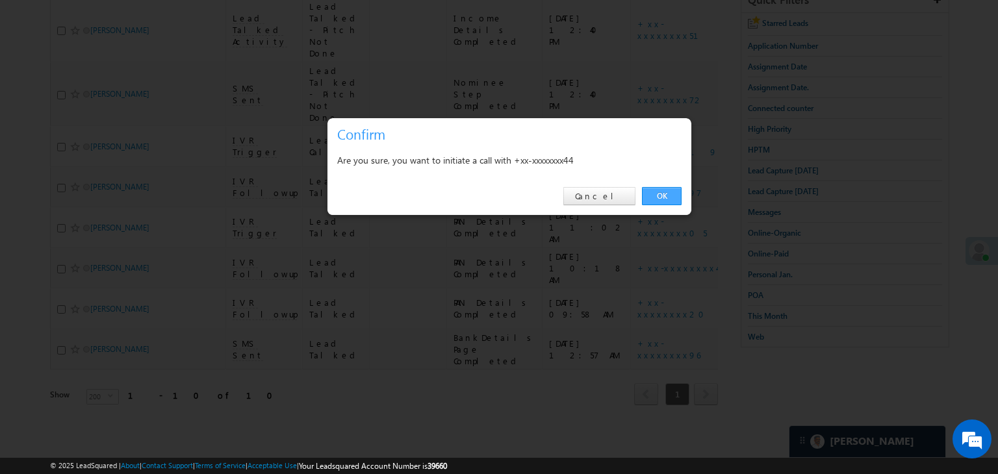
click at [667, 203] on link "OK" at bounding box center [662, 196] width 40 height 18
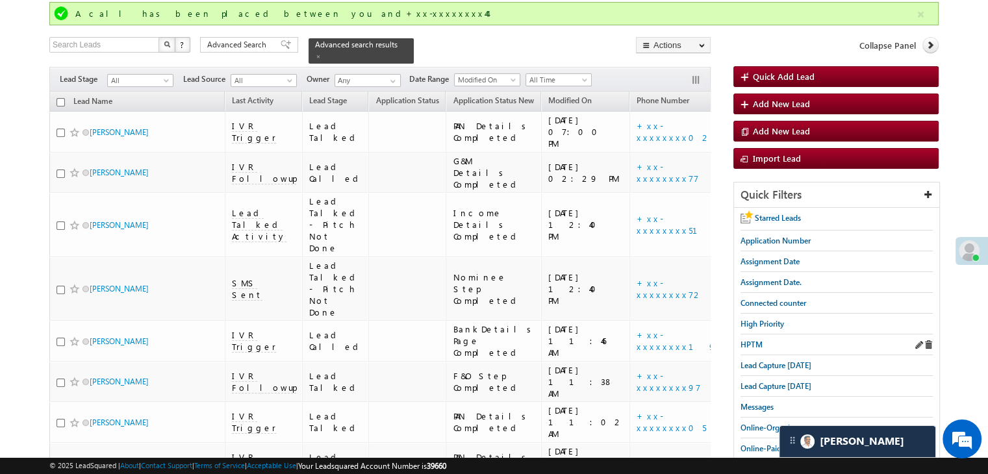
scroll to position [66, 0]
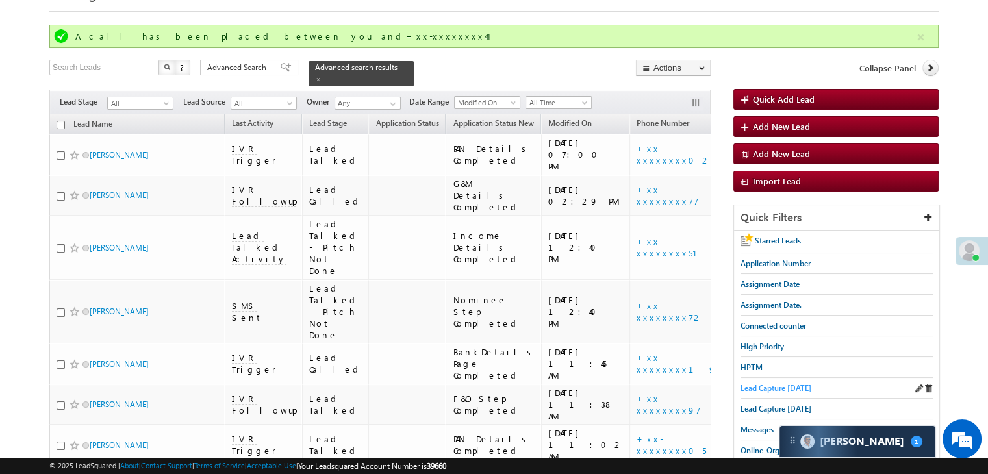
click at [751, 383] on span "Lead Capture [DATE]" at bounding box center [776, 388] width 71 height 10
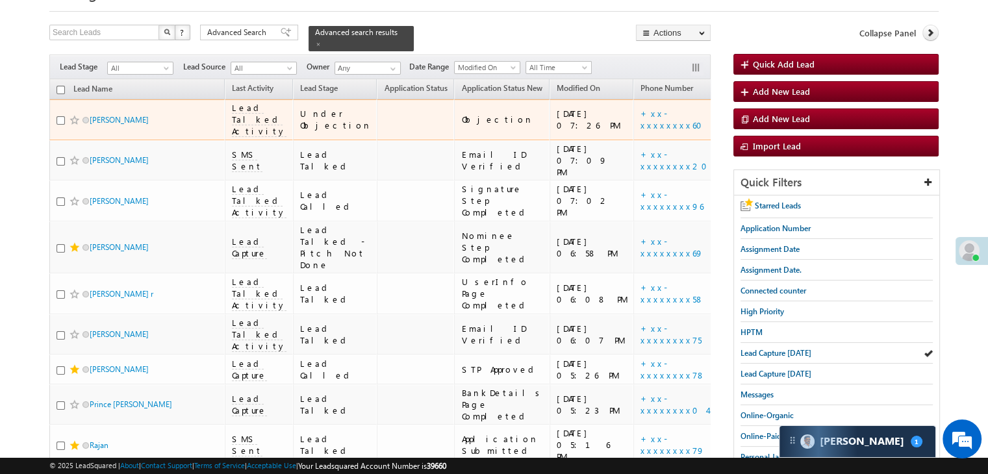
click at [738, 131] on div "[URL][DOMAIN_NAME]" at bounding box center [777, 119] width 79 height 23
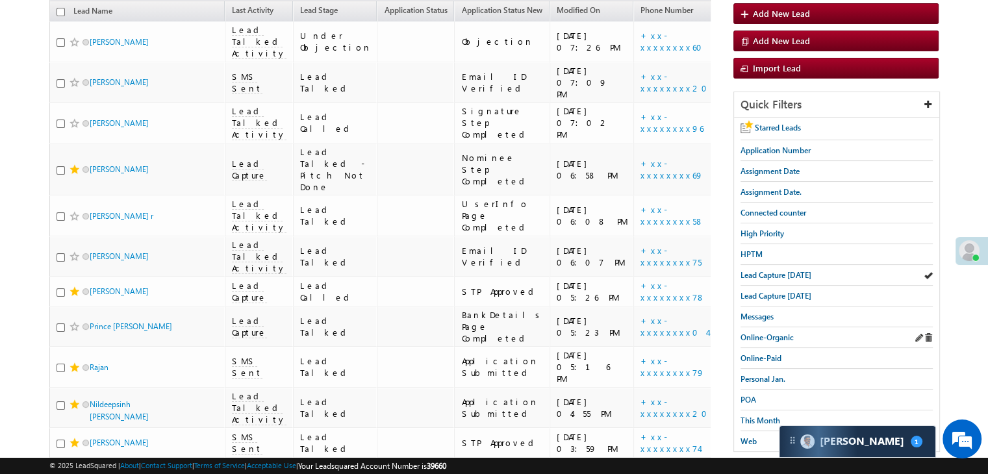
scroll to position [196, 0]
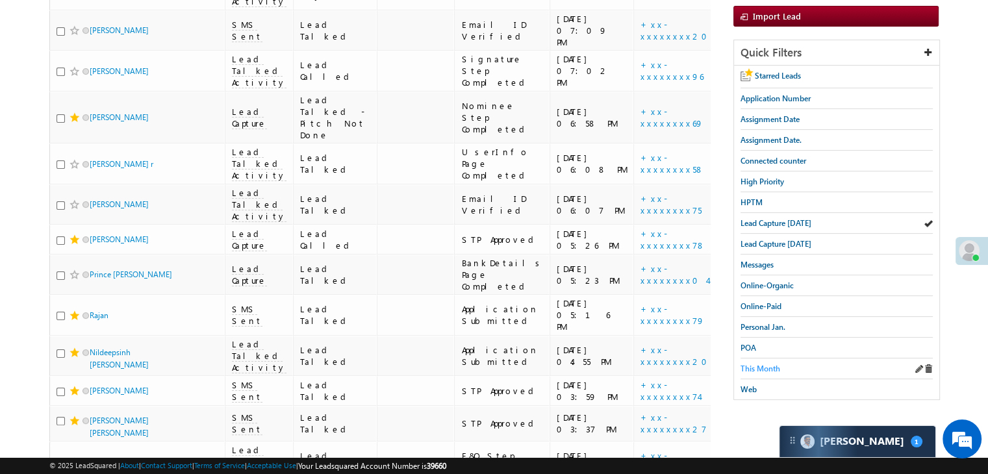
click at [761, 366] on span "This Month" at bounding box center [761, 369] width 40 height 10
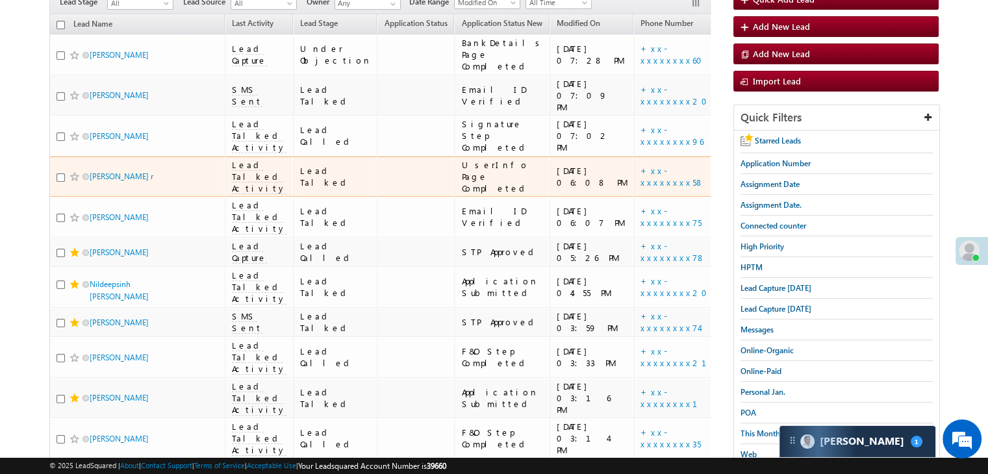
scroll to position [0, 0]
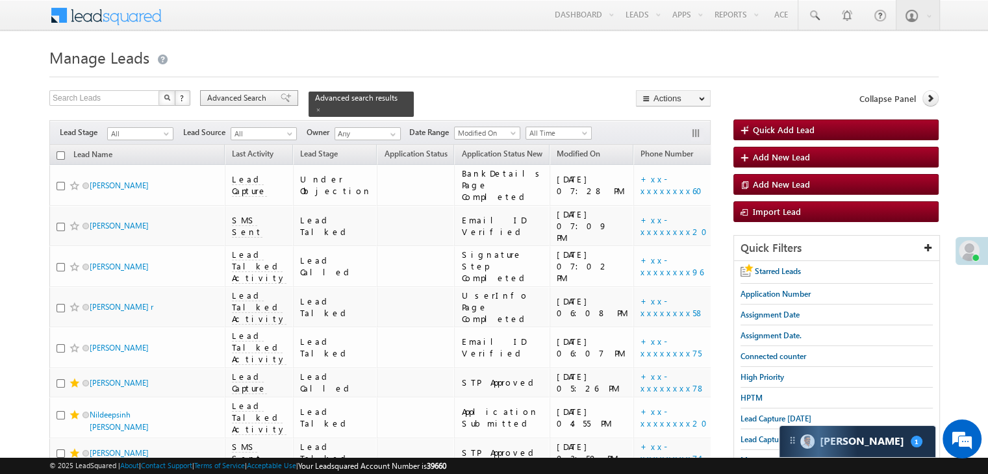
click at [263, 97] on span "Advanced Search" at bounding box center [238, 98] width 63 height 12
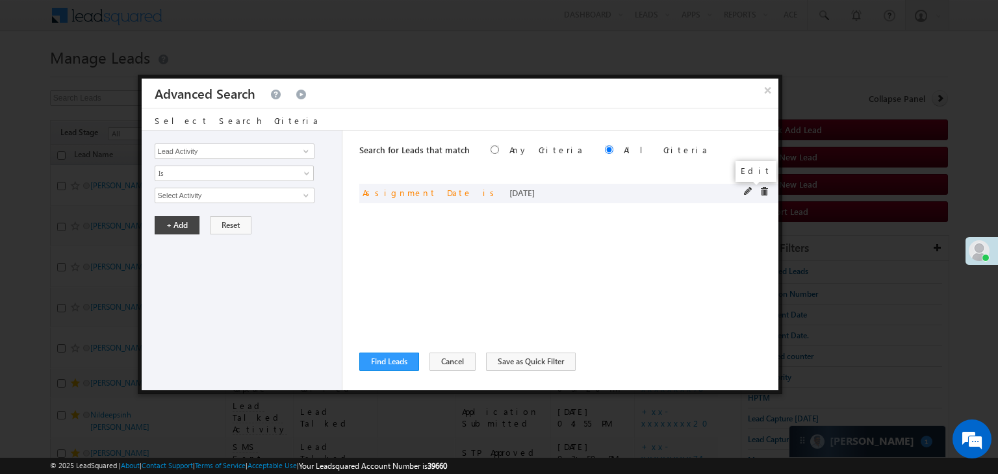
click at [748, 187] on span at bounding box center [748, 191] width 9 height 9
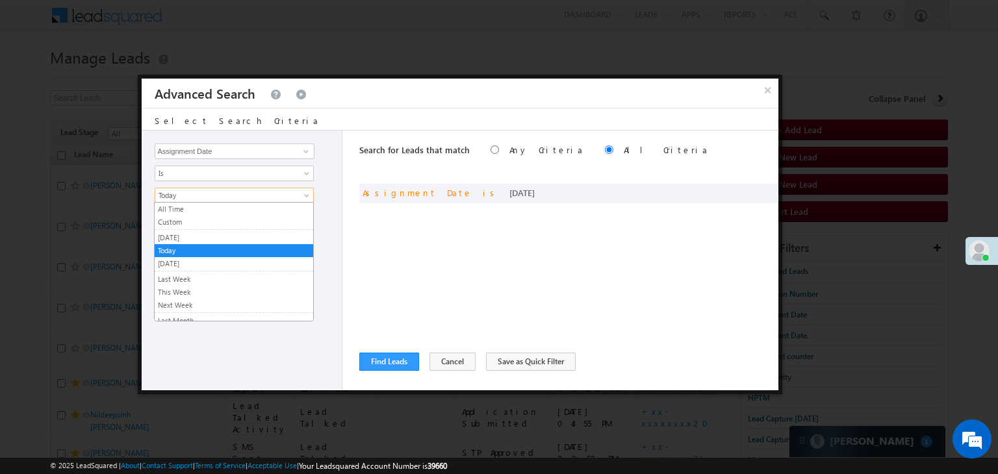
click at [243, 199] on span "Today" at bounding box center [225, 196] width 141 height 12
click at [192, 238] on link "[DATE]" at bounding box center [234, 238] width 159 height 12
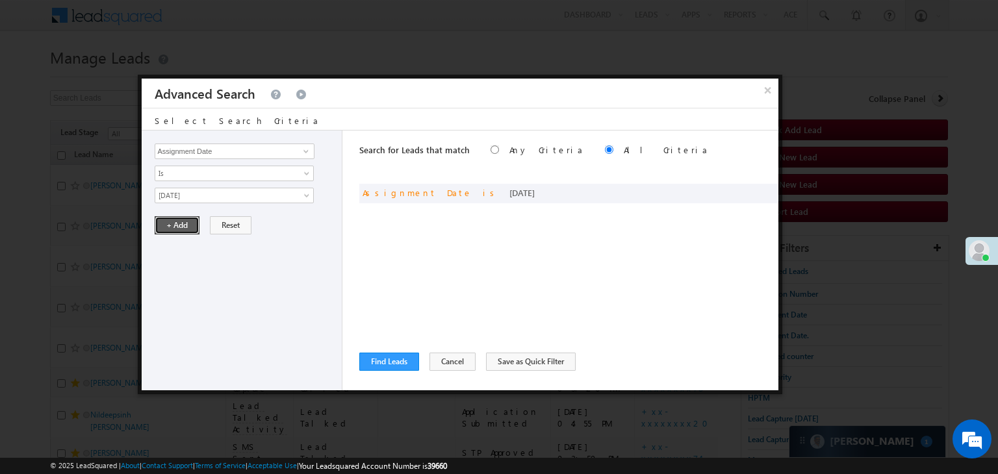
click at [184, 227] on button "+ Add" at bounding box center [177, 225] width 45 height 18
click at [407, 366] on button "Find Leads" at bounding box center [389, 362] width 60 height 18
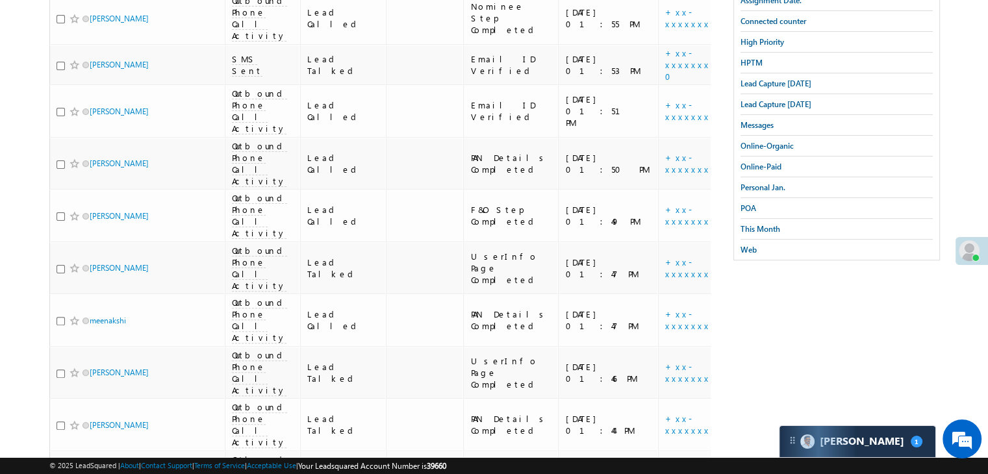
scroll to position [322, 0]
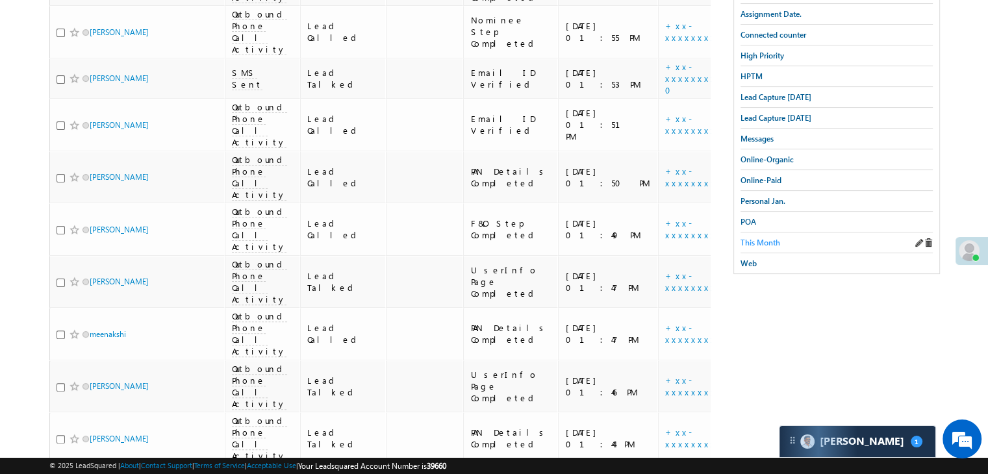
click at [765, 238] on span "This Month" at bounding box center [761, 243] width 40 height 10
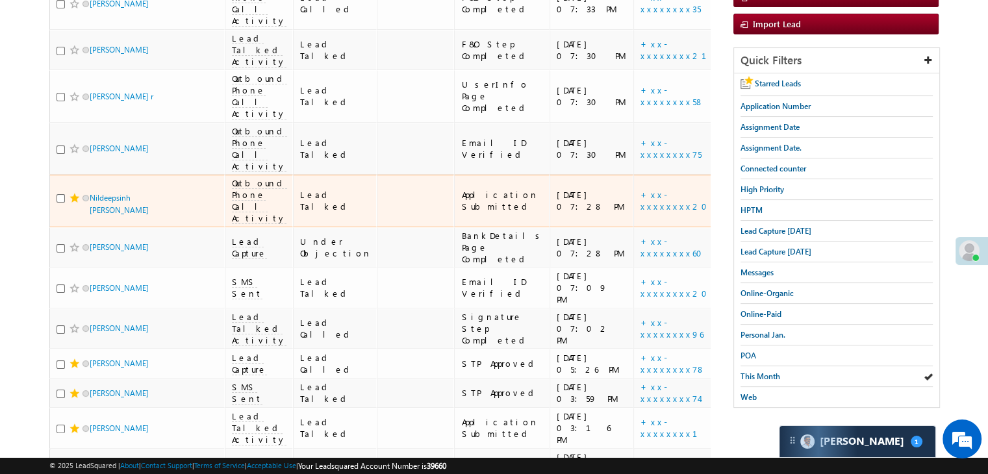
scroll to position [0, 0]
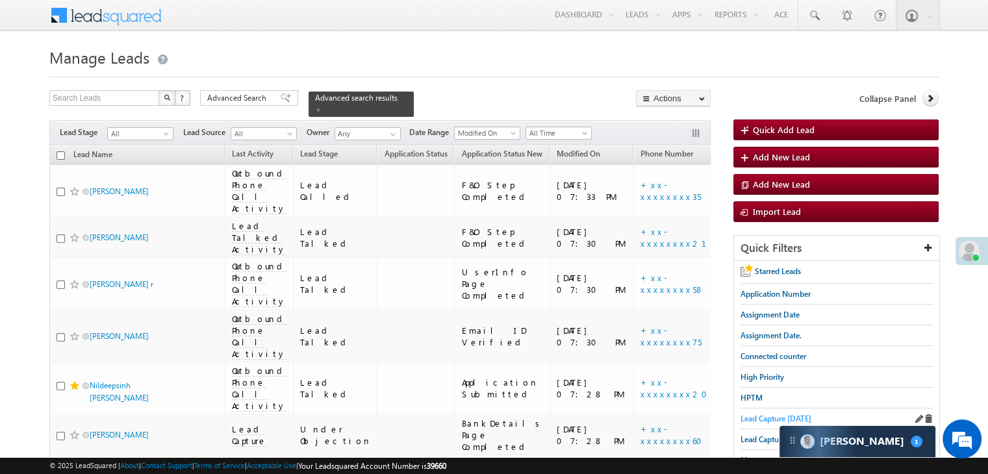
click at [761, 415] on span "Lead Capture [DATE]" at bounding box center [776, 419] width 71 height 10
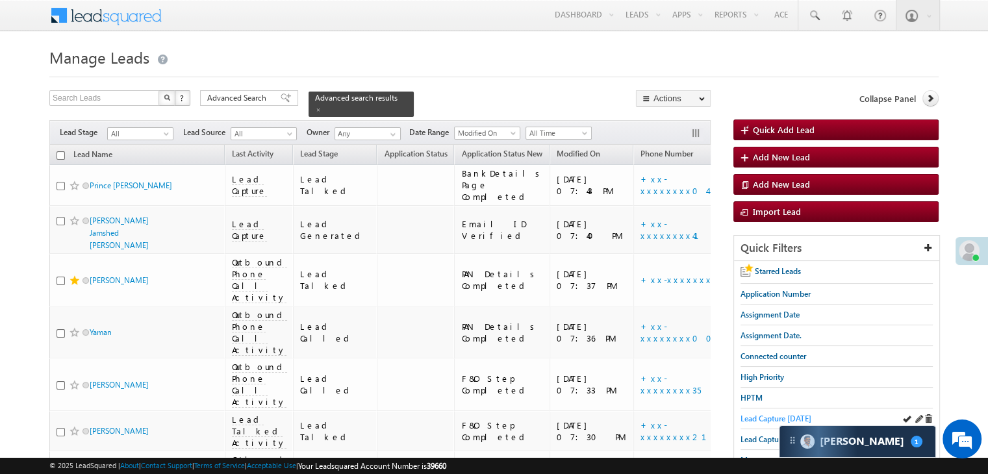
click at [769, 416] on span "Lead Capture [DATE]" at bounding box center [776, 419] width 71 height 10
click at [745, 416] on span "Lead Capture [DATE]" at bounding box center [776, 419] width 71 height 10
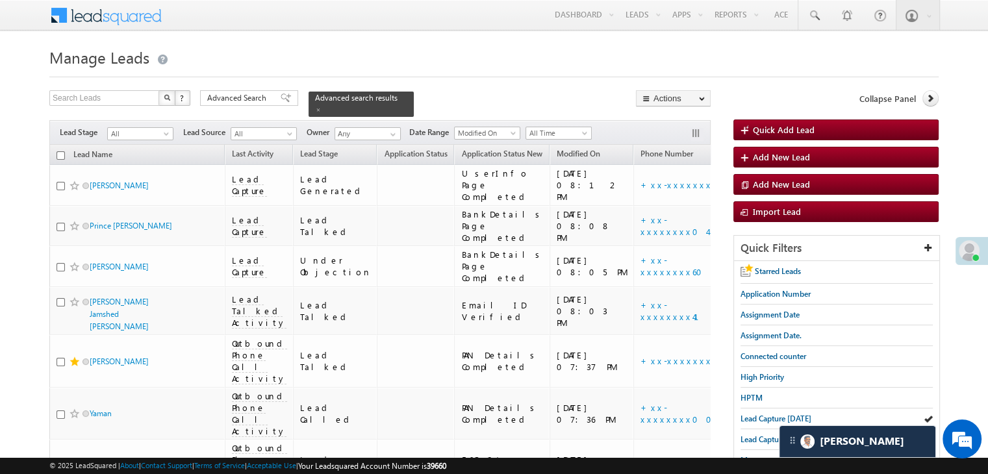
click at [967, 245] on span at bounding box center [969, 250] width 21 height 21
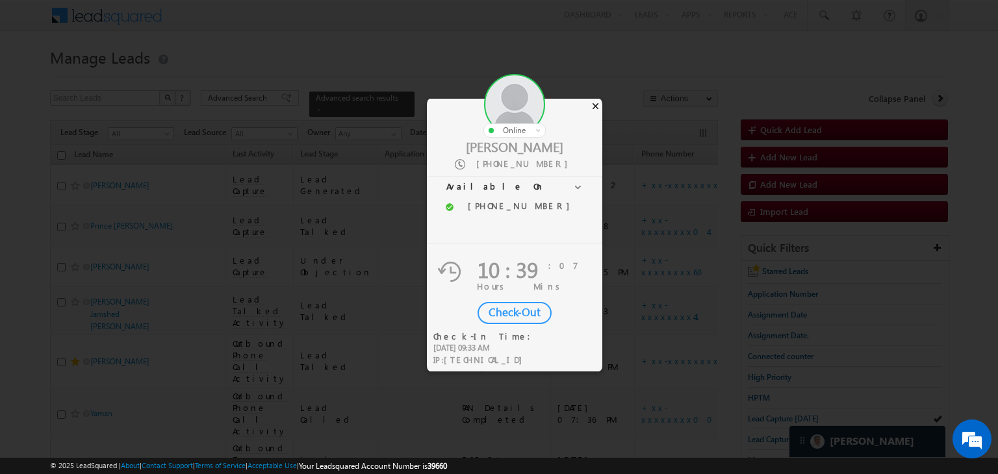
click at [595, 106] on div "×" at bounding box center [596, 106] width 14 height 14
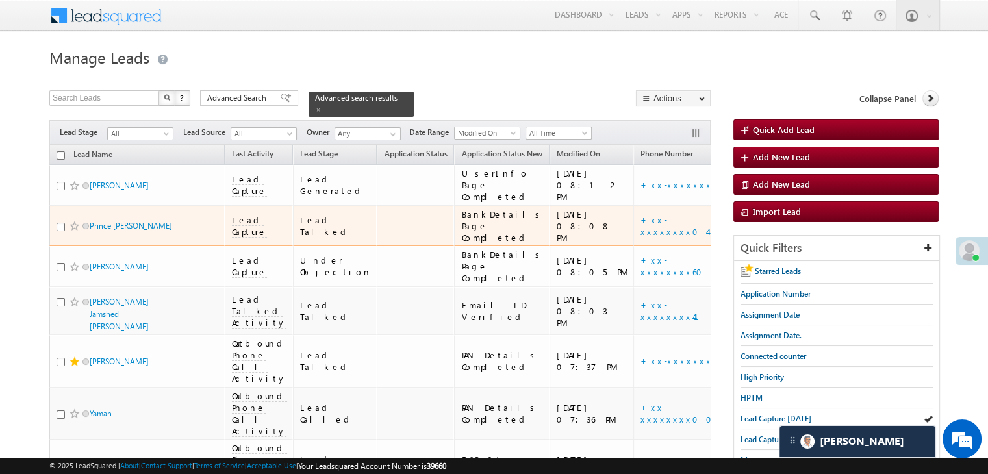
scroll to position [130, 0]
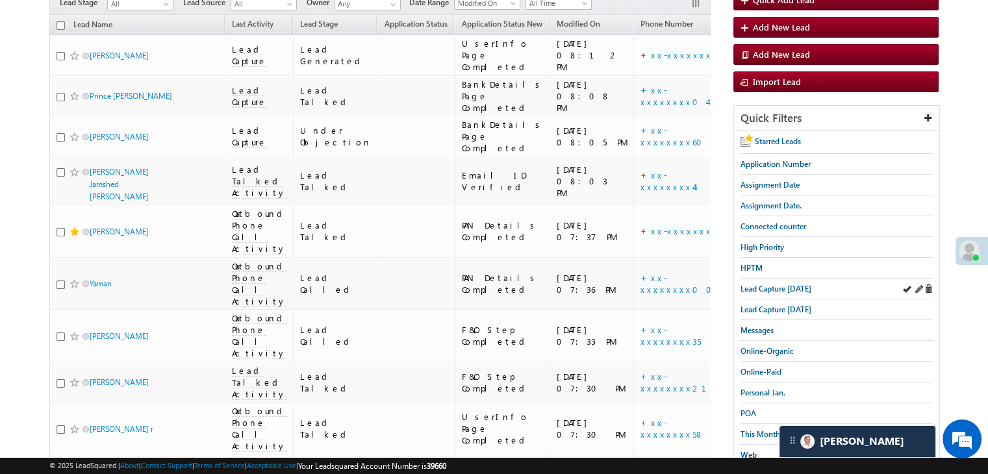
click at [810, 281] on div "Lead Capture [DATE]" at bounding box center [837, 289] width 192 height 21
click at [800, 287] on span "Lead Capture [DATE]" at bounding box center [776, 289] width 71 height 10
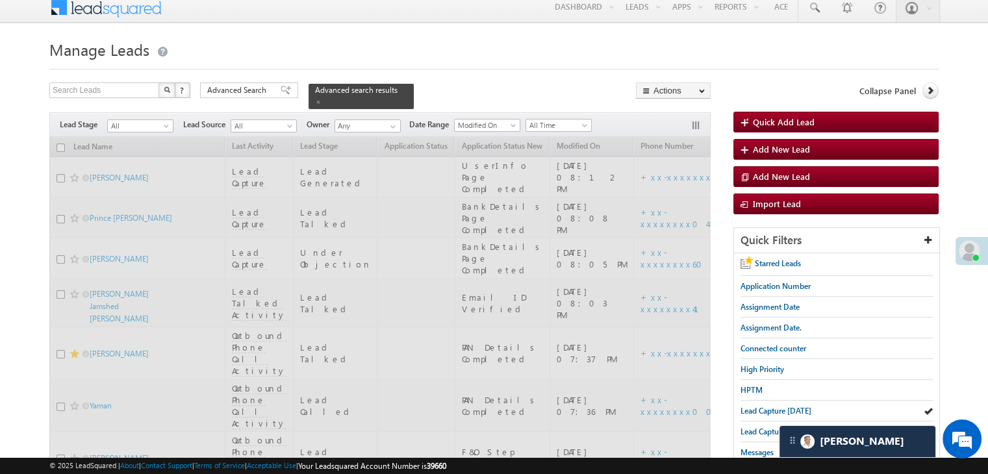
scroll to position [0, 0]
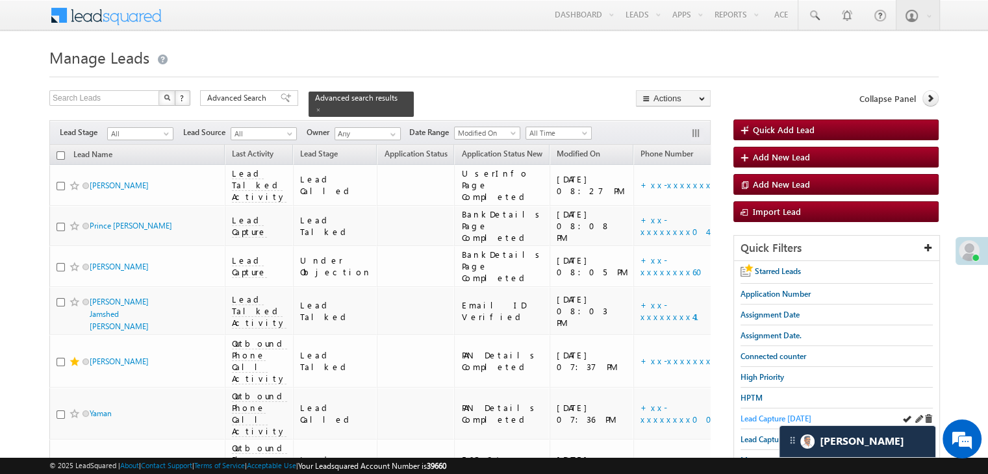
click at [767, 416] on span "Lead Capture [DATE]" at bounding box center [776, 419] width 71 height 10
click at [754, 419] on span "Lead Capture [DATE]" at bounding box center [776, 419] width 71 height 10
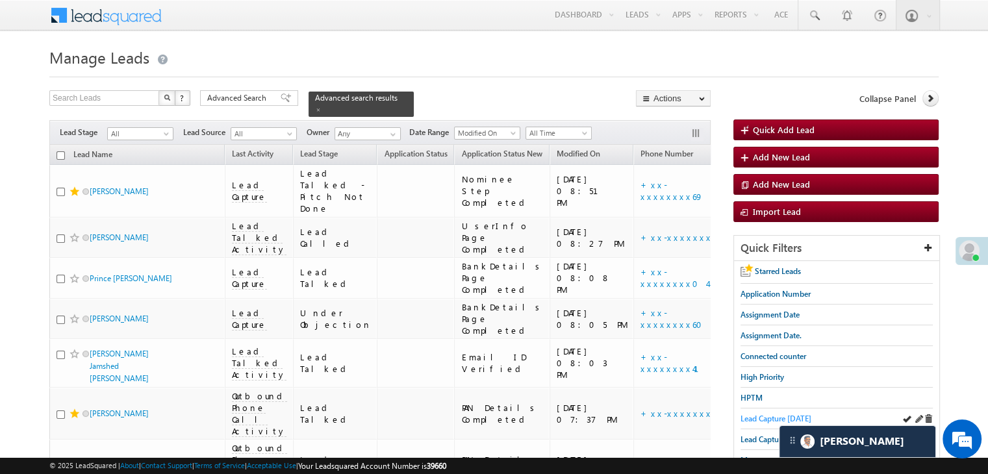
click at [748, 414] on span "Lead Capture [DATE]" at bounding box center [776, 419] width 71 height 10
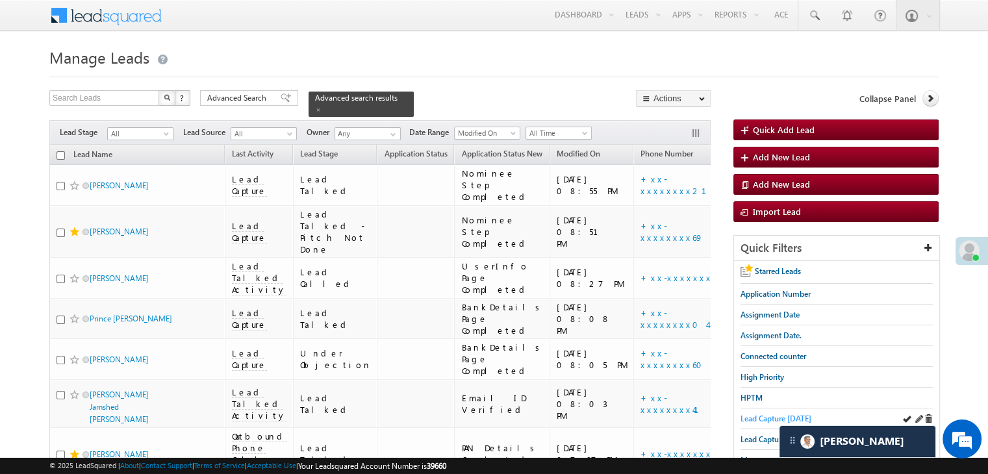
click at [769, 417] on span "Lead Capture [DATE]" at bounding box center [776, 419] width 71 height 10
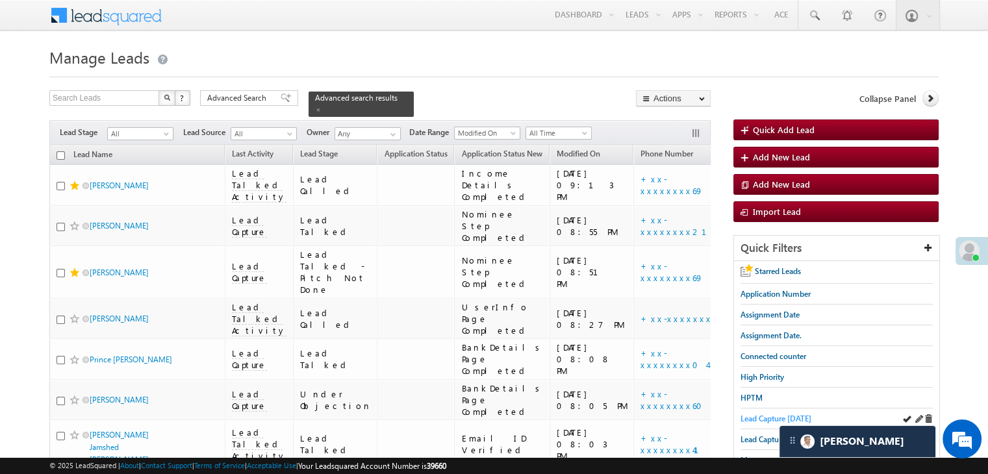
click at [780, 414] on span "Lead Capture [DATE]" at bounding box center [776, 419] width 71 height 10
click at [787, 417] on span "Lead Capture [DATE]" at bounding box center [776, 419] width 71 height 10
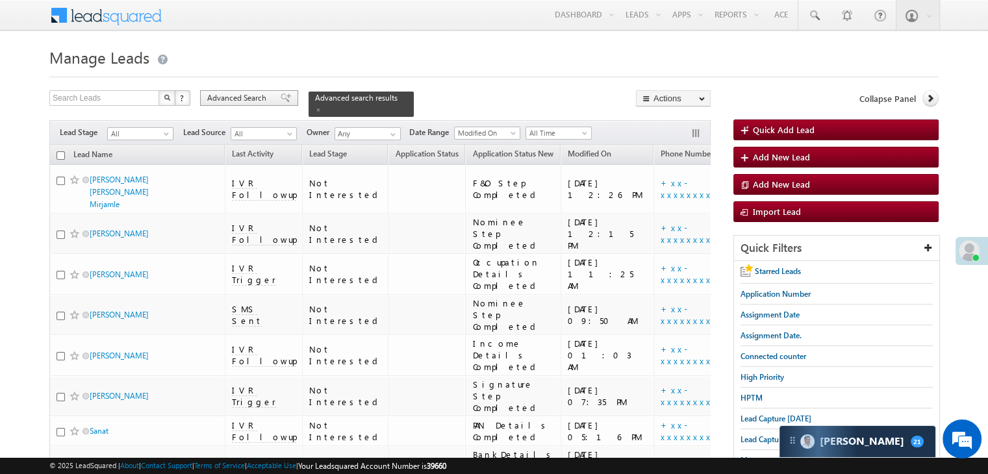
click at [281, 97] on span at bounding box center [286, 98] width 10 height 9
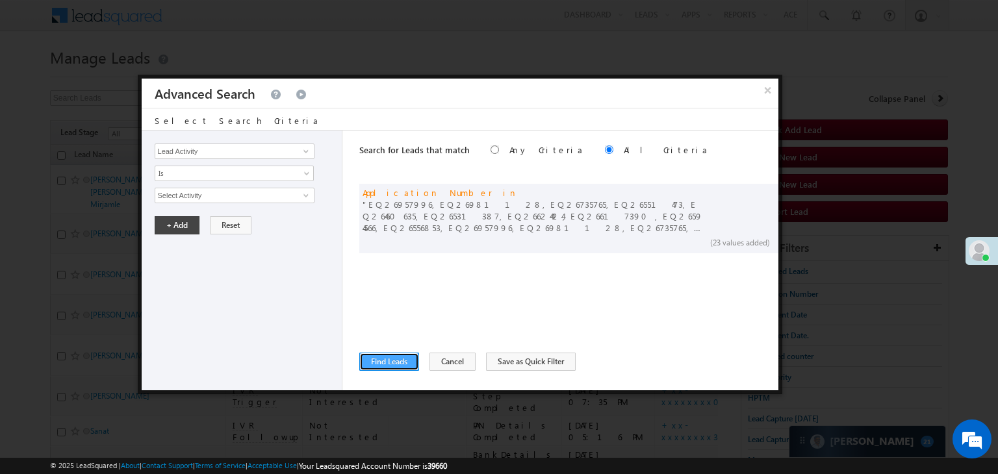
click at [392, 364] on button "Find Leads" at bounding box center [389, 362] width 60 height 18
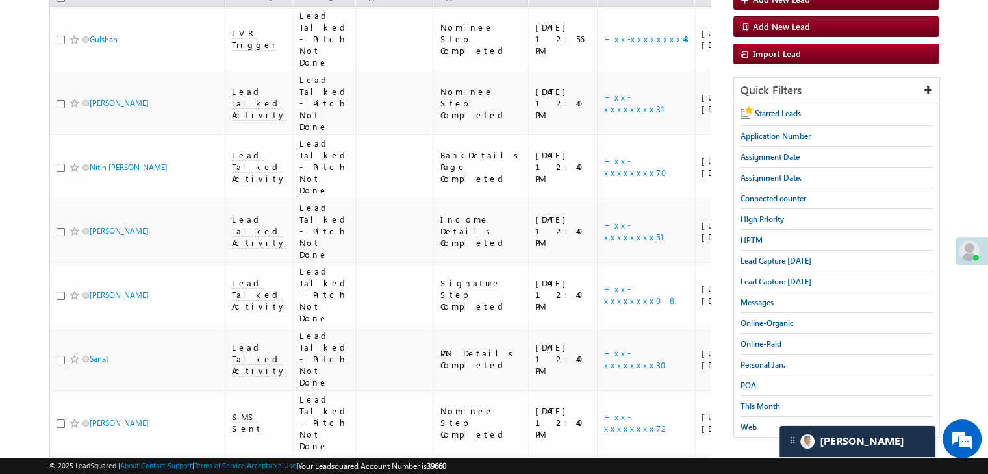
scroll to position [83, 0]
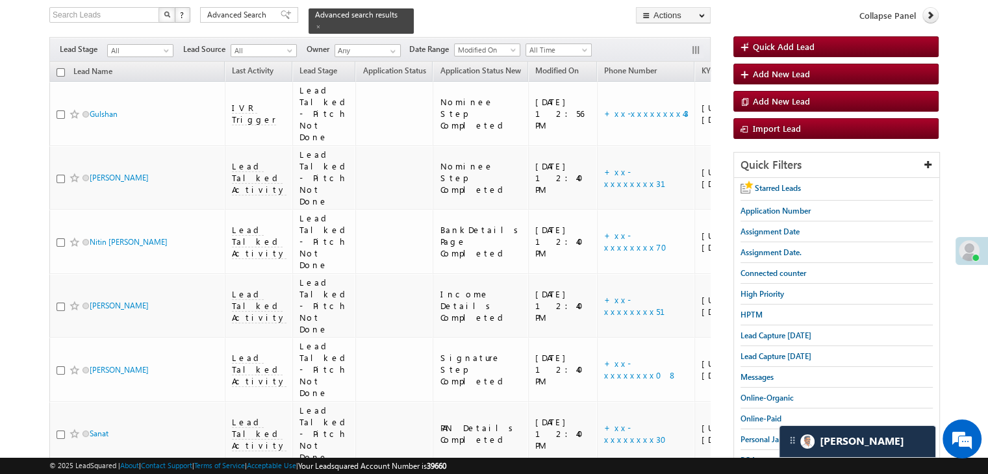
click at [434, 10] on div "Search Leads X ? 15 results found Advanced Search Advanced Search Advanced sear…" at bounding box center [379, 20] width 661 height 27
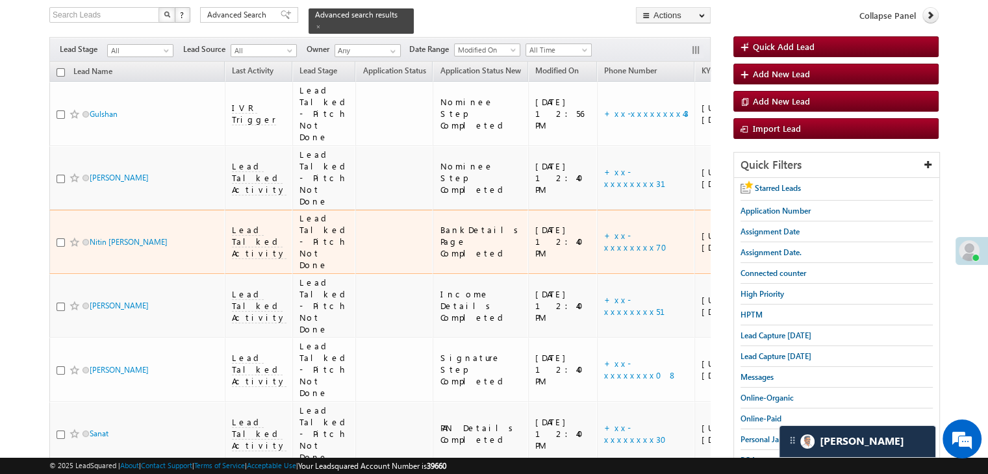
scroll to position [0, 0]
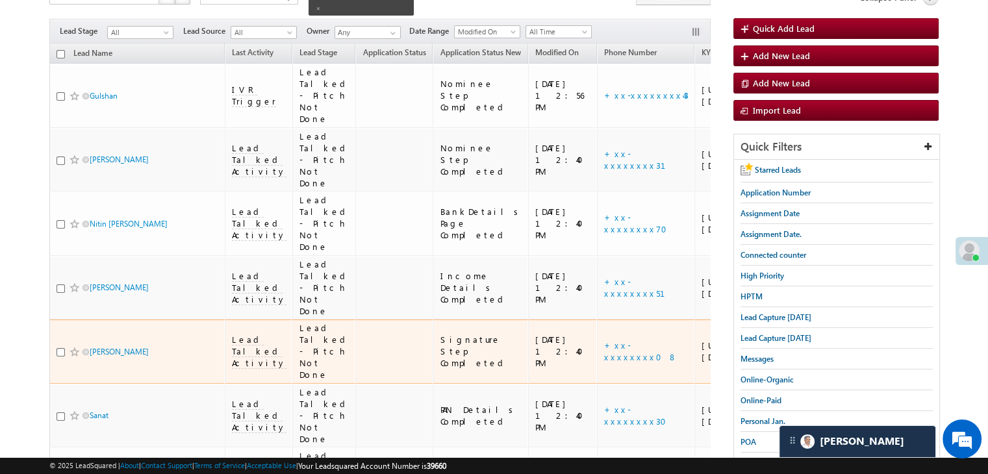
scroll to position [83, 0]
